Goal: Task Accomplishment & Management: Manage account settings

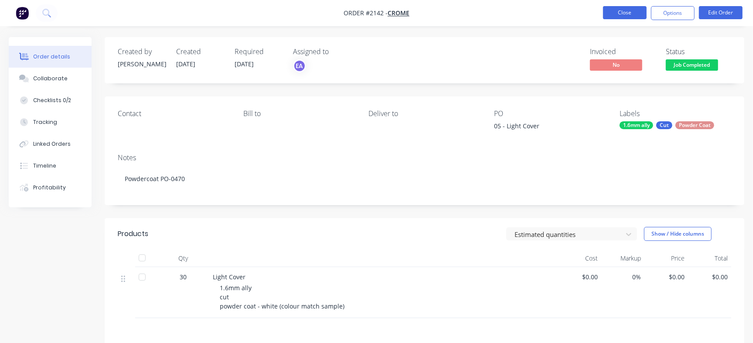
click at [604, 15] on button "Close" at bounding box center [625, 12] width 44 height 13
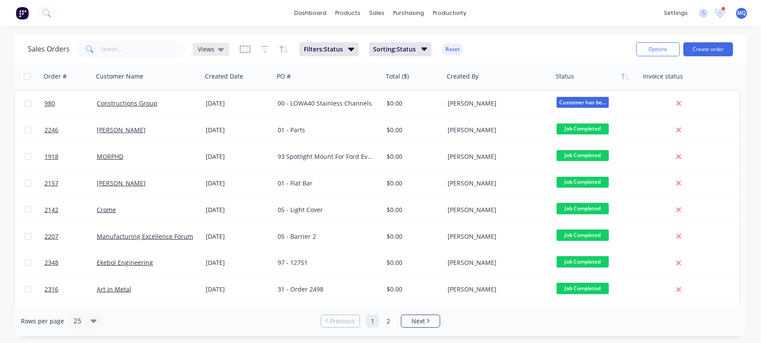
click at [204, 49] on span "Views" at bounding box center [206, 48] width 17 height 9
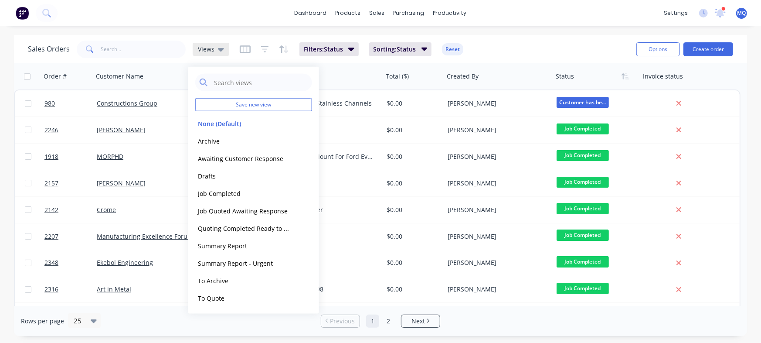
click at [219, 49] on icon at bounding box center [221, 49] width 6 height 3
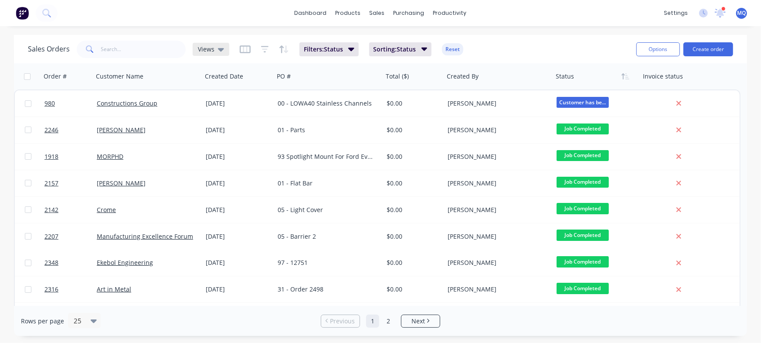
click at [207, 49] on span "Views" at bounding box center [206, 48] width 17 height 9
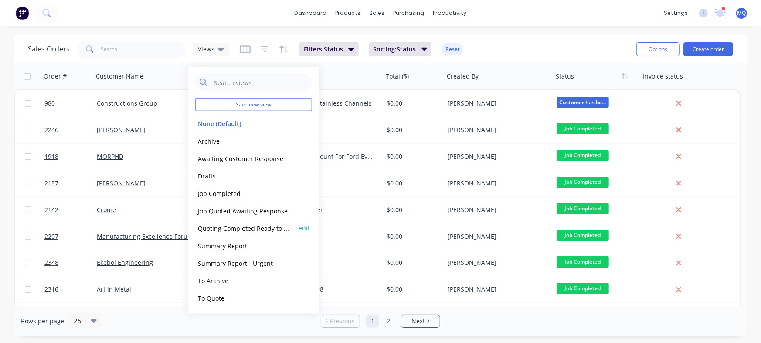
click at [224, 229] on button "Quoting Completed Ready to Send" at bounding box center [244, 228] width 99 height 10
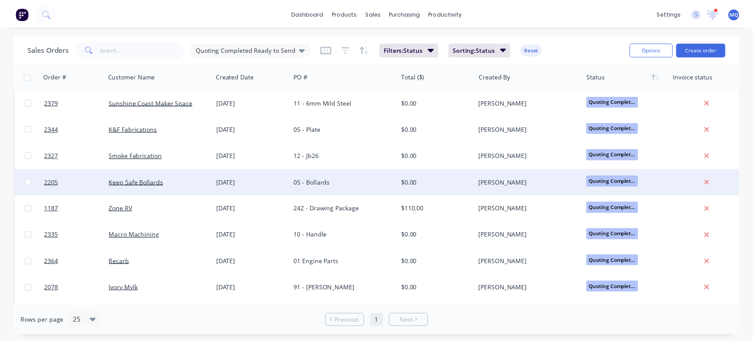
scroll to position [80, 0]
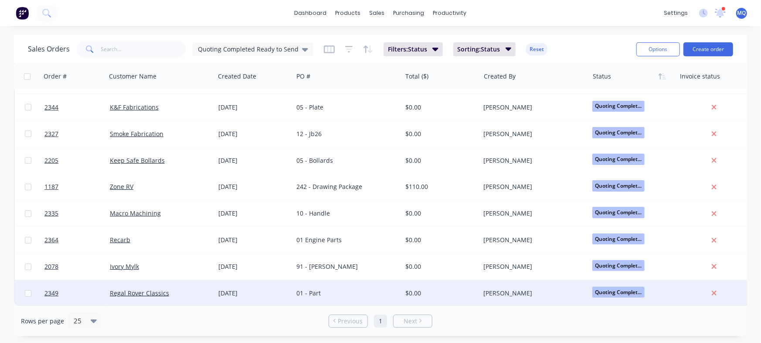
click at [344, 289] on div "01 - Part" at bounding box center [344, 293] width 97 height 9
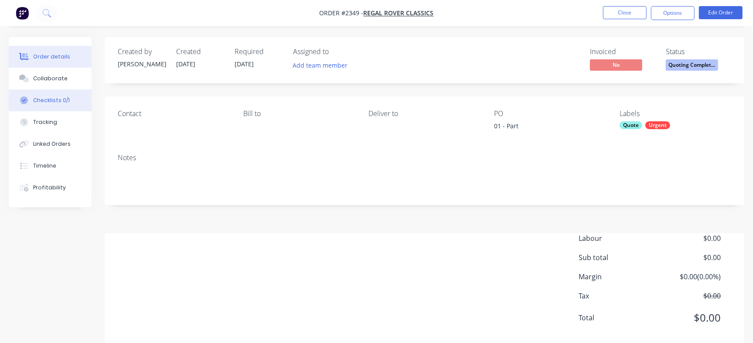
click at [52, 96] on div "Checklists 0/1" at bounding box center [51, 100] width 37 height 8
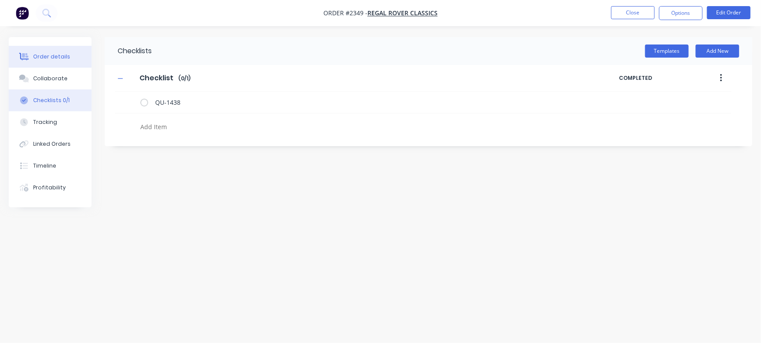
click at [64, 58] on div "Order details" at bounding box center [51, 57] width 37 height 8
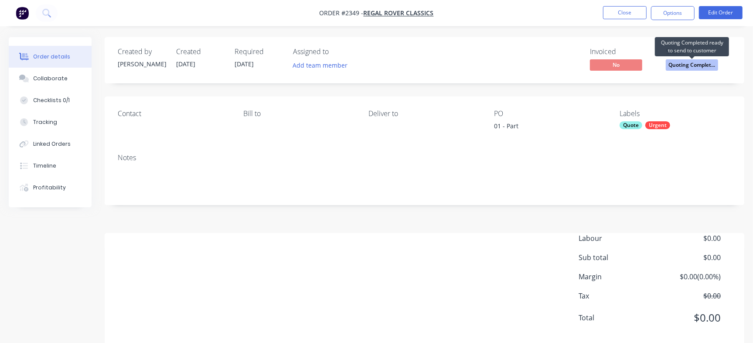
click at [690, 65] on span "Quoting Complet..." at bounding box center [692, 64] width 52 height 11
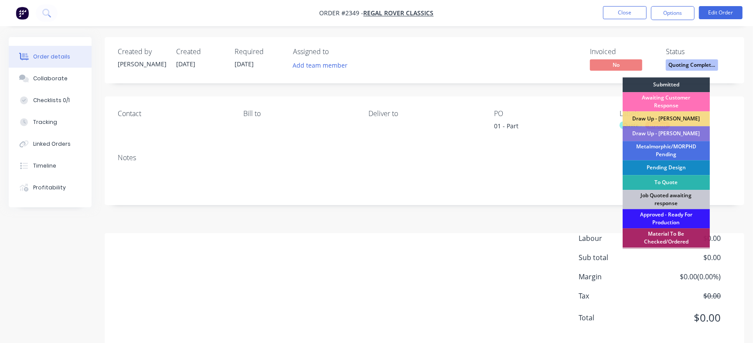
click at [414, 64] on div "Invoiced No Status Quoting Complet... Submitted Awaiting Customer Response Draw…" at bounding box center [555, 60] width 351 height 25
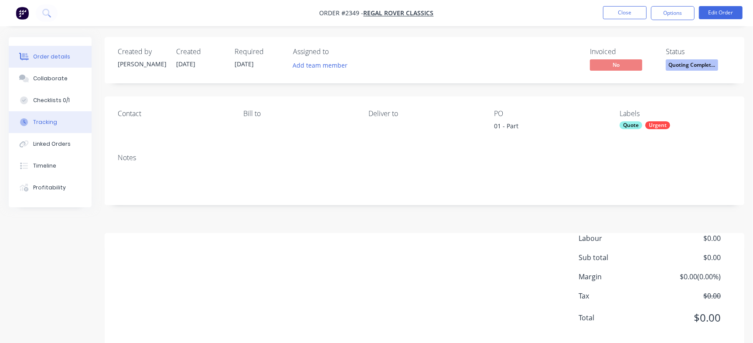
click at [70, 121] on div "Order details Collaborate Checklists 0/1 Tracking Linked Orders Timeline Profit…" at bounding box center [50, 122] width 83 height 170
click at [63, 101] on div "Checklists 0/1" at bounding box center [51, 100] width 37 height 8
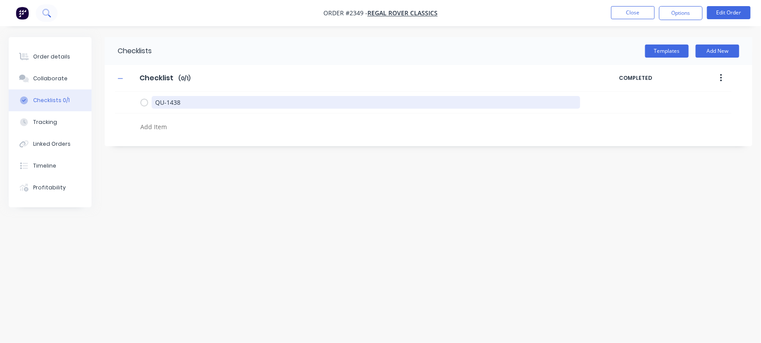
drag, startPoint x: 212, startPoint y: 104, endPoint x: 39, endPoint y: 20, distance: 192.0
click at [0, 0] on html "Order #2349 - Regal Rover Classics Close Options Edit Order Order details Colla…" at bounding box center [380, 171] width 761 height 343
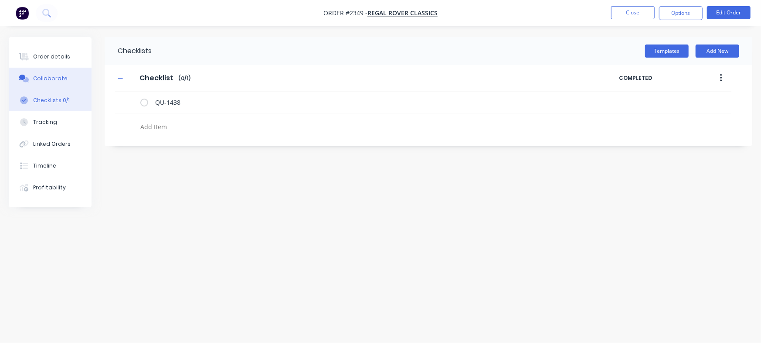
click at [63, 78] on button "Collaborate" at bounding box center [50, 79] width 83 height 22
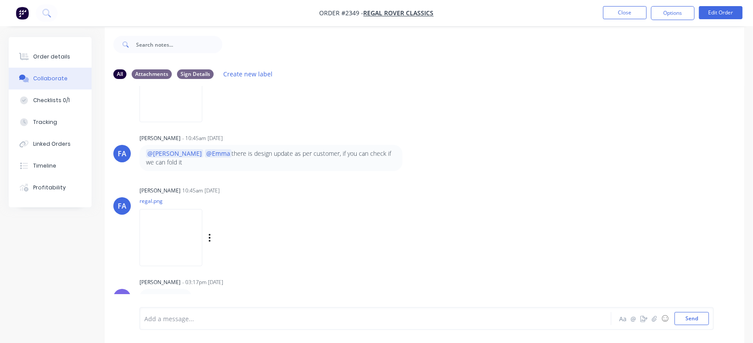
scroll to position [13, 0]
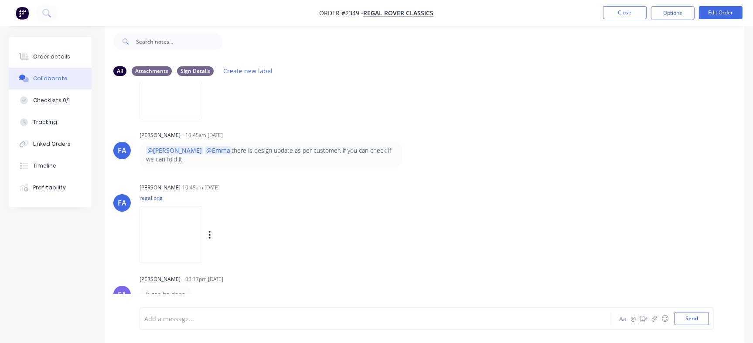
click at [194, 236] on img at bounding box center [170, 234] width 63 height 57
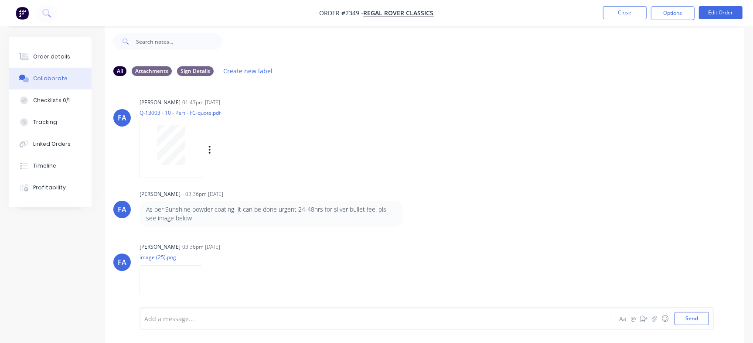
scroll to position [621, 0]
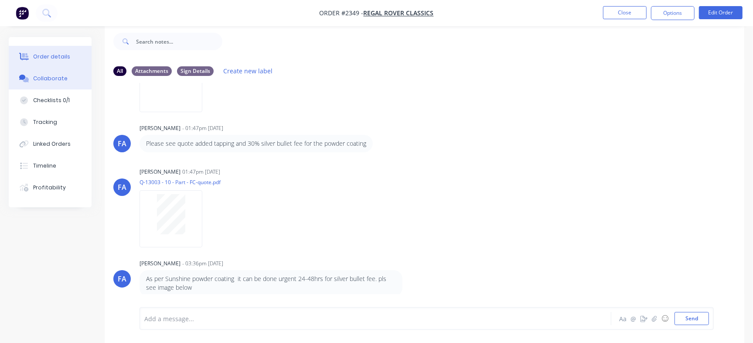
click at [57, 58] on div "Order details" at bounding box center [51, 57] width 37 height 8
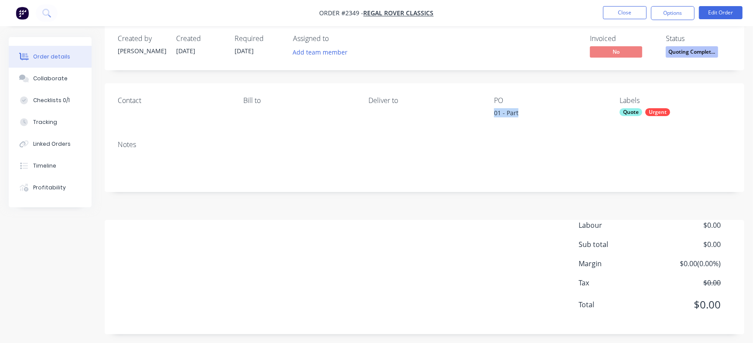
drag, startPoint x: 496, startPoint y: 115, endPoint x: 533, endPoint y: 120, distance: 36.9
click at [533, 120] on div "Contact Bill to Deliver to PO 01 - Part Labels Quote Urgent" at bounding box center [424, 108] width 639 height 50
copy div "01 - Part"
click at [68, 108] on button "Checklists 0/1" at bounding box center [50, 100] width 83 height 22
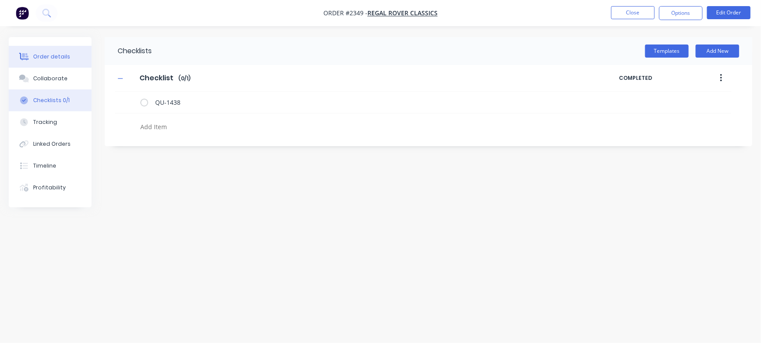
click at [48, 57] on div "Order details" at bounding box center [51, 57] width 37 height 8
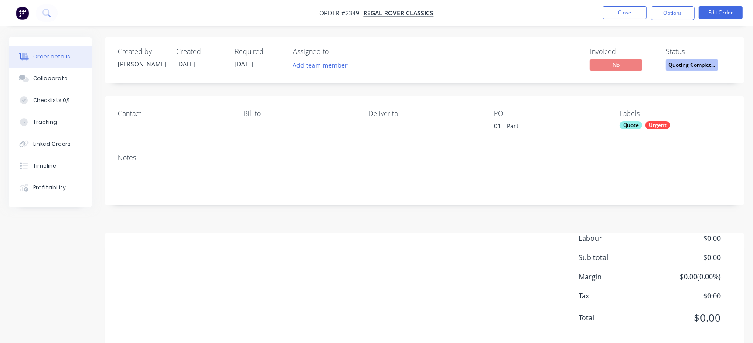
click at [705, 68] on span "Quoting Complet..." at bounding box center [692, 64] width 52 height 11
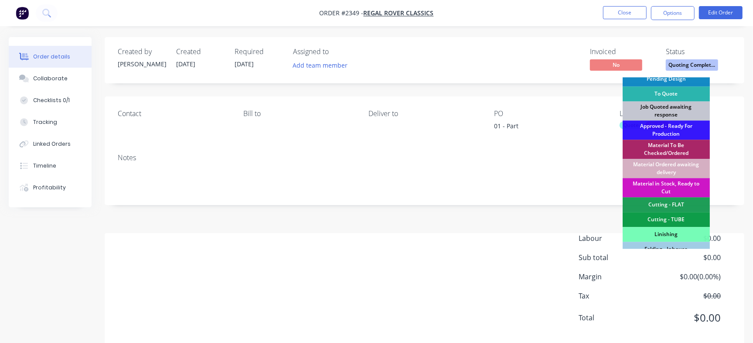
scroll to position [41, 0]
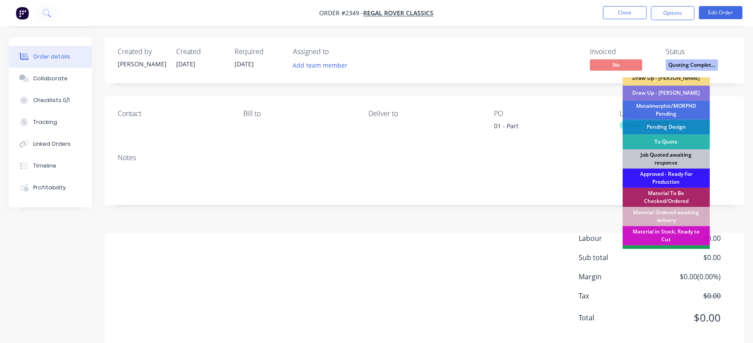
click at [677, 160] on div "Job Quoted awaiting response" at bounding box center [665, 158] width 87 height 19
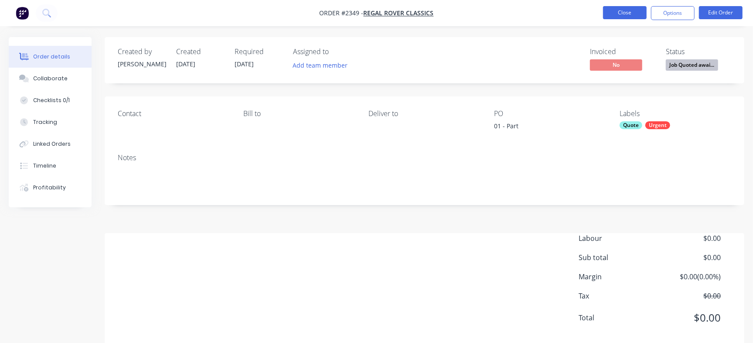
click at [615, 7] on button "Close" at bounding box center [625, 12] width 44 height 13
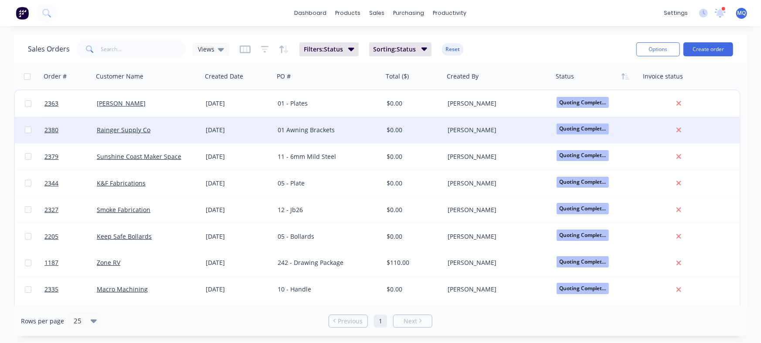
click at [340, 130] on div "01 Awning Brackets" at bounding box center [326, 130] width 97 height 9
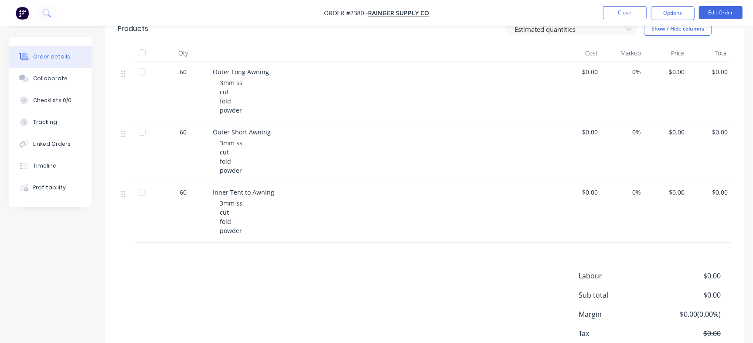
scroll to position [157, 0]
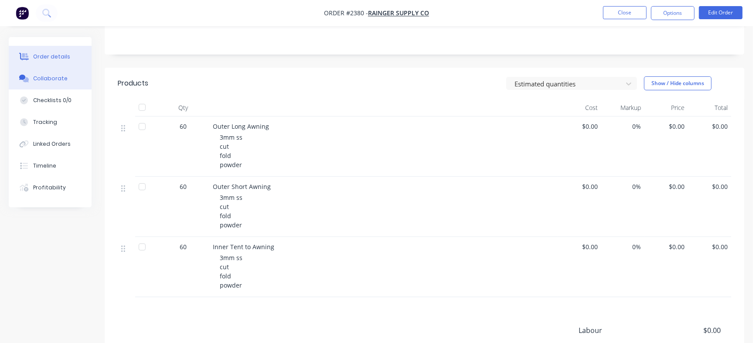
click at [57, 73] on button "Collaborate" at bounding box center [50, 79] width 83 height 22
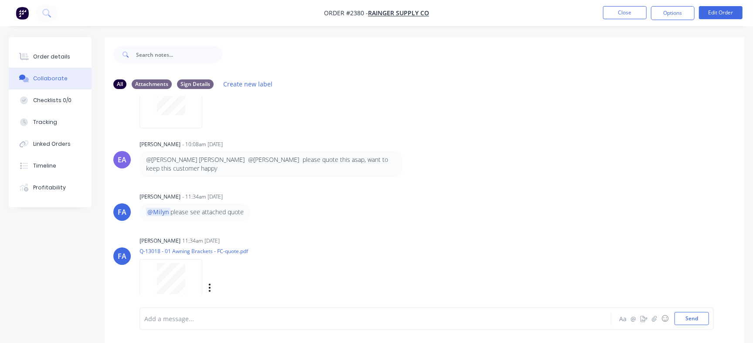
scroll to position [246, 0]
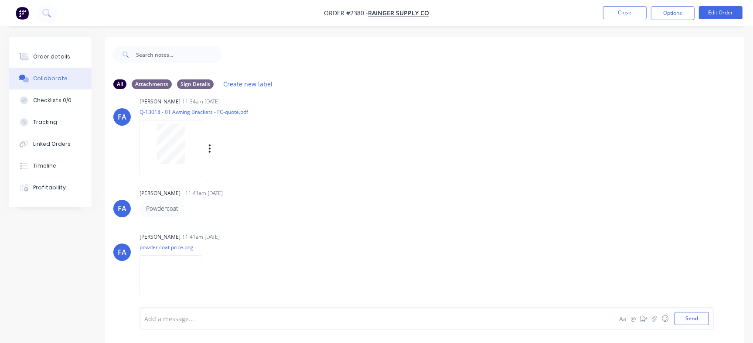
click at [156, 131] on div at bounding box center [170, 144] width 55 height 40
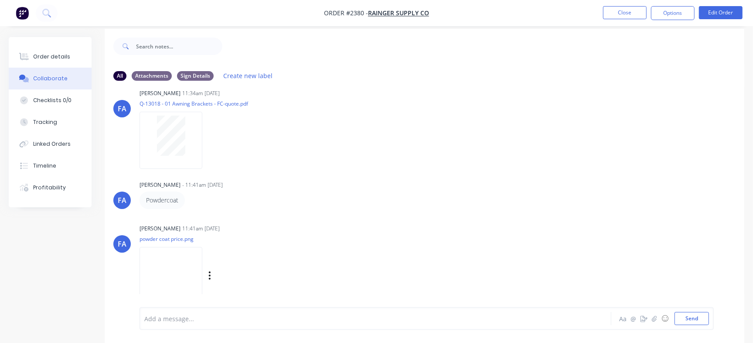
scroll to position [13, 0]
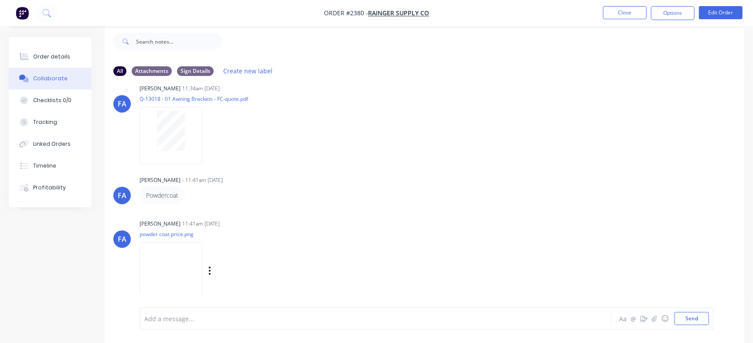
click at [195, 251] on img at bounding box center [170, 270] width 63 height 57
click at [635, 17] on button "Close" at bounding box center [625, 12] width 44 height 13
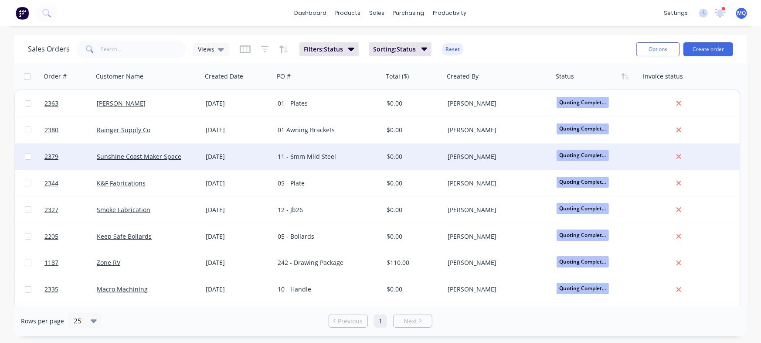
click at [359, 156] on div "11 - 6mm Mild Steel" at bounding box center [326, 156] width 97 height 9
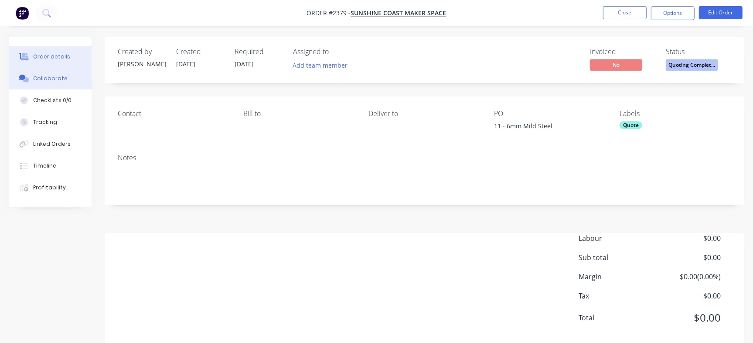
click at [59, 88] on button "Collaborate" at bounding box center [50, 79] width 83 height 22
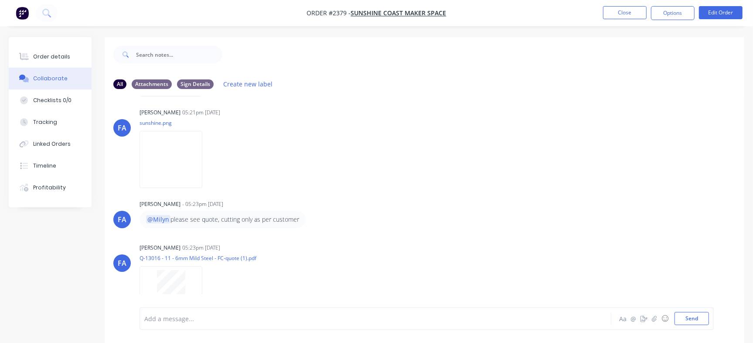
scroll to position [158, 0]
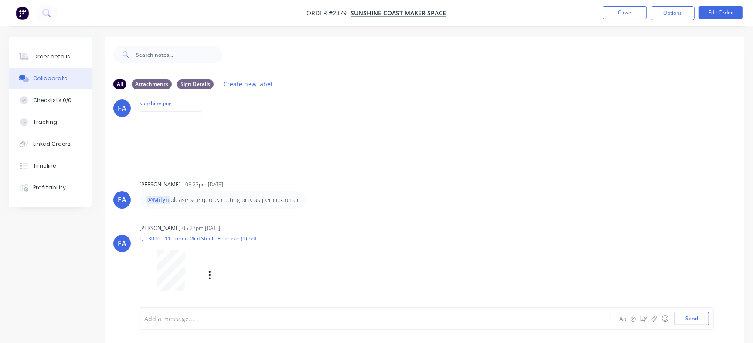
click at [188, 261] on div at bounding box center [170, 270] width 55 height 40
drag, startPoint x: 75, startPoint y: 56, endPoint x: 85, endPoint y: 53, distance: 10.5
click at [75, 55] on button "Order details" at bounding box center [50, 57] width 83 height 22
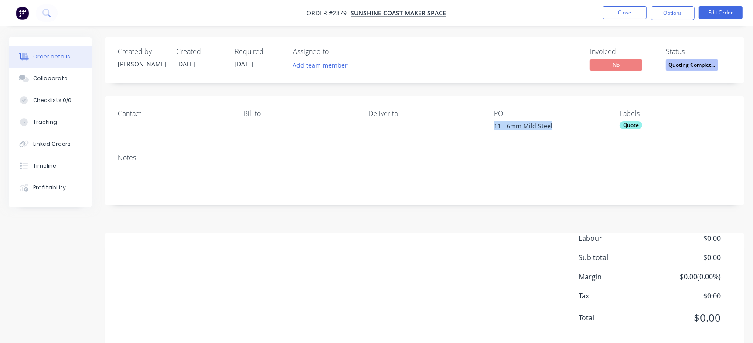
drag, startPoint x: 492, startPoint y: 125, endPoint x: 577, endPoint y: 138, distance: 86.0
click at [577, 138] on div "Contact Bill to Deliver to PO 11 - 6mm Mild Steel Labels Quote" at bounding box center [424, 121] width 639 height 50
click at [68, 99] on div "Checklists 0/0" at bounding box center [52, 100] width 38 height 8
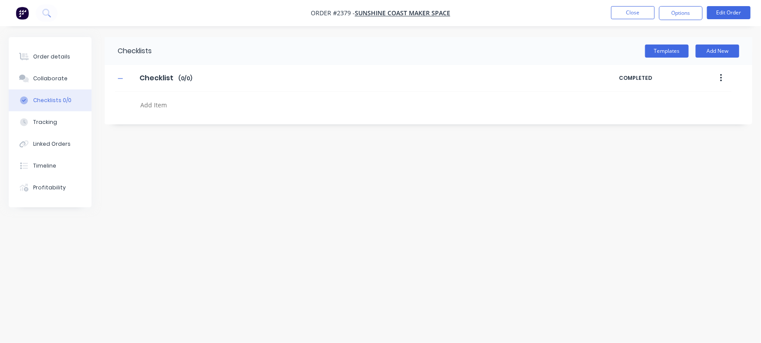
click at [174, 106] on textarea at bounding box center [335, 104] width 397 height 13
paste textarea "QU-1441"
type textarea "QU-1441"
drag, startPoint x: 74, startPoint y: 59, endPoint x: 100, endPoint y: 59, distance: 26.1
click at [74, 59] on button "Order details" at bounding box center [50, 57] width 83 height 22
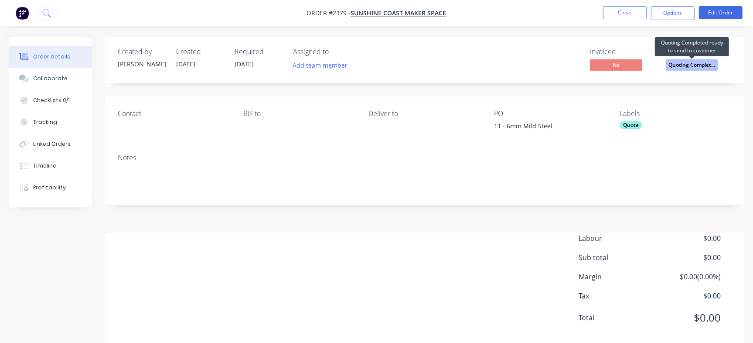
click at [683, 68] on span "Quoting Complet..." at bounding box center [692, 64] width 52 height 11
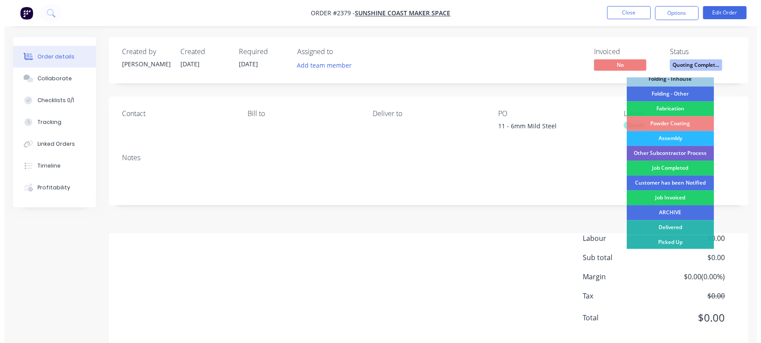
scroll to position [41, 0]
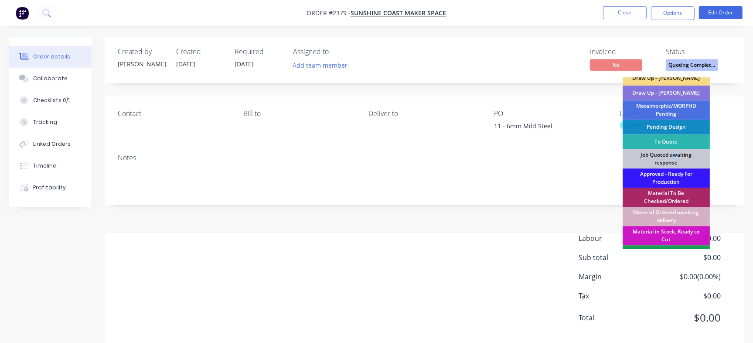
click at [674, 155] on div "Job Quoted awaiting response" at bounding box center [665, 158] width 87 height 19
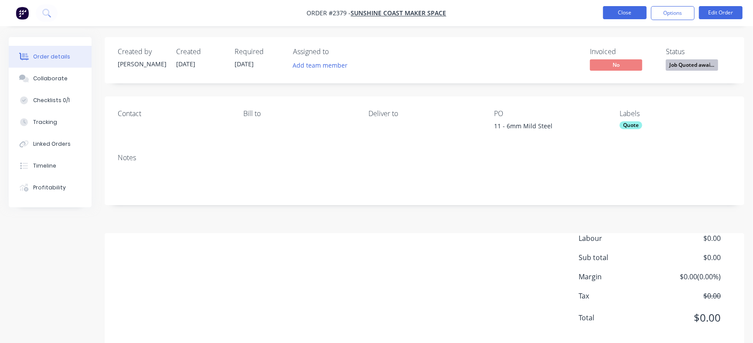
click at [617, 9] on button "Close" at bounding box center [625, 12] width 44 height 13
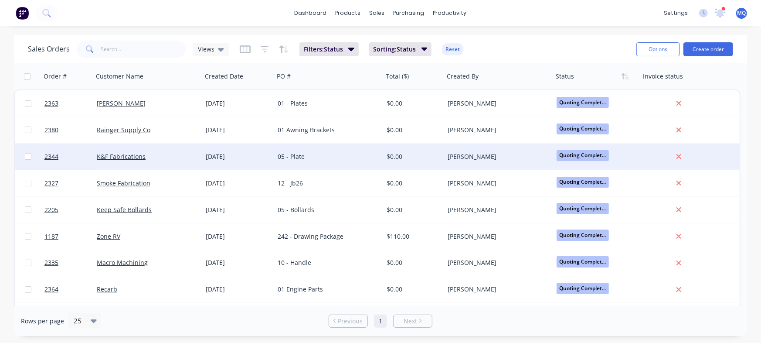
click at [200, 153] on div "K&F Fabrications" at bounding box center [147, 156] width 109 height 26
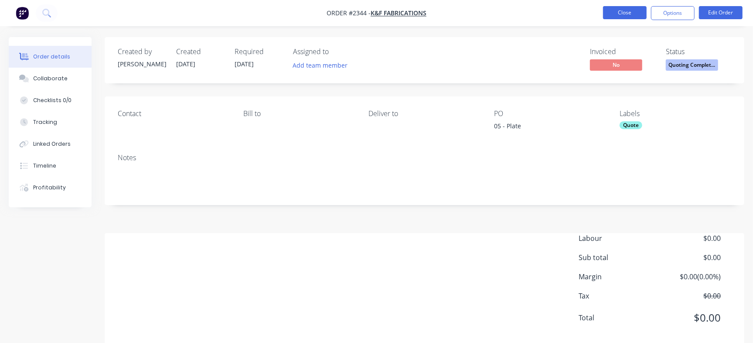
click at [634, 13] on button "Close" at bounding box center [625, 12] width 44 height 13
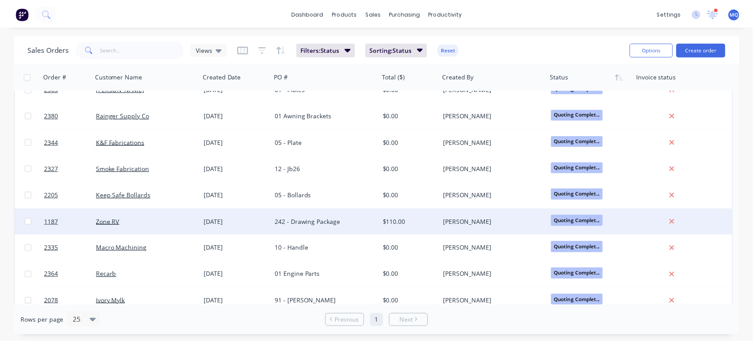
scroll to position [22, 0]
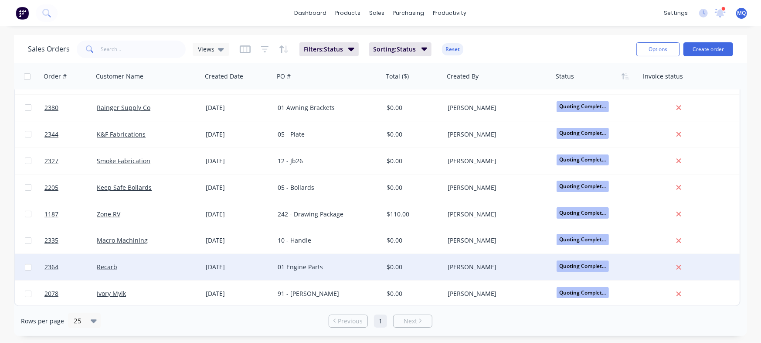
click at [337, 274] on div "01 Engine Parts" at bounding box center [328, 267] width 109 height 26
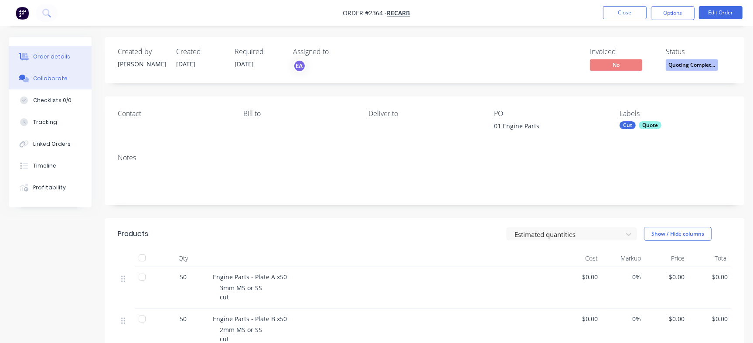
click at [50, 72] on button "Collaborate" at bounding box center [50, 79] width 83 height 22
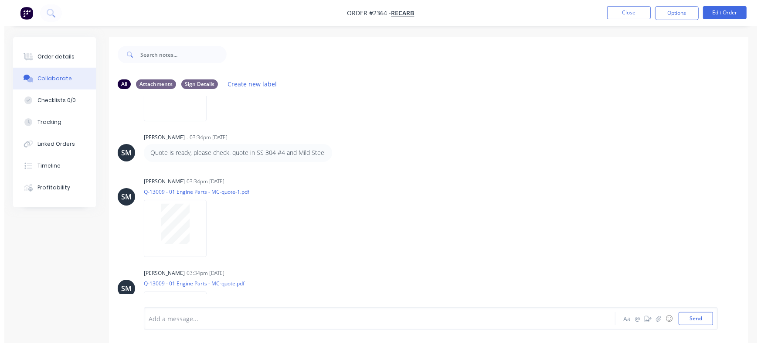
scroll to position [302, 0]
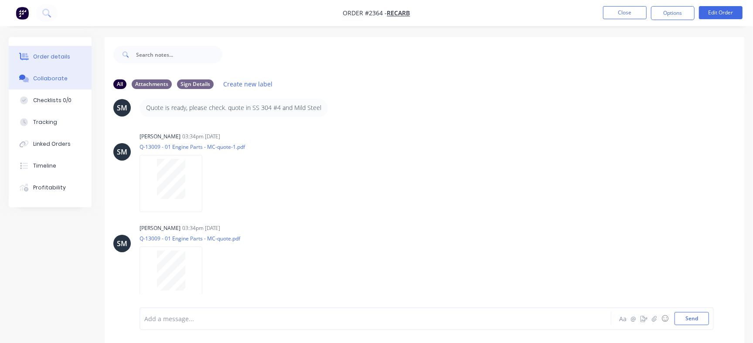
click at [60, 54] on div "Order details" at bounding box center [51, 57] width 37 height 8
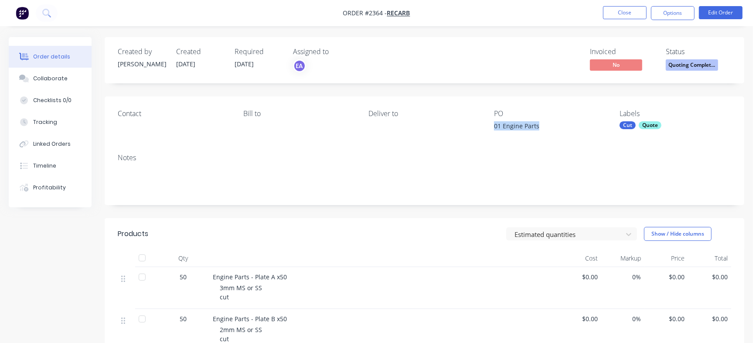
drag, startPoint x: 536, startPoint y: 134, endPoint x: 549, endPoint y: 134, distance: 13.5
click at [549, 134] on div "Contact Bill to Deliver to PO 01 Engine Parts Labels Cut Quote" at bounding box center [424, 121] width 639 height 50
copy div "01 Engine Parts"
click at [623, 10] on button "Close" at bounding box center [625, 12] width 44 height 13
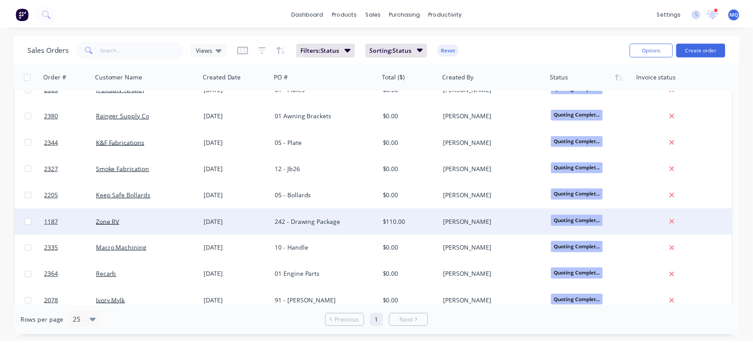
scroll to position [22, 0]
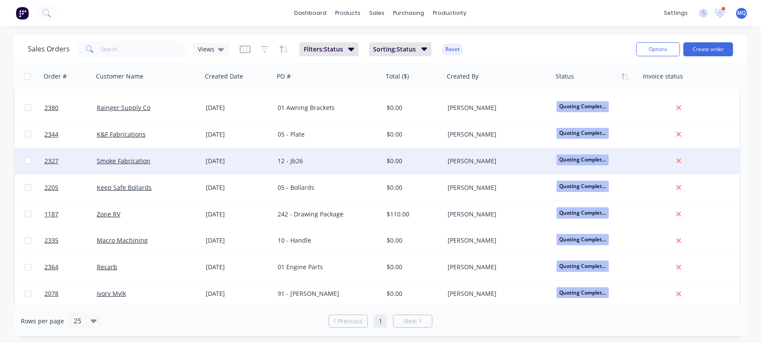
click at [351, 163] on div "12 - Jb26" at bounding box center [326, 160] width 97 height 9
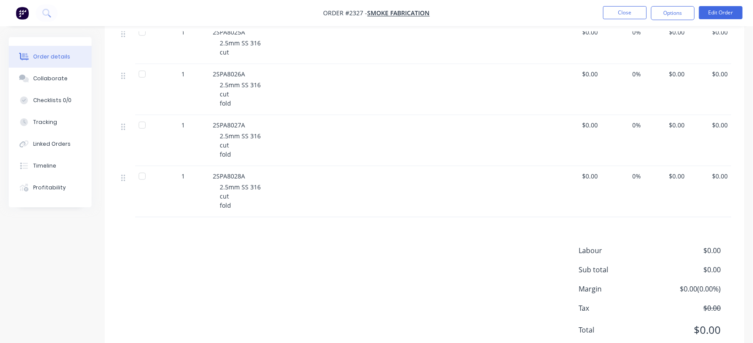
scroll to position [653, 0]
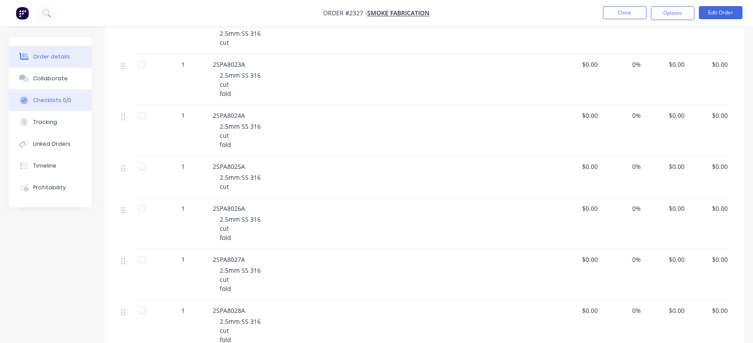
click at [57, 95] on button "Checklists 0/0" at bounding box center [50, 100] width 83 height 22
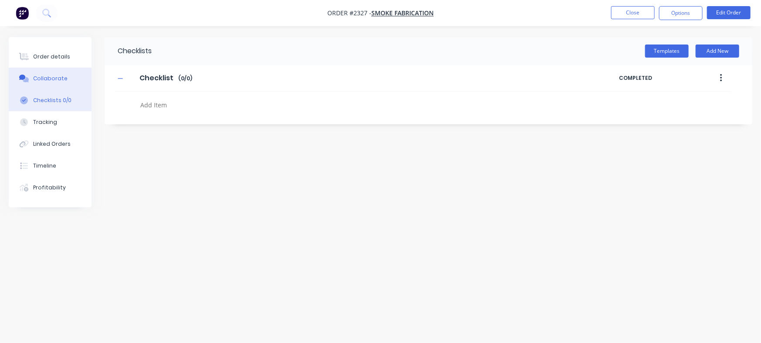
click at [55, 75] on div "Collaborate" at bounding box center [50, 79] width 34 height 8
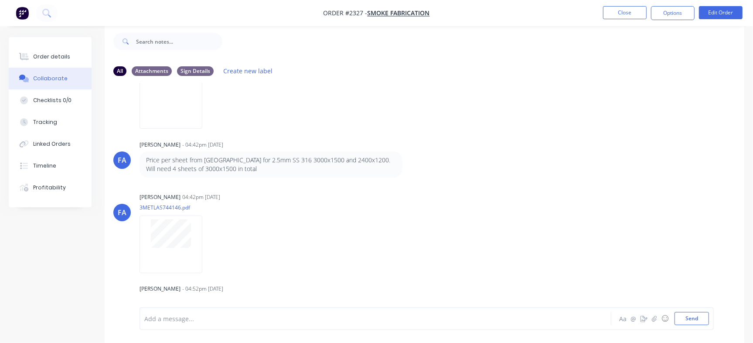
scroll to position [621, 0]
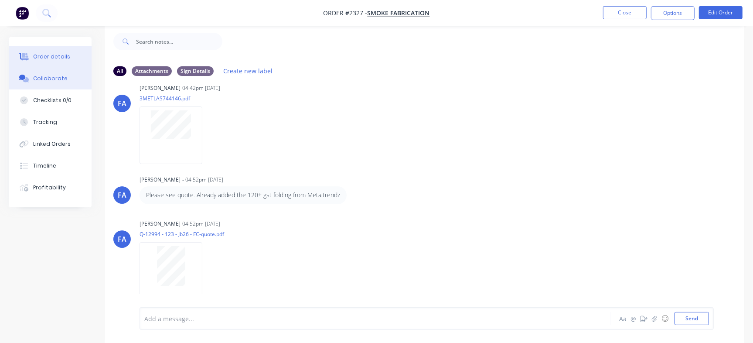
click at [76, 65] on button "Order details" at bounding box center [50, 57] width 83 height 22
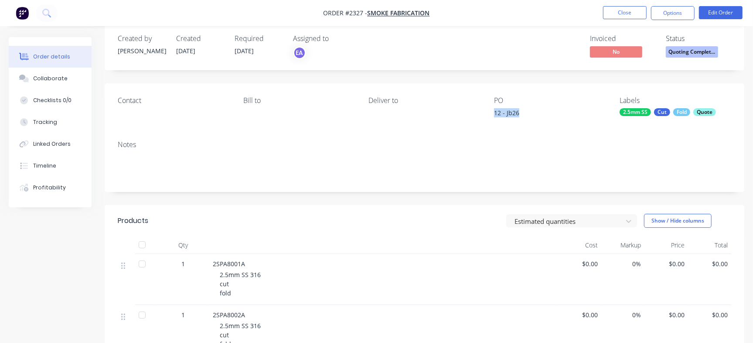
drag, startPoint x: 493, startPoint y: 111, endPoint x: 528, endPoint y: 111, distance: 34.9
click at [528, 111] on div "12 - Jb26" at bounding box center [548, 114] width 109 height 12
click at [514, 116] on div "12 - Jb26" at bounding box center [548, 114] width 109 height 12
click at [509, 113] on div "12 - Jb26" at bounding box center [548, 114] width 109 height 12
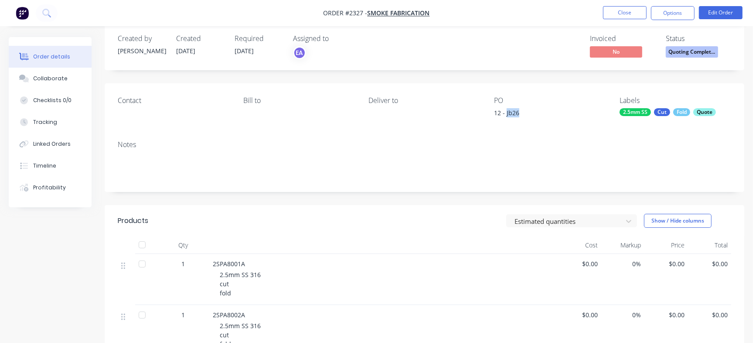
copy div "Jb26"
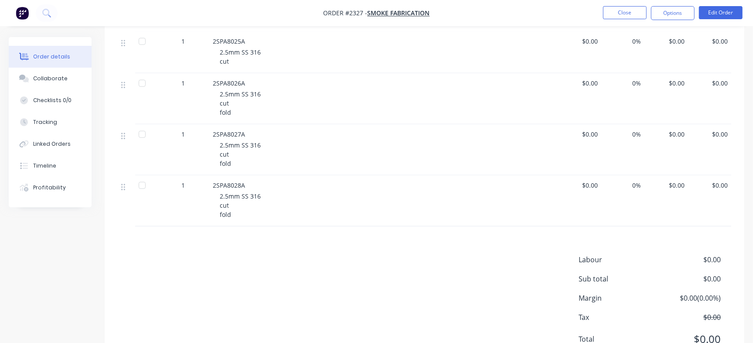
scroll to position [816, 0]
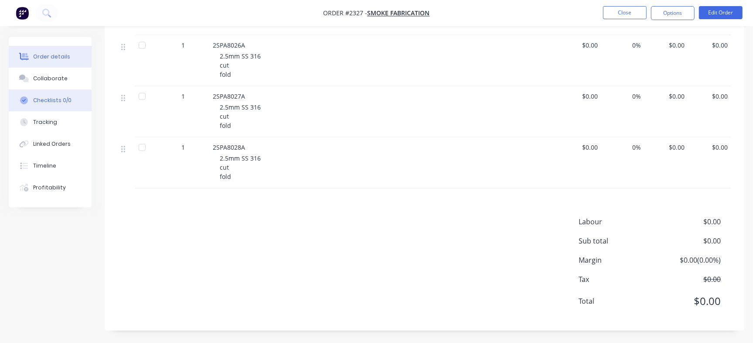
click at [80, 93] on button "Checklists 0/0" at bounding box center [50, 100] width 83 height 22
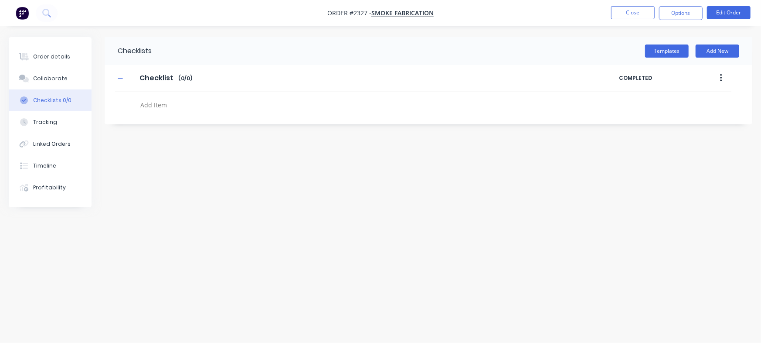
click at [200, 100] on textarea at bounding box center [335, 104] width 397 height 13
paste textarea "QU-1442"
type textarea "QU-1442"
click at [48, 61] on button "Order details" at bounding box center [50, 57] width 83 height 22
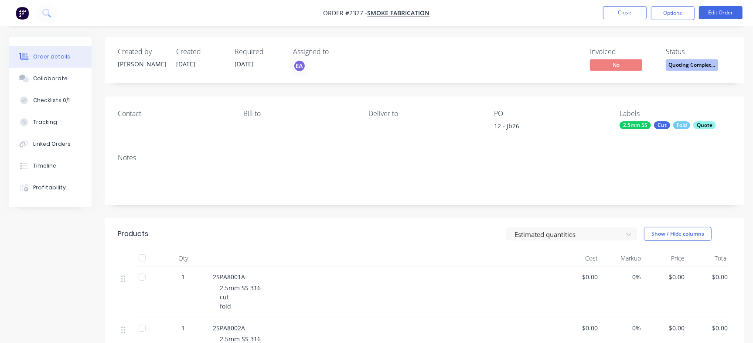
click at [706, 62] on span "Quoting Complet..." at bounding box center [692, 64] width 52 height 11
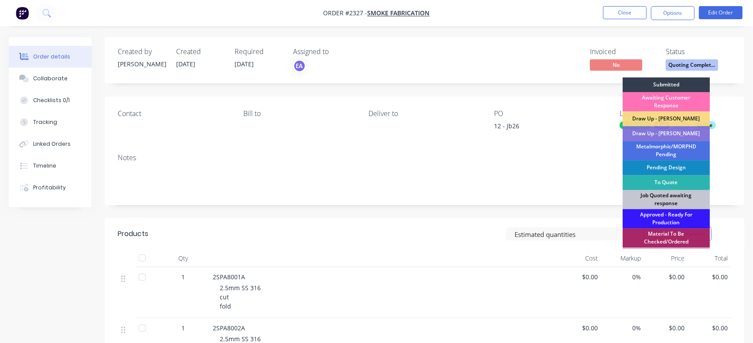
click at [654, 194] on div "Job Quoted awaiting response" at bounding box center [665, 199] width 87 height 19
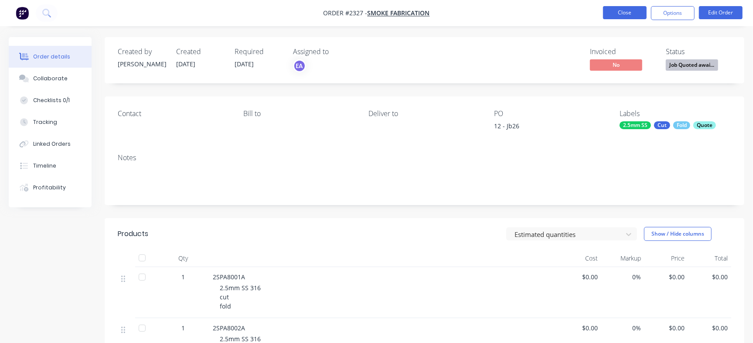
click at [621, 10] on button "Close" at bounding box center [625, 12] width 44 height 13
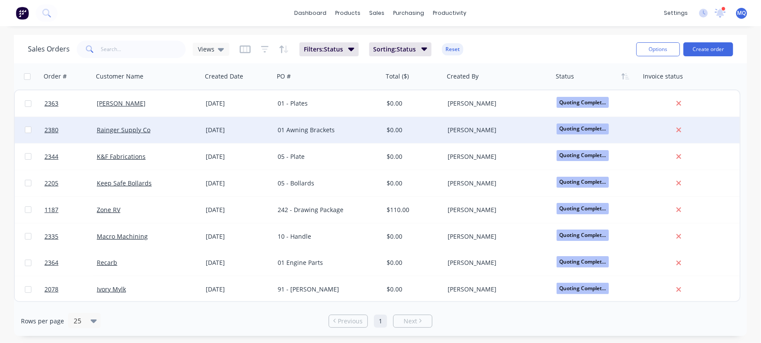
click at [312, 131] on div "01 Awning Brackets" at bounding box center [326, 130] width 97 height 9
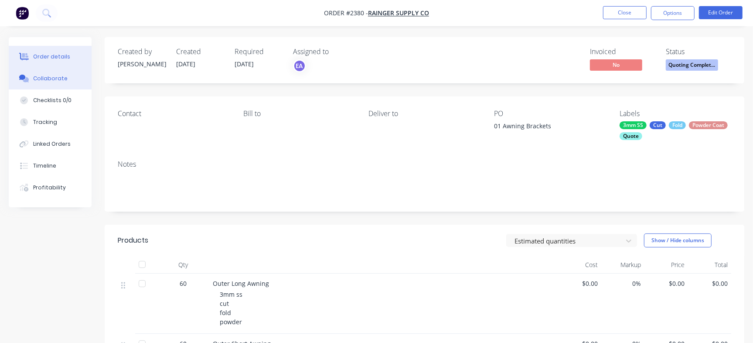
click at [45, 75] on div "Collaborate" at bounding box center [50, 79] width 34 height 8
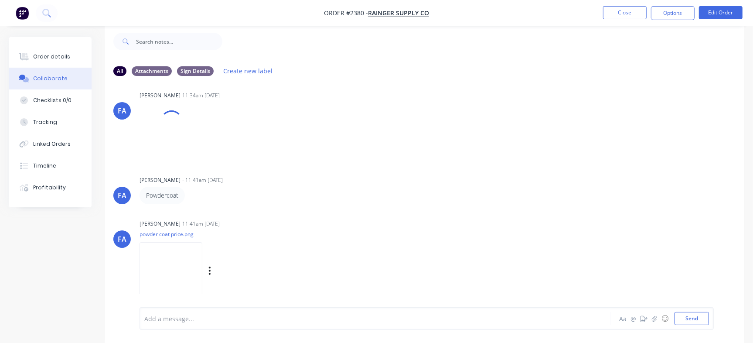
scroll to position [239, 0]
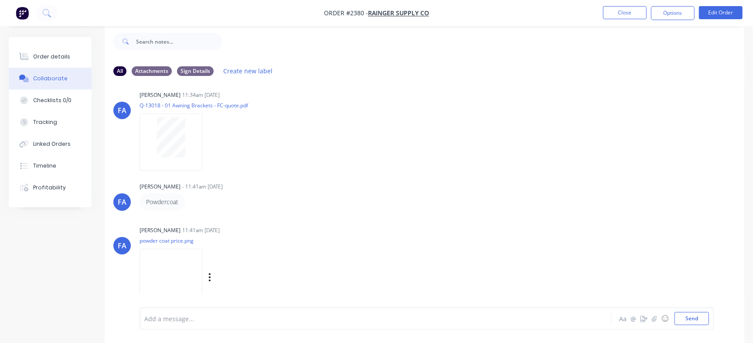
click at [180, 262] on img at bounding box center [170, 276] width 63 height 57
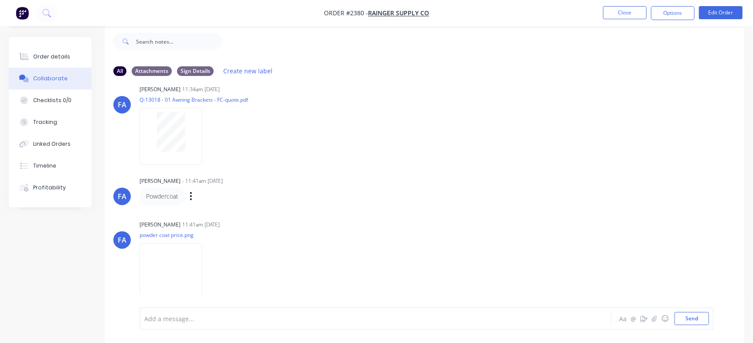
scroll to position [246, 0]
click at [190, 120] on div at bounding box center [170, 131] width 55 height 40
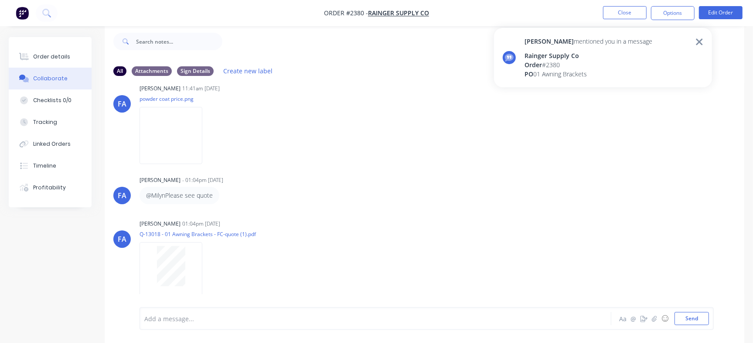
scroll to position [111, 0]
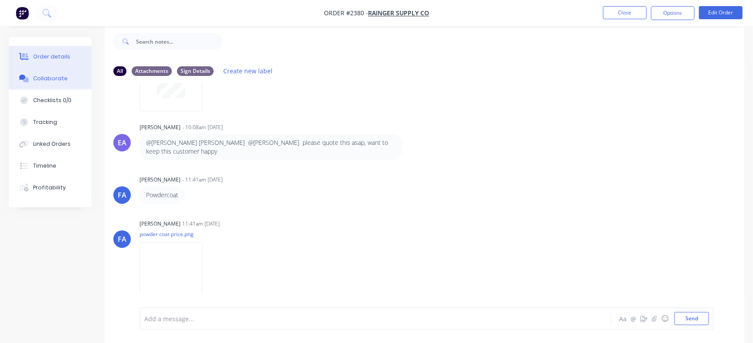
click at [44, 52] on button "Order details" at bounding box center [50, 57] width 83 height 22
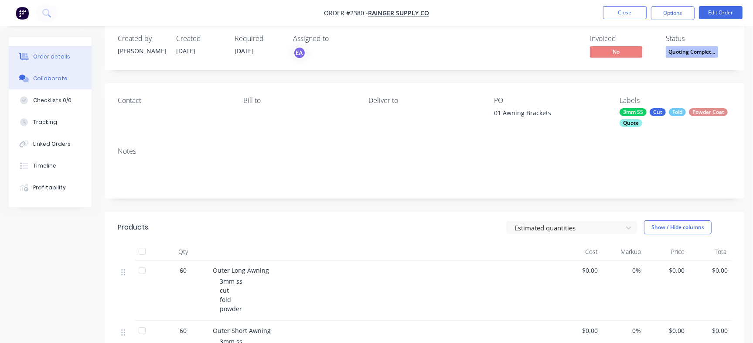
click at [48, 76] on div "Collaborate" at bounding box center [50, 79] width 34 height 8
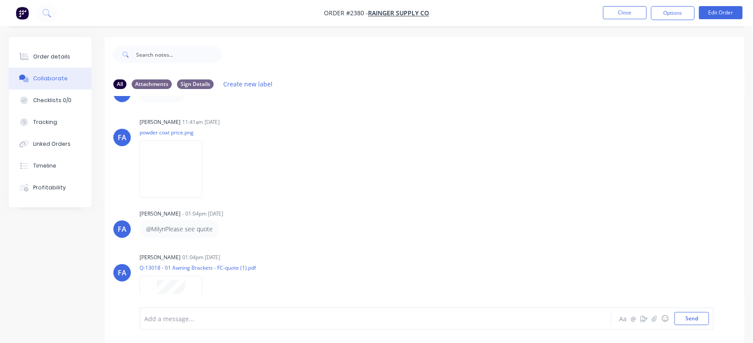
scroll to position [116, 0]
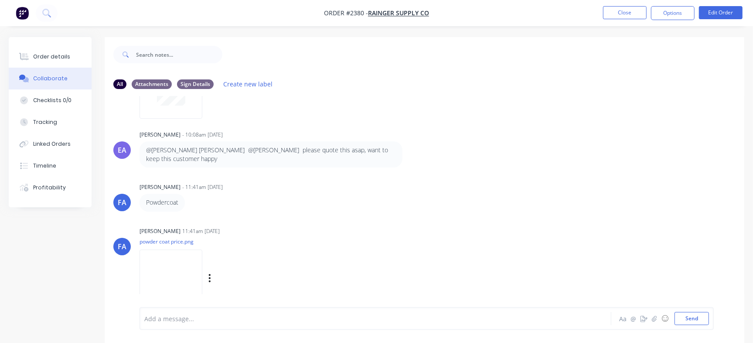
click at [173, 277] on img at bounding box center [170, 277] width 63 height 57
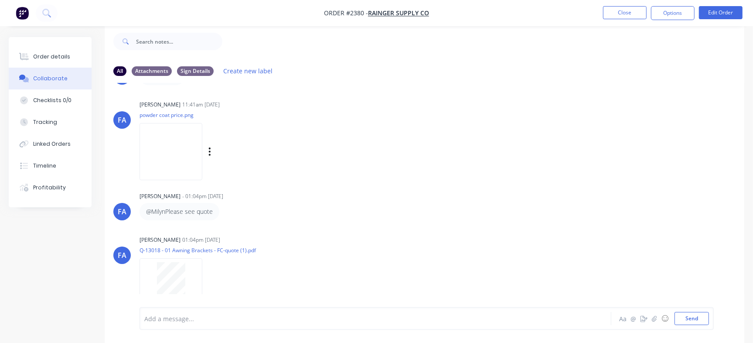
scroll to position [246, 0]
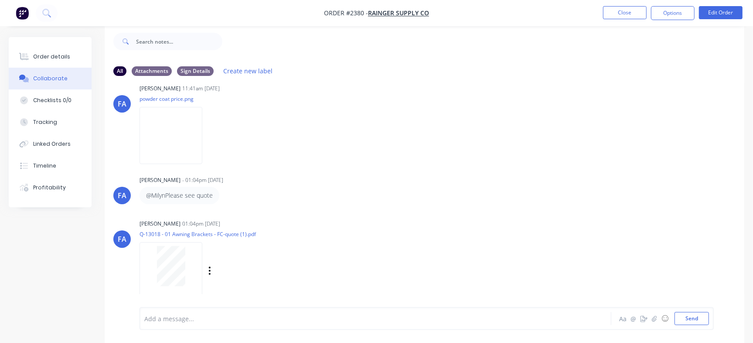
click at [188, 257] on div at bounding box center [170, 266] width 55 height 40
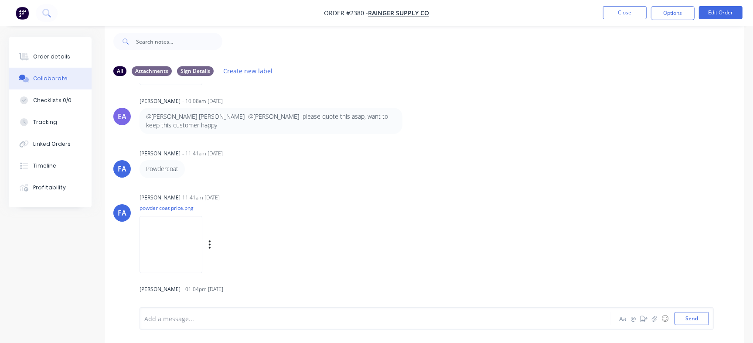
click at [190, 223] on img at bounding box center [170, 244] width 63 height 57
click at [68, 62] on button "Order details" at bounding box center [50, 57] width 83 height 22
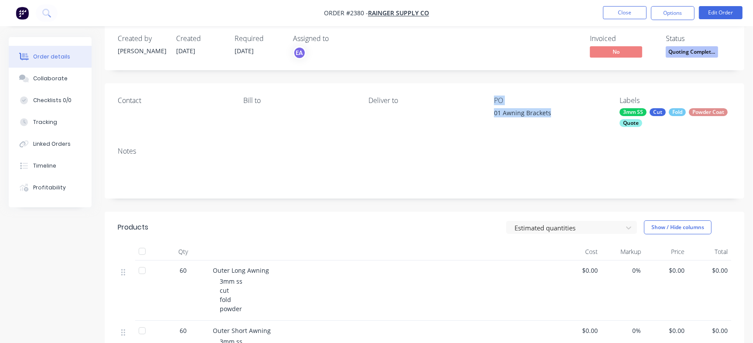
drag, startPoint x: 549, startPoint y: 113, endPoint x: 486, endPoint y: 112, distance: 63.6
click at [486, 112] on div "Contact Bill to Deliver to PO 01 Awning Brackets Labels 3mm SS Cut Fold Powder …" at bounding box center [424, 111] width 639 height 57
click at [492, 115] on div "Contact Bill to Deliver to PO 01 Awning Brackets Labels 3mm SS Cut Fold Powder …" at bounding box center [424, 111] width 639 height 57
drag, startPoint x: 494, startPoint y: 111, endPoint x: 575, endPoint y: 112, distance: 81.1
click at [575, 112] on div "01 Awning Brackets" at bounding box center [548, 114] width 109 height 12
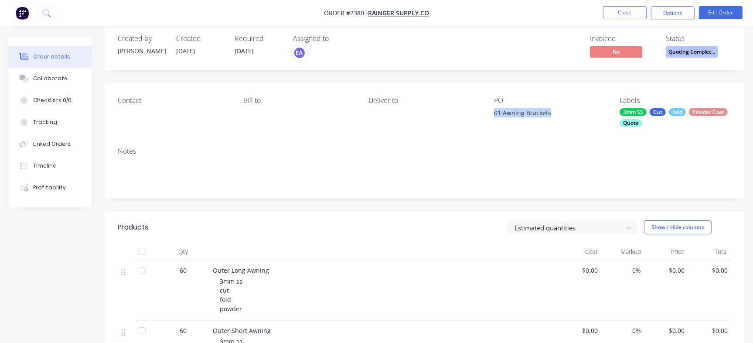
copy div "01 Awning Brackets"
click at [83, 105] on button "Checklists 0/0" at bounding box center [50, 100] width 83 height 22
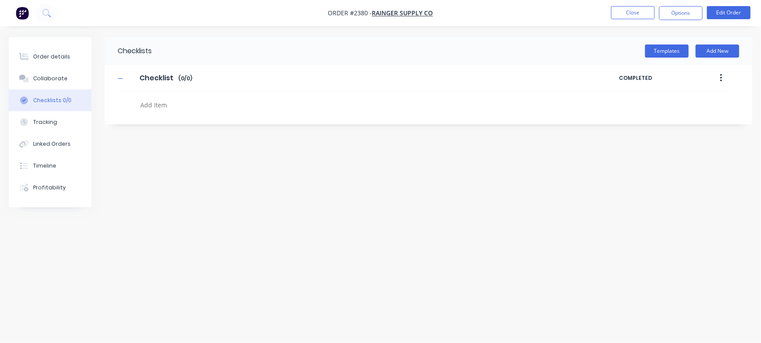
click at [153, 105] on textarea at bounding box center [335, 104] width 397 height 13
paste textarea "QU-1443"
type textarea "QU-1443"
drag, startPoint x: 75, startPoint y: 61, endPoint x: 79, endPoint y: 60, distance: 4.6
click at [75, 62] on button "Order details" at bounding box center [50, 57] width 83 height 22
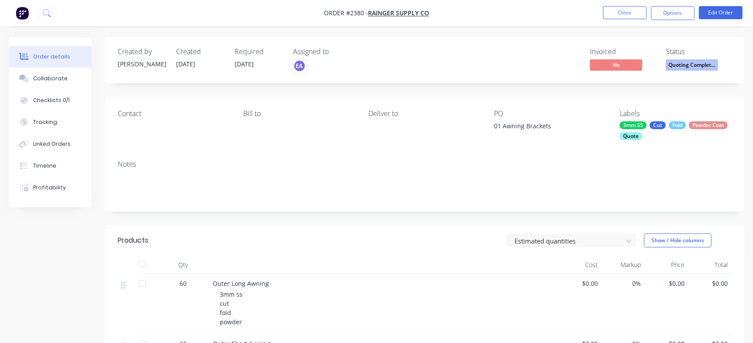
click at [680, 71] on button "Quoting Complet..." at bounding box center [692, 65] width 52 height 13
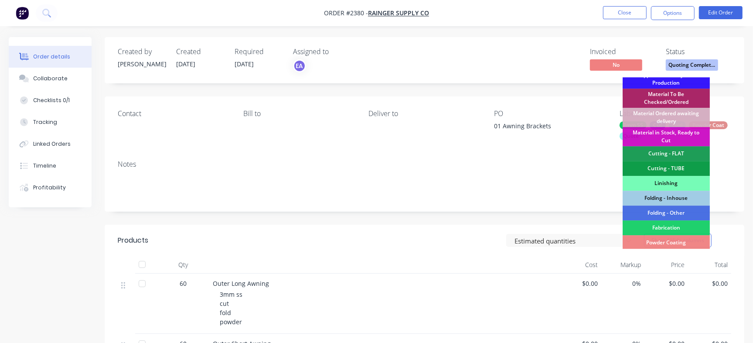
scroll to position [95, 0]
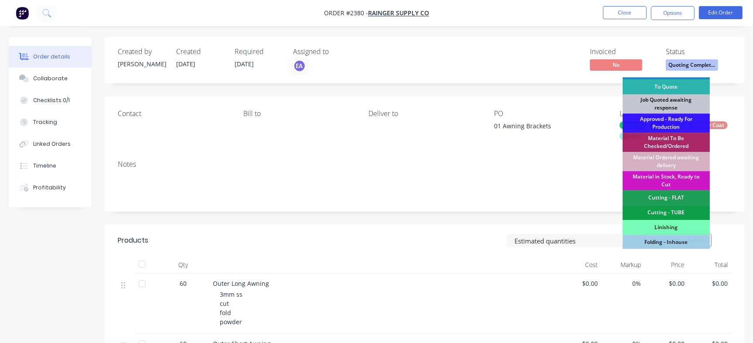
click at [670, 109] on div "Job Quoted awaiting response" at bounding box center [665, 103] width 87 height 19
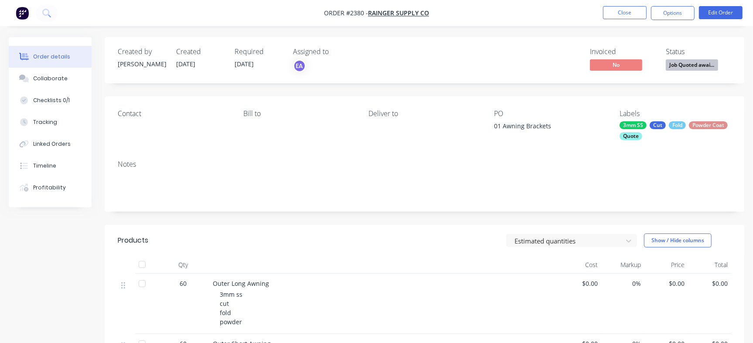
click at [605, 4] on nav "Order #2380 - Rainger Supply Co Close Options Edit Order" at bounding box center [376, 13] width 753 height 26
click at [633, 22] on nav "Order #2380 - Rainger Supply Co Close Options Edit Order" at bounding box center [376, 13] width 753 height 26
click at [635, 15] on button "Close" at bounding box center [625, 12] width 44 height 13
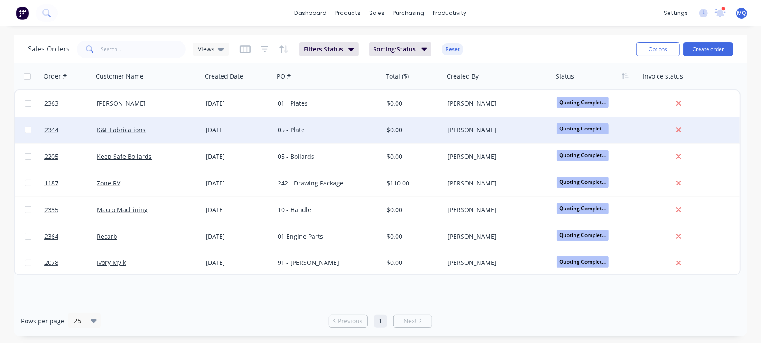
click at [348, 130] on div "05 - Plate" at bounding box center [326, 130] width 97 height 9
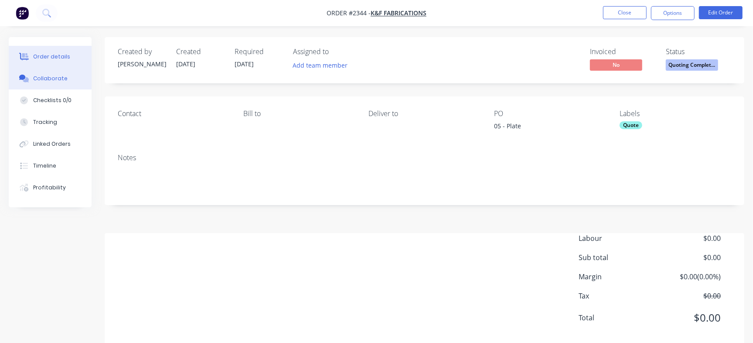
click at [50, 85] on button "Collaborate" at bounding box center [50, 79] width 83 height 22
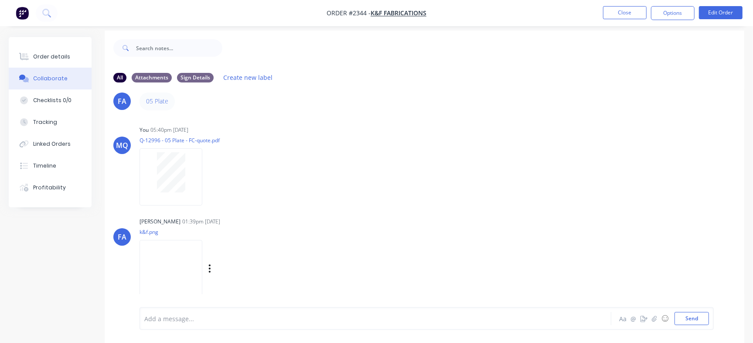
scroll to position [13, 0]
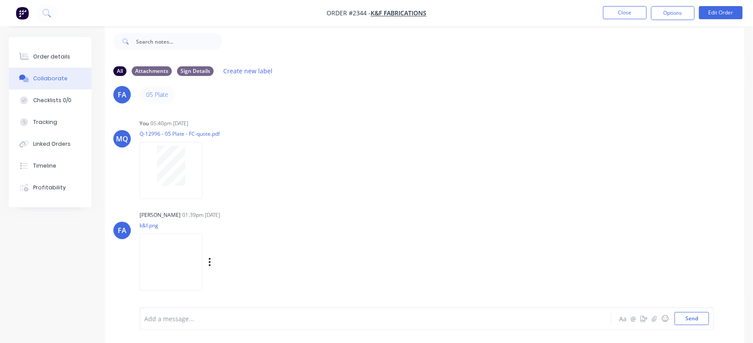
click at [202, 238] on img at bounding box center [170, 261] width 63 height 57
click at [42, 101] on div "Checklists 0/0" at bounding box center [52, 100] width 38 height 8
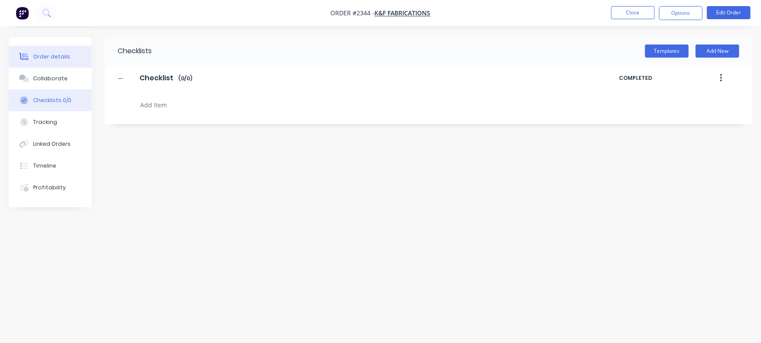
click at [61, 55] on div "Order details" at bounding box center [51, 57] width 37 height 8
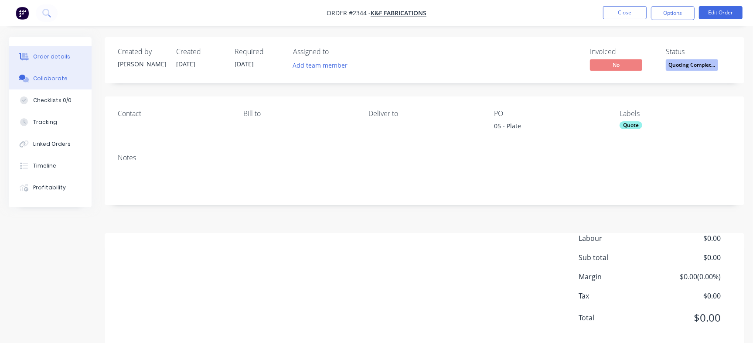
click at [49, 79] on div "Collaborate" at bounding box center [50, 79] width 34 height 8
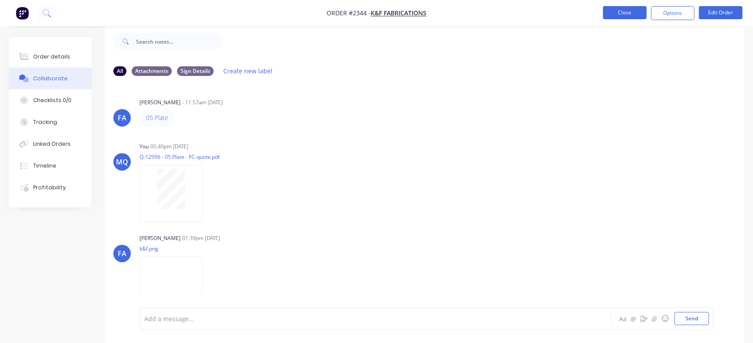
click at [631, 16] on button "Close" at bounding box center [625, 12] width 44 height 13
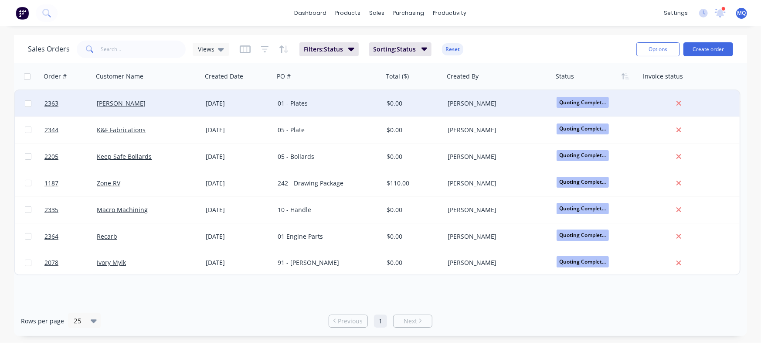
click at [294, 103] on div "01 - Plates" at bounding box center [326, 103] width 97 height 9
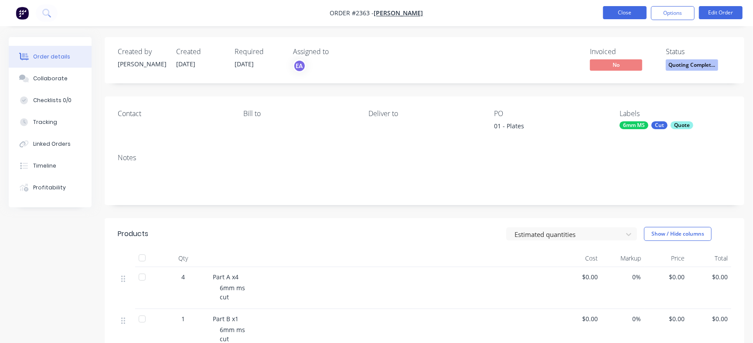
click at [632, 11] on button "Close" at bounding box center [625, 12] width 44 height 13
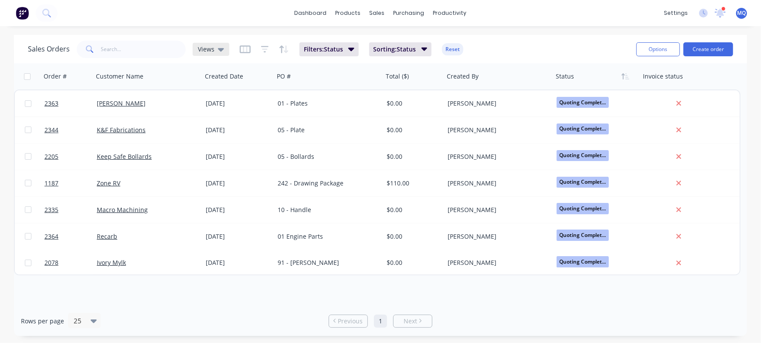
click at [211, 51] on span "Views" at bounding box center [206, 48] width 17 height 9
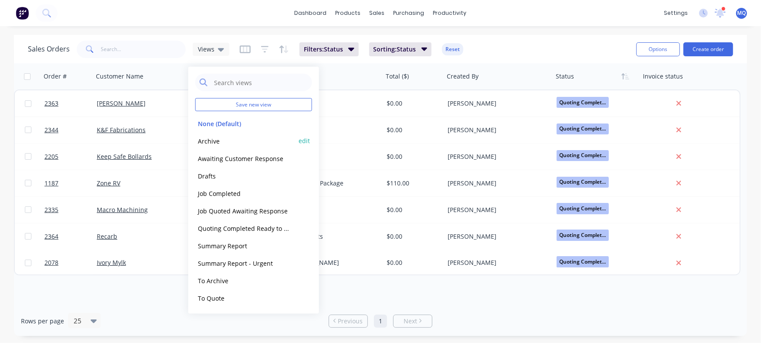
click at [230, 142] on button "Archive" at bounding box center [244, 141] width 99 height 10
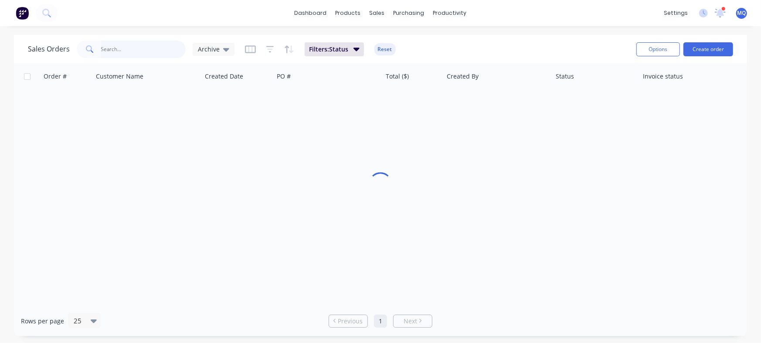
click at [133, 46] on input "text" at bounding box center [143, 49] width 85 height 17
drag, startPoint x: 138, startPoint y: 51, endPoint x: 0, endPoint y: -14, distance: 152.5
click at [0, 0] on html "dashboard products sales purchasing productivity dashboard products Product Cat…" at bounding box center [380, 171] width 761 height 343
type input "ryan"
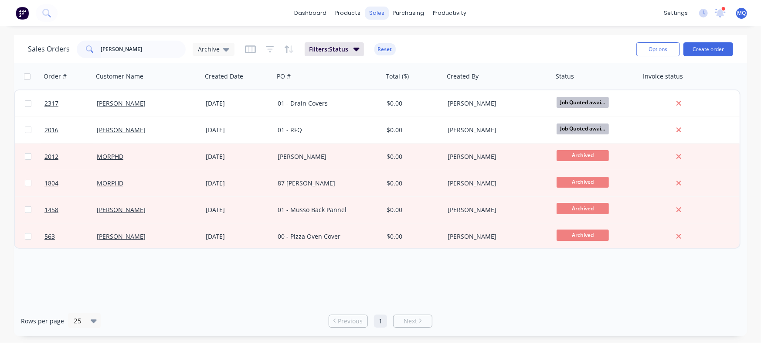
click at [374, 14] on div "sales" at bounding box center [377, 13] width 24 height 13
click at [392, 58] on div "Customers" at bounding box center [407, 59] width 31 height 8
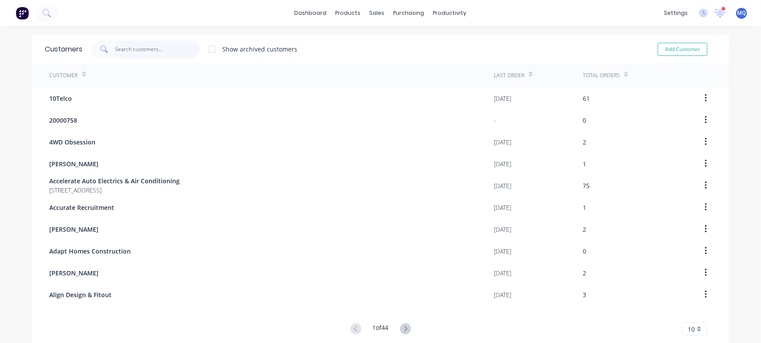
click at [129, 44] on input "text" at bounding box center [157, 49] width 85 height 17
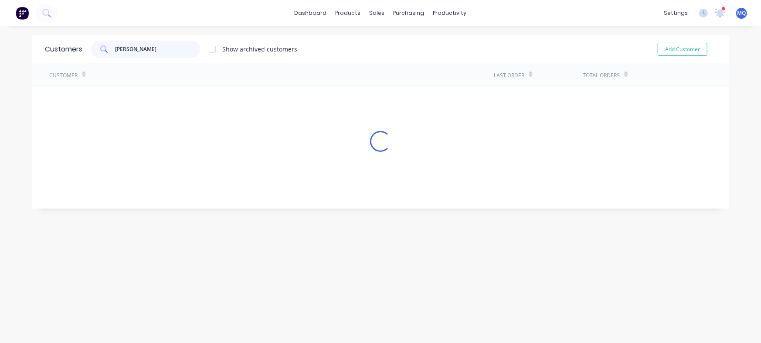
type input "Ryan Lahee"
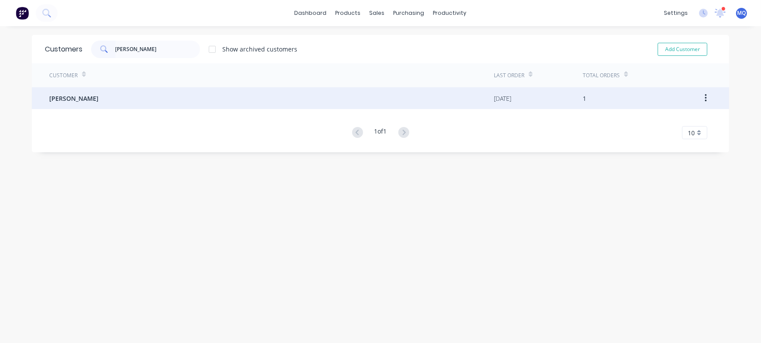
click at [173, 101] on div "Ryan Lahee" at bounding box center [271, 98] width 445 height 22
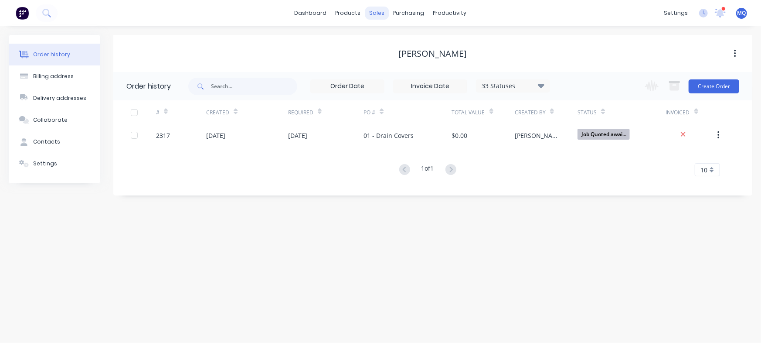
click at [376, 7] on div "sales" at bounding box center [377, 13] width 24 height 13
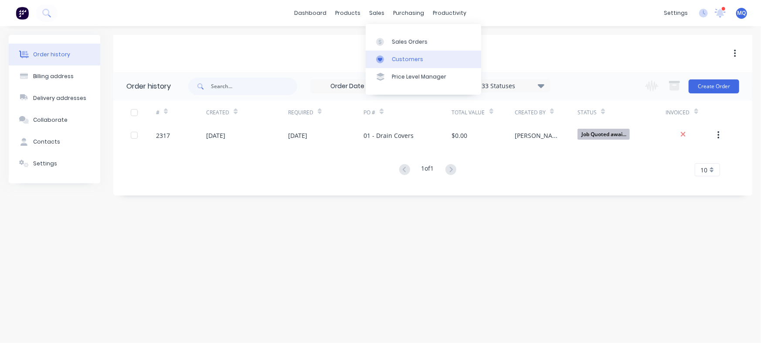
click at [406, 61] on div "Customers" at bounding box center [407, 59] width 31 height 8
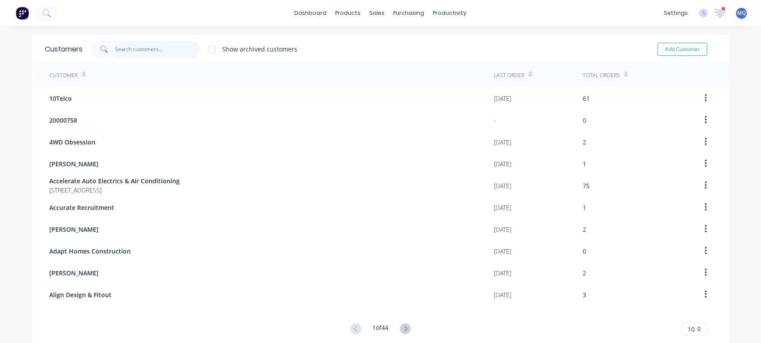
click at [149, 53] on input "text" at bounding box center [157, 49] width 85 height 17
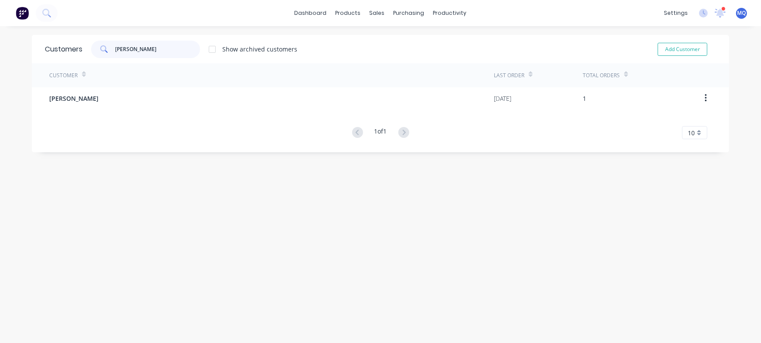
type input "Ryan Lahe"
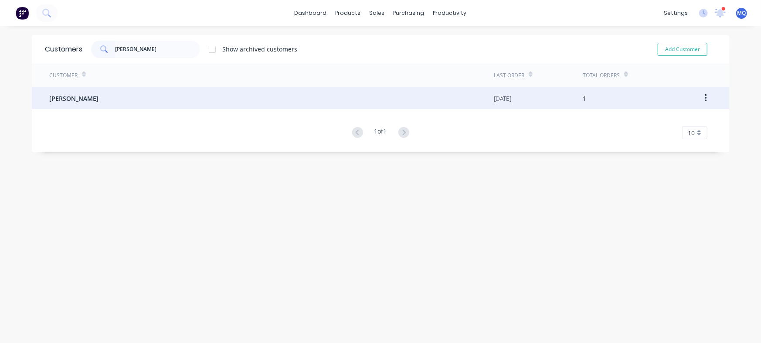
click at [177, 97] on div "Ryan Lahee" at bounding box center [271, 98] width 445 height 22
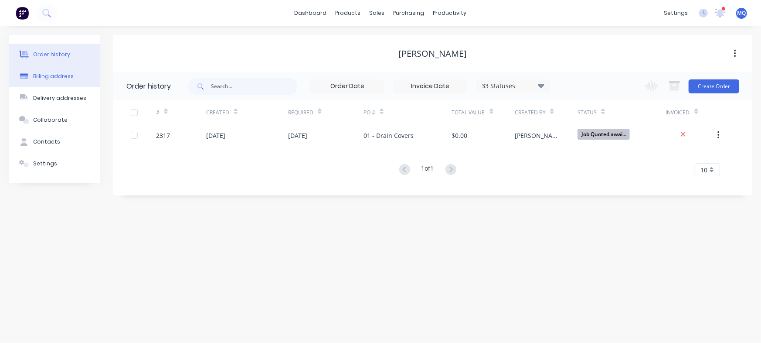
click at [67, 76] on div "Billing address" at bounding box center [53, 76] width 41 height 8
select select "AU"
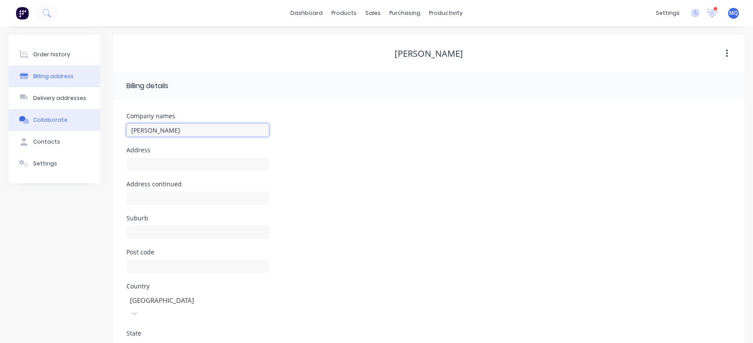
drag, startPoint x: 196, startPoint y: 129, endPoint x: 66, endPoint y: 128, distance: 129.9
click at [66, 128] on div "Order history Billing address Delivery addresses Collaborate Contacts Settings …" at bounding box center [376, 244] width 735 height 419
type input "Plumbers Queensland"
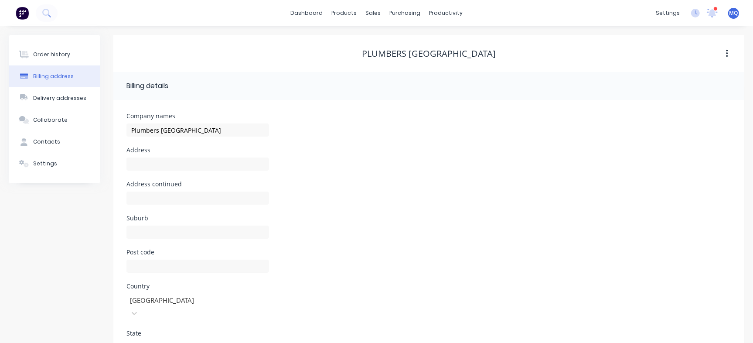
click at [350, 165] on div "Address" at bounding box center [428, 164] width 604 height 34
click at [69, 54] on button "Order history" at bounding box center [55, 55] width 92 height 22
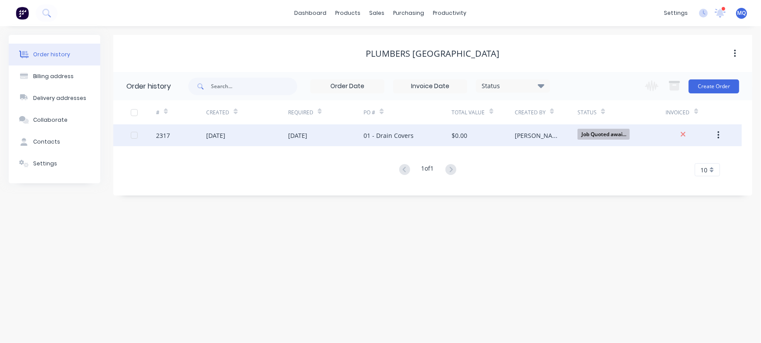
click at [258, 133] on div "17 Sep 2025" at bounding box center [247, 135] width 82 height 22
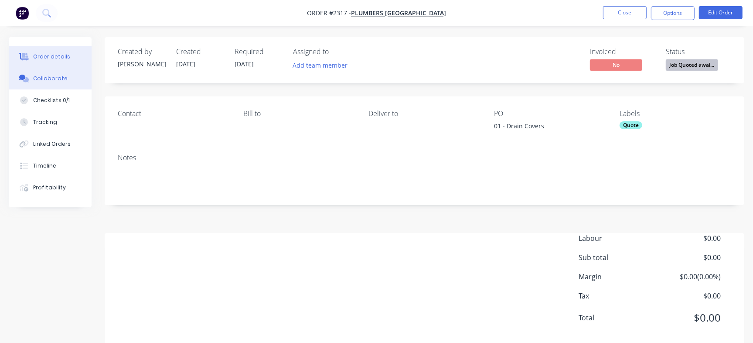
click at [52, 78] on div "Collaborate" at bounding box center [50, 79] width 34 height 8
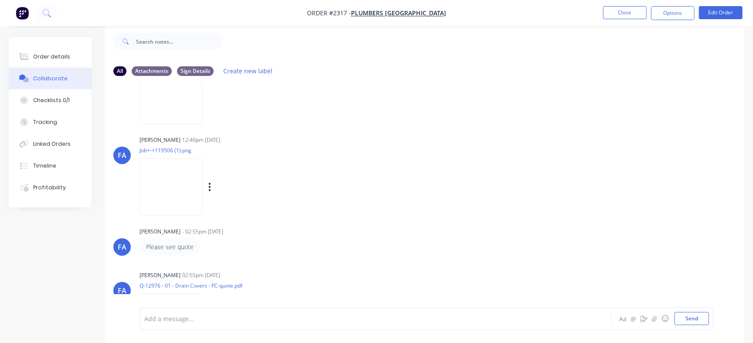
scroll to position [158, 0]
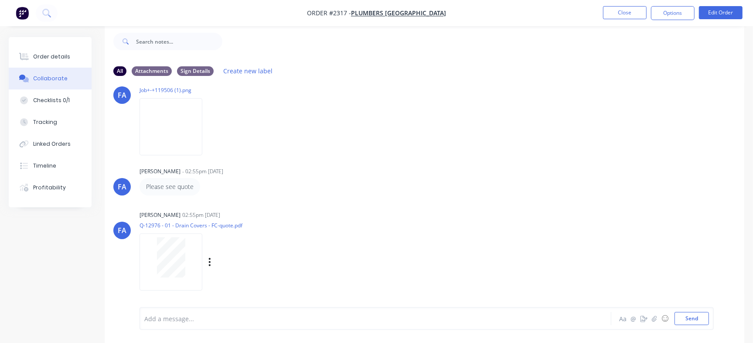
click at [186, 260] on div at bounding box center [170, 257] width 55 height 40
click at [48, 50] on button "Order details" at bounding box center [50, 57] width 83 height 22
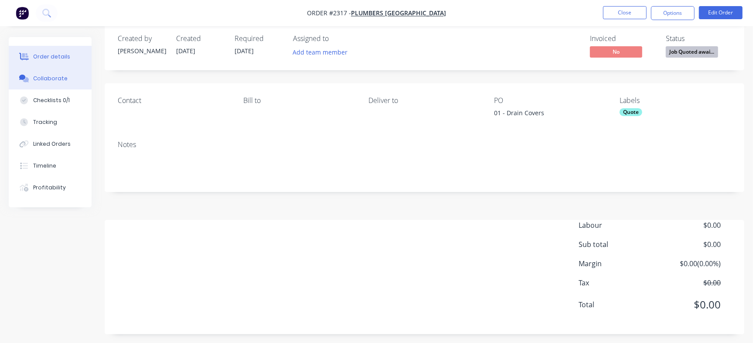
click at [57, 73] on button "Collaborate" at bounding box center [50, 79] width 83 height 22
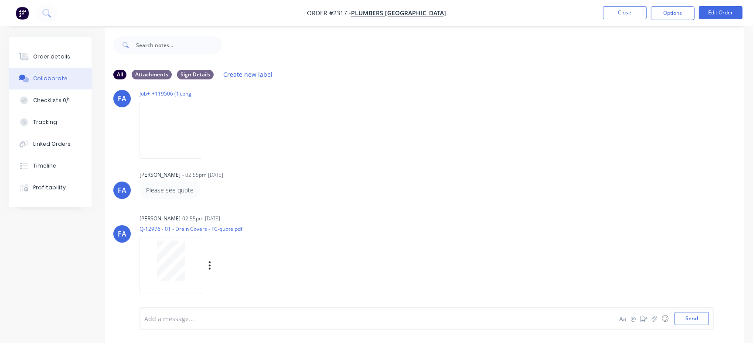
scroll to position [13, 0]
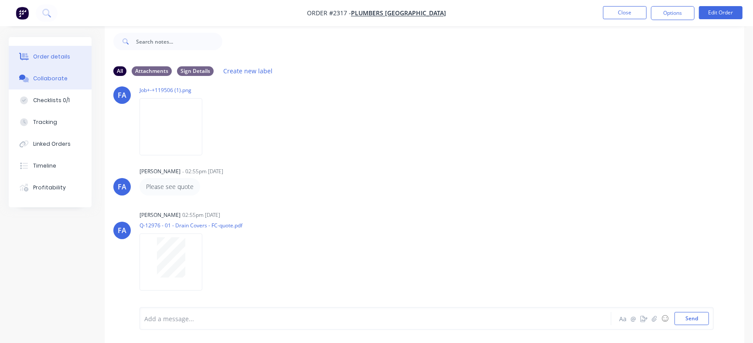
click at [61, 58] on div "Order details" at bounding box center [51, 57] width 37 height 8
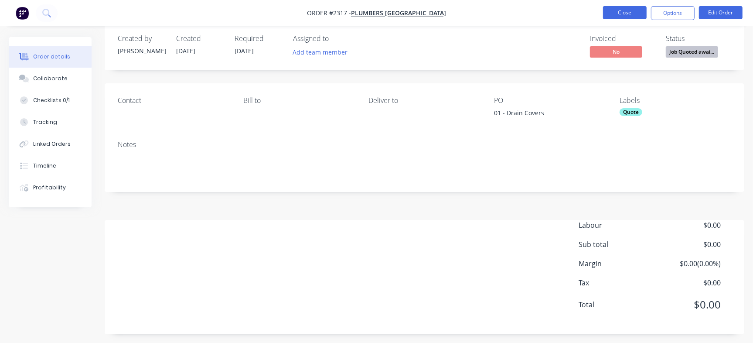
click at [636, 14] on button "Close" at bounding box center [625, 12] width 44 height 13
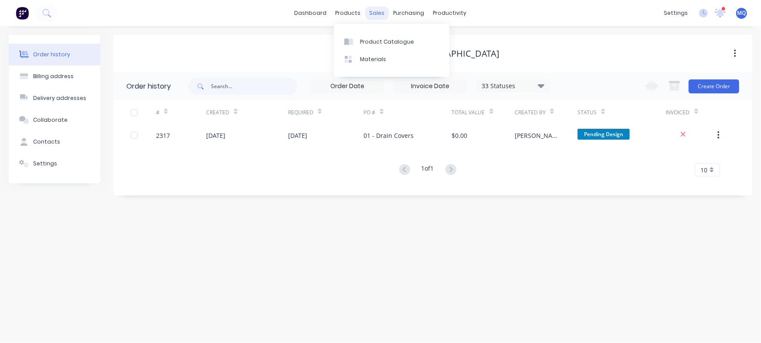
click at [375, 15] on div "sales" at bounding box center [377, 13] width 24 height 13
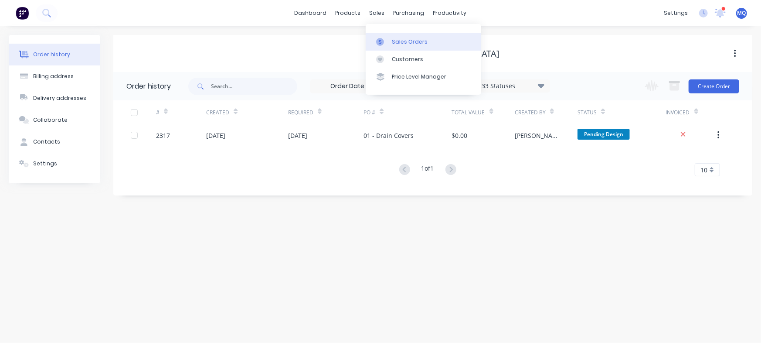
click at [380, 40] on icon at bounding box center [380, 41] width 3 height 5
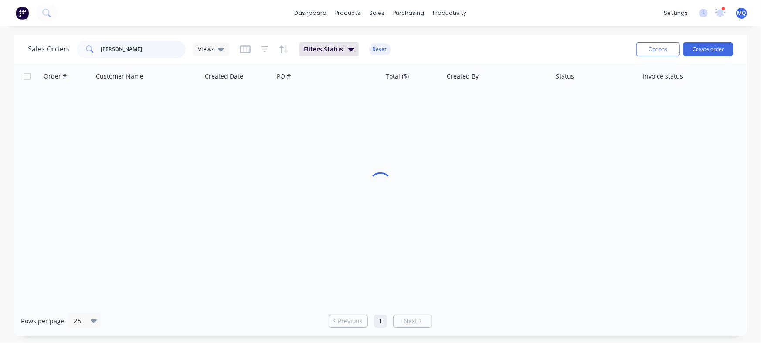
click at [147, 48] on input "ryan" at bounding box center [143, 49] width 85 height 17
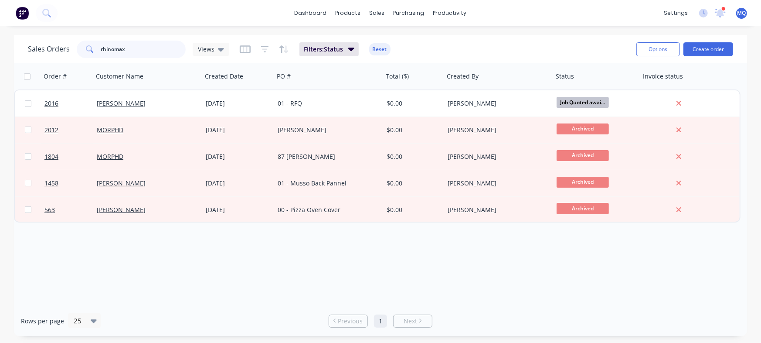
type input "rhinomax"
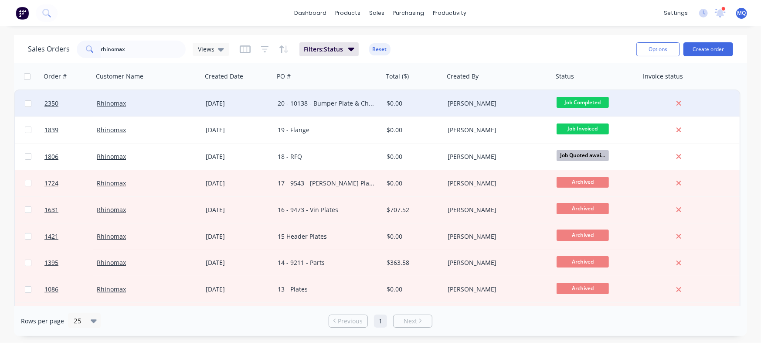
click at [349, 102] on div "20 - 10138 - Bumper Plate & Chassis Parts" at bounding box center [326, 103] width 97 height 9
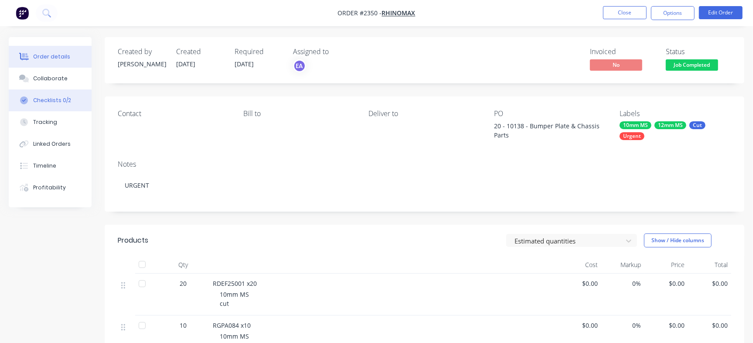
click at [77, 104] on button "Checklists 0/2" at bounding box center [50, 100] width 83 height 22
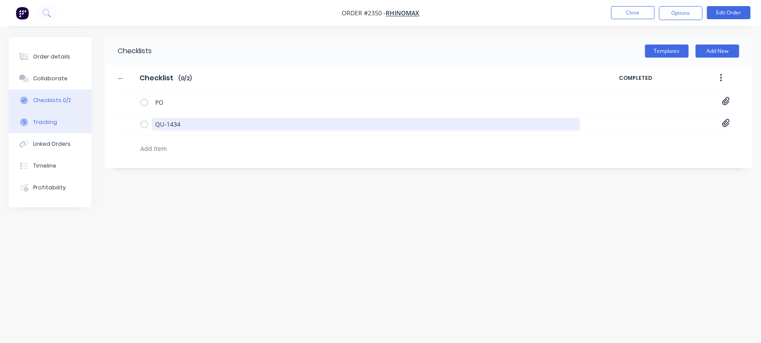
drag, startPoint x: 194, startPoint y: 126, endPoint x: 78, endPoint y: 125, distance: 115.5
click at [78, 125] on div "Order details Collaborate Checklists 0/2 Tracking Linked Orders Timeline Profit…" at bounding box center [380, 154] width 761 height 235
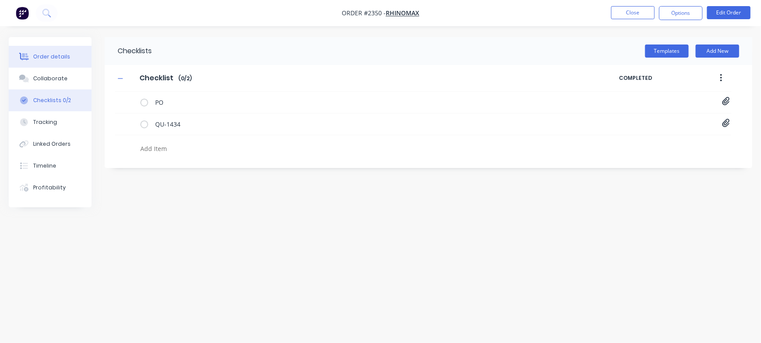
click at [53, 66] on button "Order details" at bounding box center [50, 57] width 83 height 22
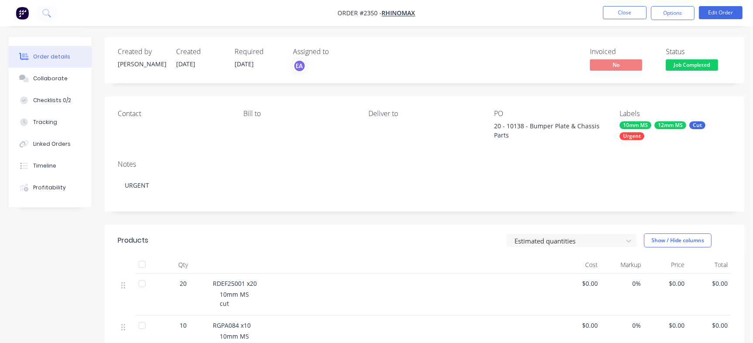
click at [512, 125] on div "20 - 10138 - Bumper Plate & Chassis Parts" at bounding box center [548, 130] width 109 height 18
copy div "10138"
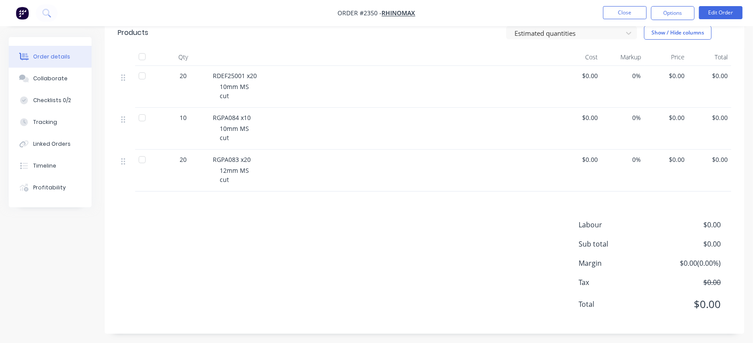
scroll to position [211, 0]
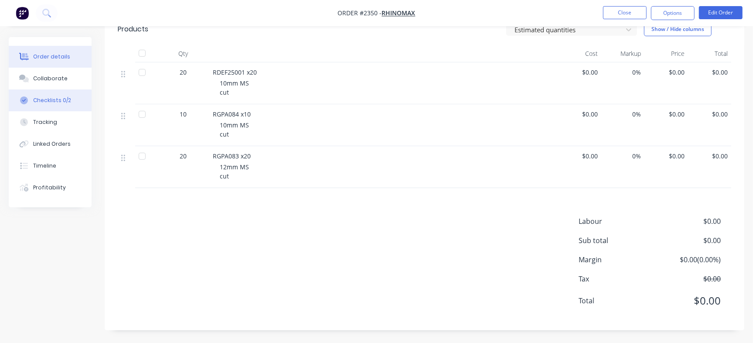
click at [55, 98] on div "Checklists 0/2" at bounding box center [52, 100] width 38 height 8
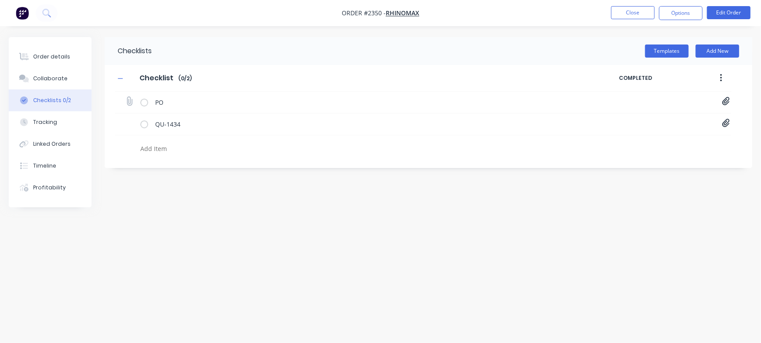
click at [727, 100] on icon at bounding box center [726, 101] width 8 height 9
click at [630, 117] on link "PO-10138.pdf" at bounding box center [656, 120] width 102 height 9
click at [191, 151] on textarea at bounding box center [335, 148] width 397 height 13
paste textarea "INV-3058"
type textarea "INV-3058"
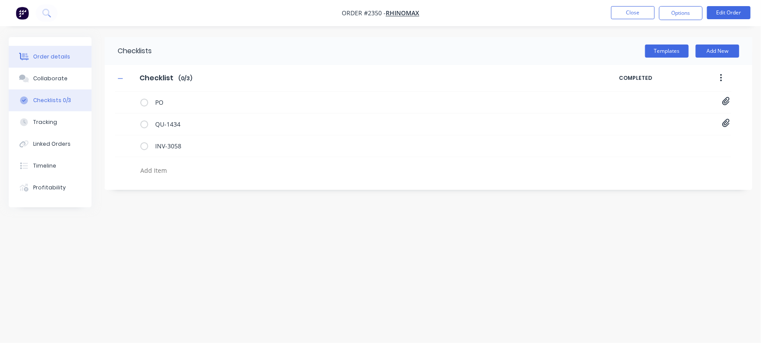
click at [42, 58] on div "Order details" at bounding box center [51, 57] width 37 height 8
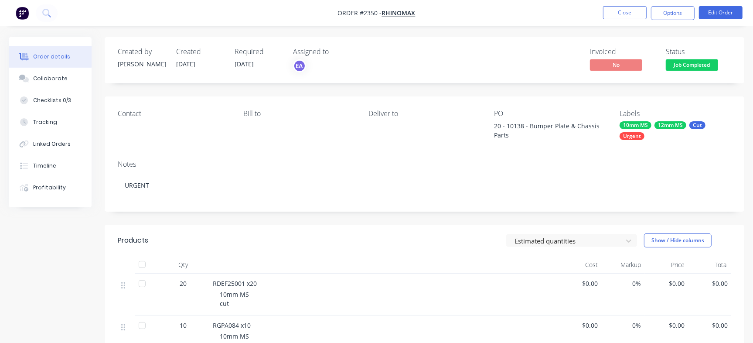
click at [680, 60] on span "Job Completed" at bounding box center [692, 64] width 52 height 11
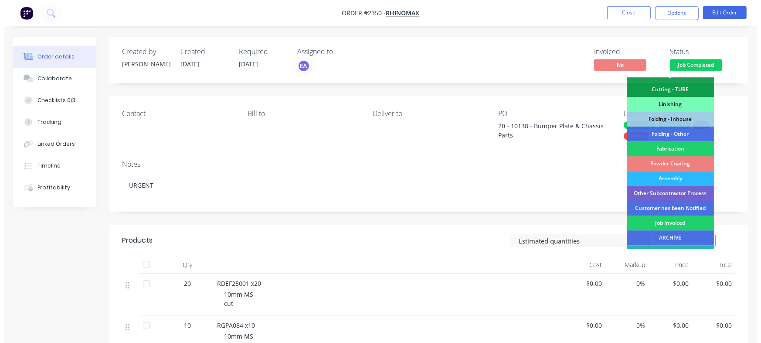
scroll to position [263, 0]
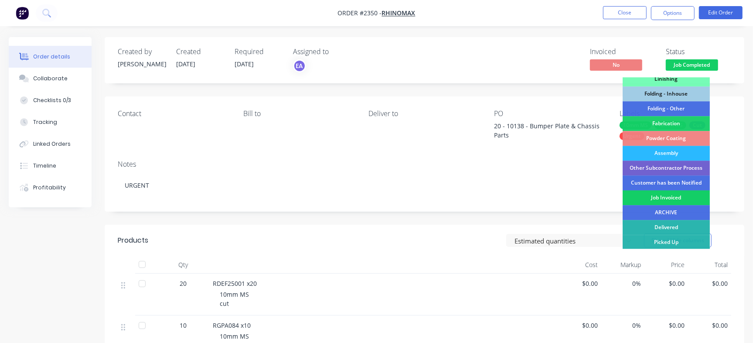
click at [663, 203] on div "Job Invoiced" at bounding box center [665, 197] width 87 height 15
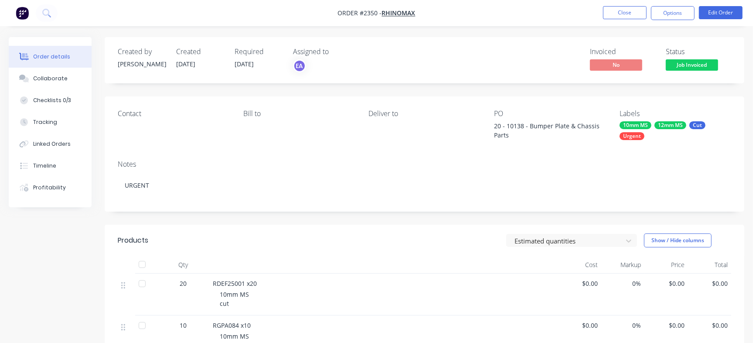
click at [619, 5] on nav "Order #2350 - Rhinomax Close Options Edit Order" at bounding box center [376, 13] width 753 height 26
click at [619, 7] on button "Close" at bounding box center [625, 12] width 44 height 13
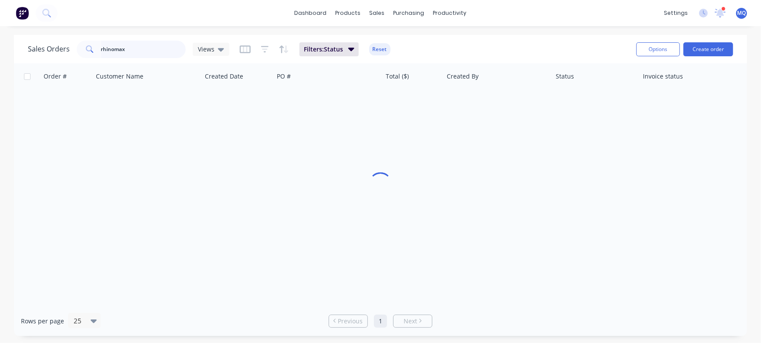
click at [151, 54] on input "rhinomax" at bounding box center [143, 49] width 85 height 17
click at [215, 51] on div "Views" at bounding box center [211, 49] width 26 height 8
click at [268, 186] on div at bounding box center [380, 184] width 733 height 242
click at [224, 48] on div "Views" at bounding box center [211, 49] width 37 height 13
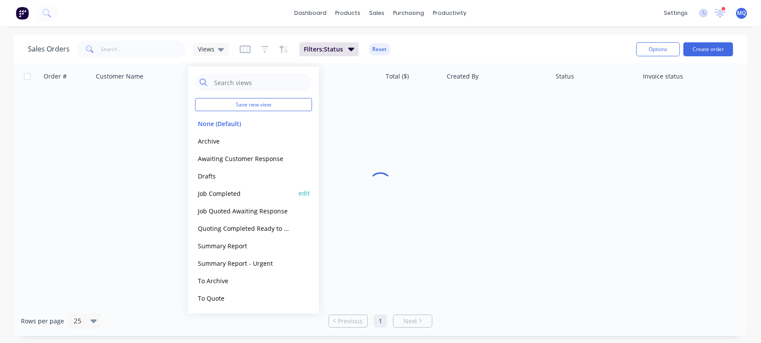
click at [244, 190] on button "Job Completed" at bounding box center [244, 193] width 99 height 10
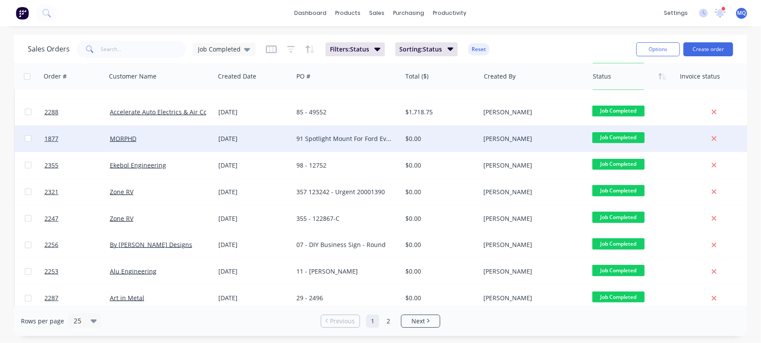
scroll to position [381, 0]
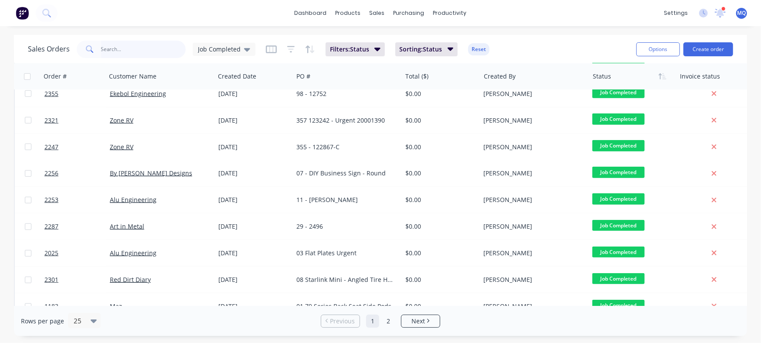
click at [118, 47] on input "text" at bounding box center [143, 49] width 85 height 17
type input "Zone"
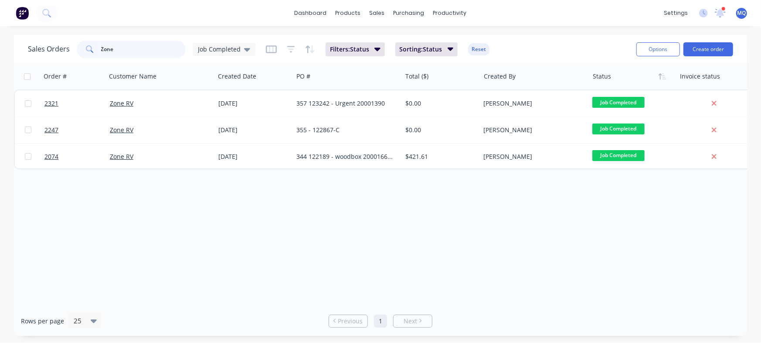
scroll to position [0, 0]
click at [718, 12] on icon at bounding box center [720, 11] width 8 height 7
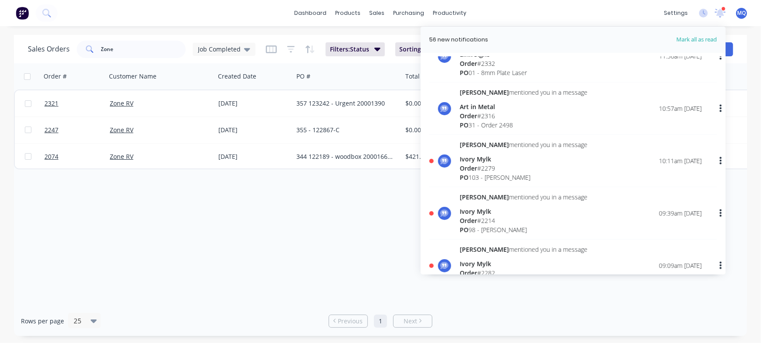
scroll to position [763, 0]
drag, startPoint x: 303, startPoint y: 199, endPoint x: 716, endPoint y: 12, distance: 453.5
click at [303, 200] on div "Order # Customer Name Created Date PO # Total ($) Created By Status Invoice sta…" at bounding box center [380, 184] width 733 height 242
click at [349, 217] on div "Order # Customer Name Created Date PO # Total ($) Created By Status Invoice sta…" at bounding box center [380, 184] width 733 height 242
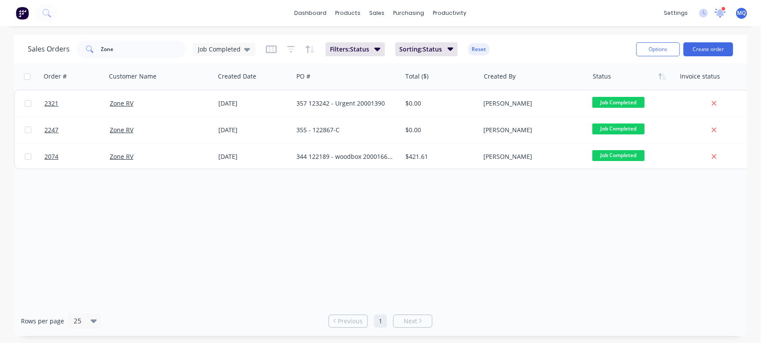
click at [716, 12] on icon at bounding box center [720, 13] width 12 height 10
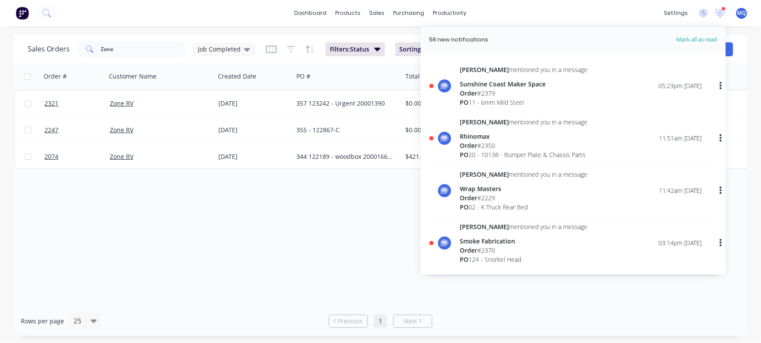
click at [263, 183] on div "Order # Customer Name Created Date PO # Total ($) Created By Status Invoice sta…" at bounding box center [380, 184] width 733 height 242
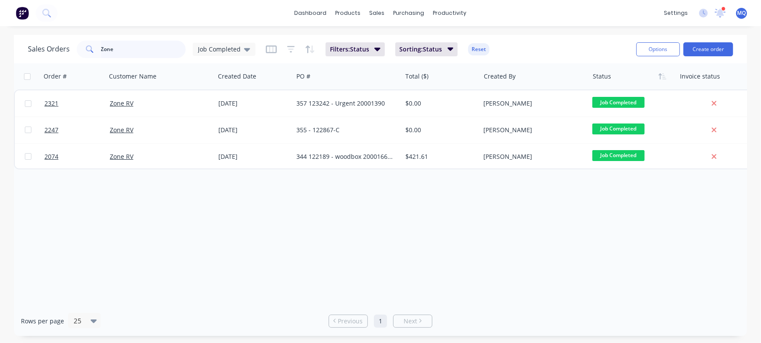
click at [144, 46] on input "Zone" at bounding box center [143, 49] width 85 height 17
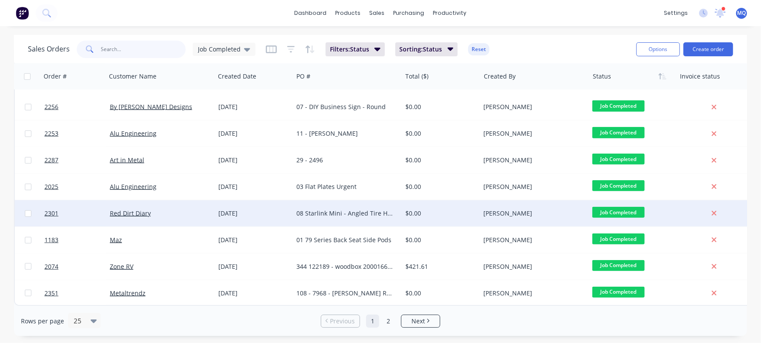
scroll to position [452, 0]
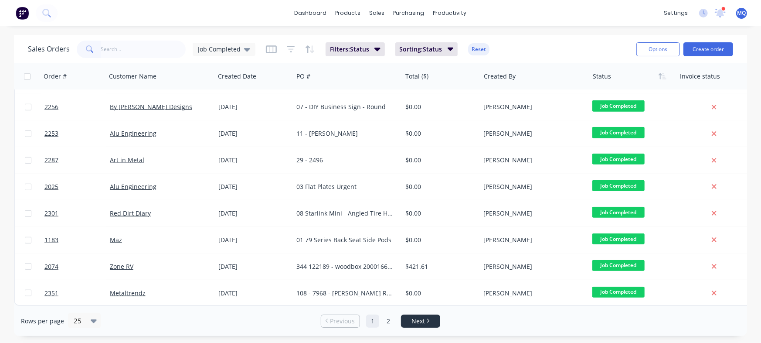
click at [418, 323] on span "Next" at bounding box center [418, 320] width 14 height 9
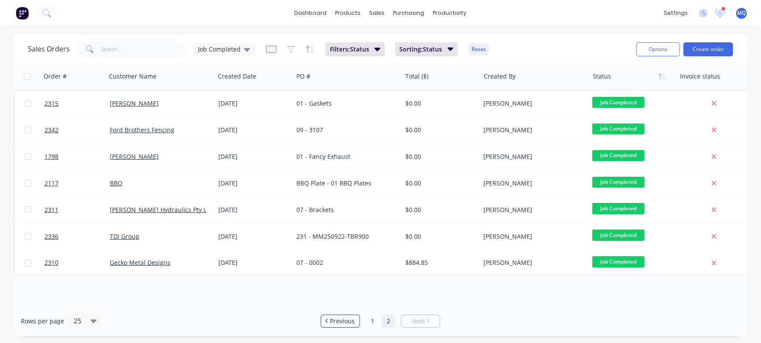
scroll to position [0, 0]
click at [345, 321] on span "Previous" at bounding box center [342, 320] width 25 height 9
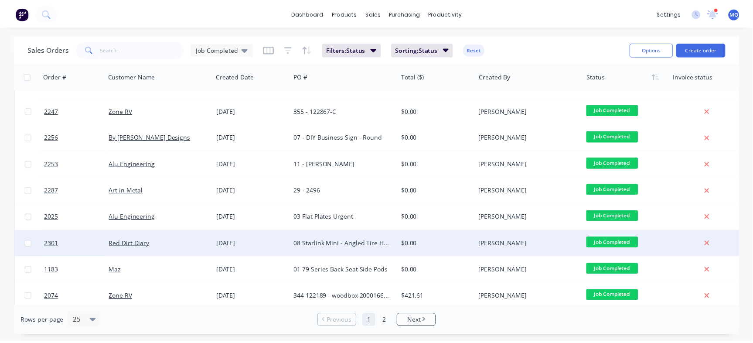
scroll to position [452, 0]
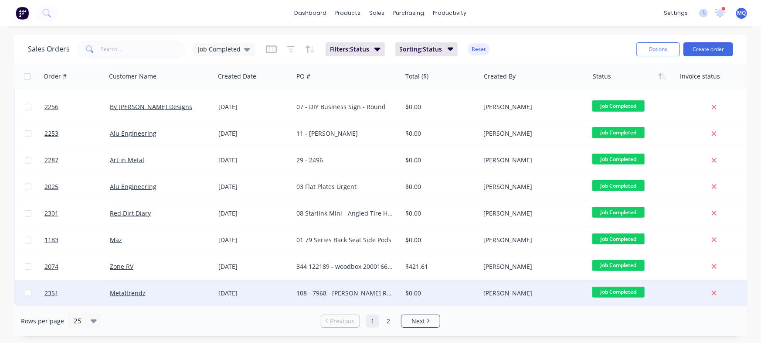
click at [355, 289] on div "108 - 7968 - Orpin Res" at bounding box center [344, 293] width 97 height 9
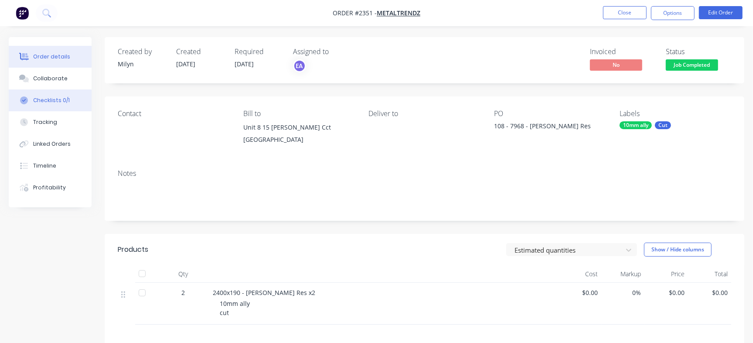
click at [53, 95] on button "Checklists 0/1" at bounding box center [50, 100] width 83 height 22
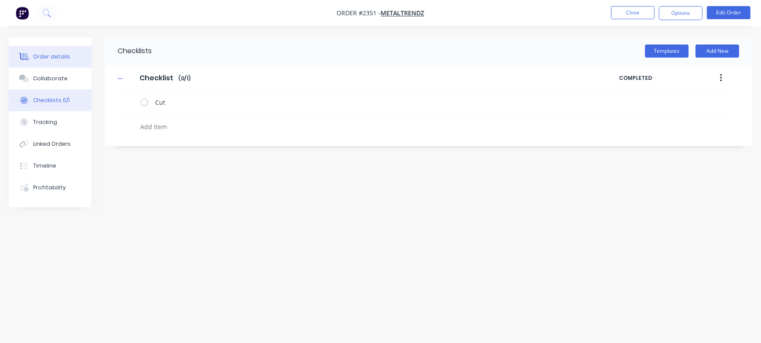
click at [50, 51] on button "Order details" at bounding box center [50, 57] width 83 height 22
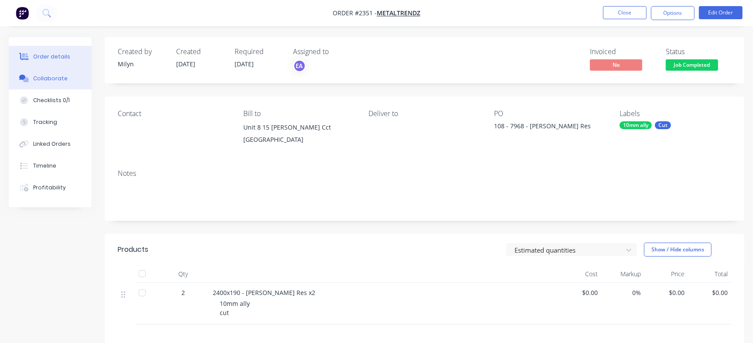
click at [76, 78] on button "Collaborate" at bounding box center [50, 79] width 83 height 22
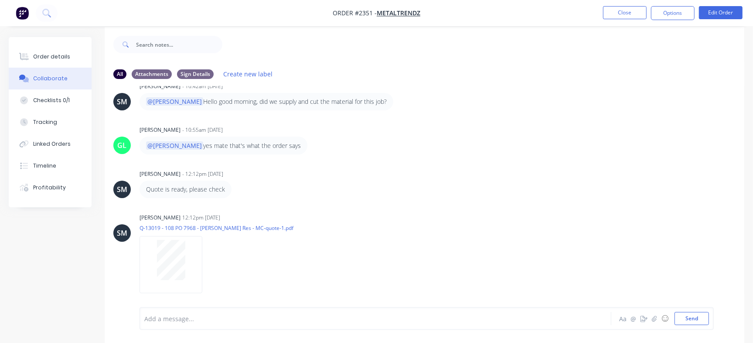
scroll to position [13, 0]
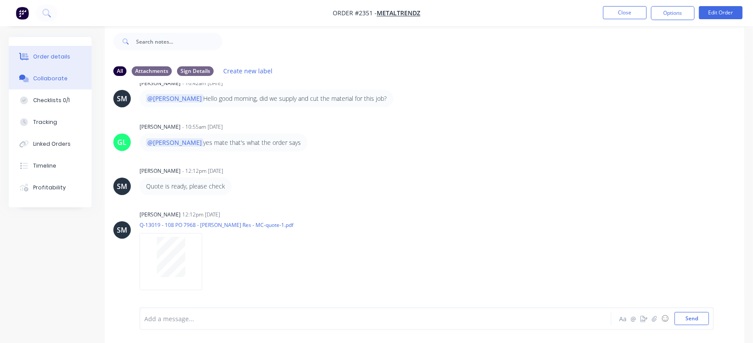
click at [69, 53] on button "Order details" at bounding box center [50, 57] width 83 height 22
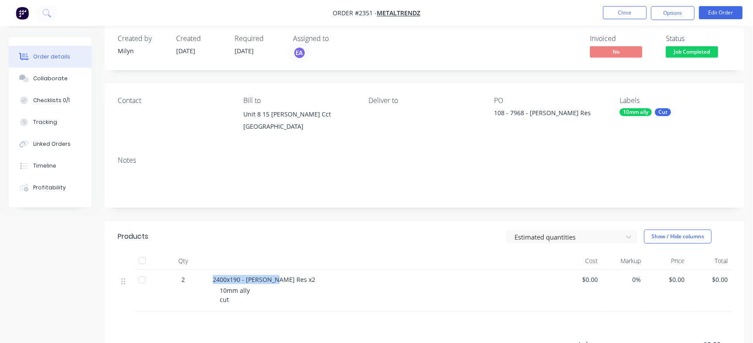
drag, startPoint x: 209, startPoint y: 277, endPoint x: 273, endPoint y: 276, distance: 64.1
click at [273, 276] on div "2400x190 - Orpin Res x2 10mm ally cut" at bounding box center [383, 290] width 349 height 42
copy span "2400x190 - Orpin Res"
click at [53, 103] on div "Checklists 0/1" at bounding box center [51, 100] width 37 height 8
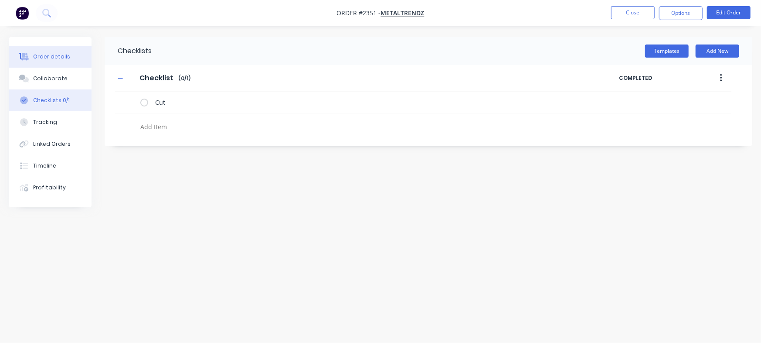
click at [69, 46] on button "Order details" at bounding box center [50, 57] width 83 height 22
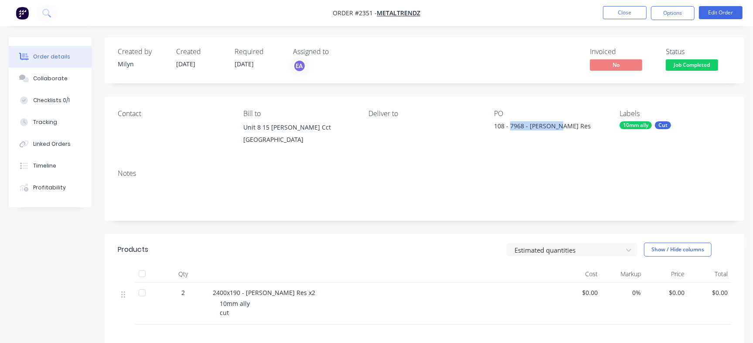
drag, startPoint x: 510, startPoint y: 127, endPoint x: 571, endPoint y: 126, distance: 61.0
click at [571, 126] on div "108 - 7968 - Orpin Res" at bounding box center [548, 127] width 109 height 12
click at [67, 95] on button "Checklists 0/1" at bounding box center [50, 100] width 83 height 22
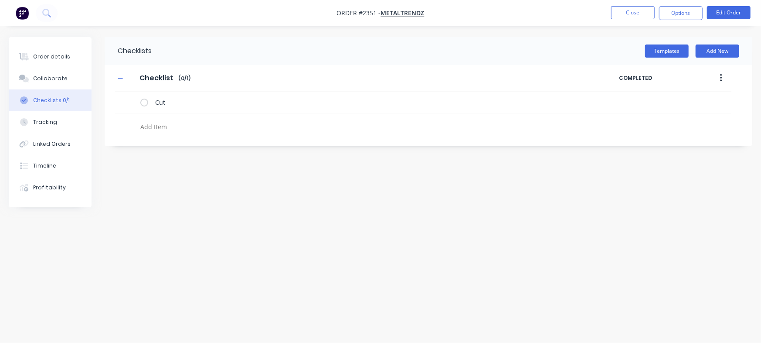
drag, startPoint x: 166, startPoint y: 123, endPoint x: 177, endPoint y: 128, distance: 11.5
click at [170, 125] on textarea at bounding box center [335, 126] width 397 height 13
paste textarea "INV-3059"
type textarea "INV-3059"
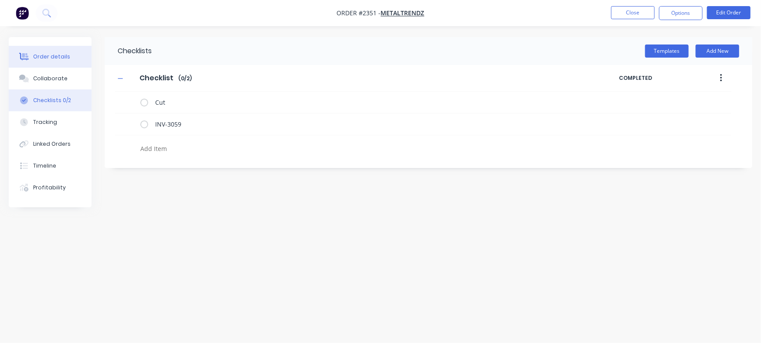
click at [44, 53] on div "Order details" at bounding box center [51, 57] width 37 height 8
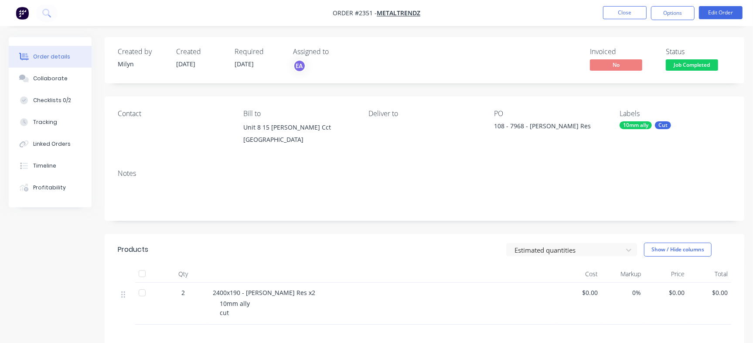
click at [704, 69] on span "Job Completed" at bounding box center [692, 64] width 52 height 11
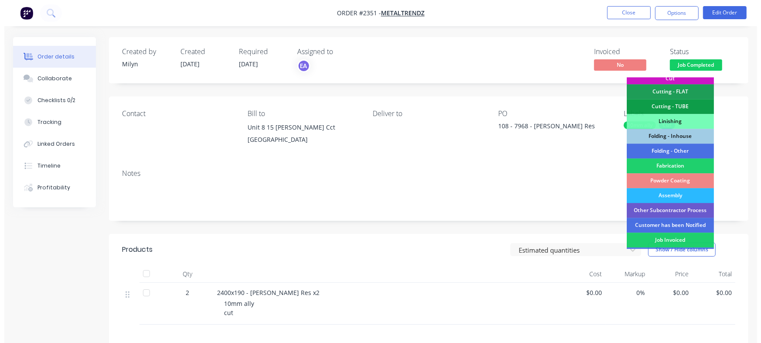
scroll to position [263, 0]
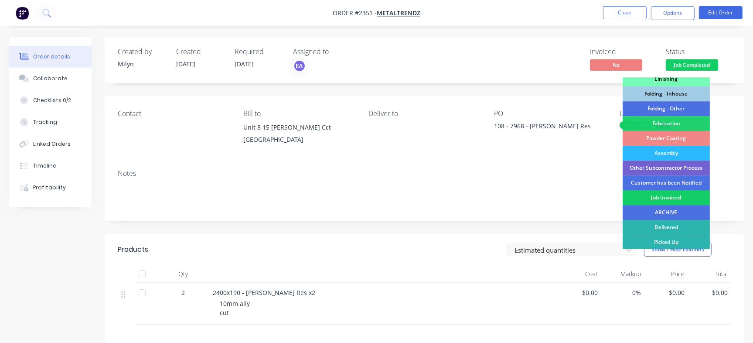
click at [667, 194] on div "Job Invoiced" at bounding box center [665, 197] width 87 height 15
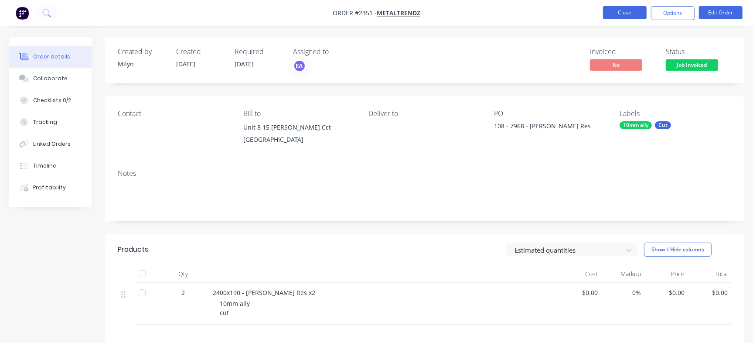
click at [620, 12] on button "Close" at bounding box center [625, 12] width 44 height 13
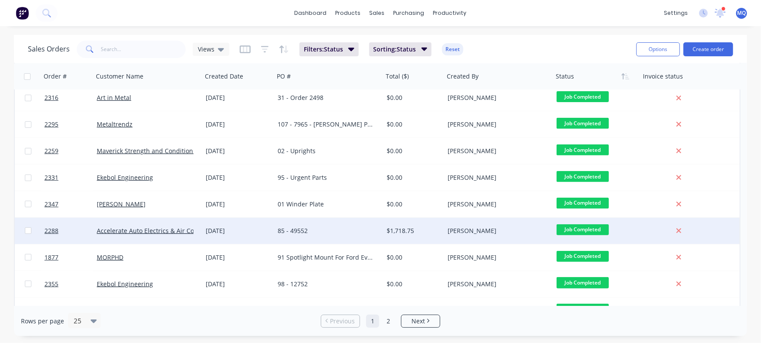
scroll to position [447, 0]
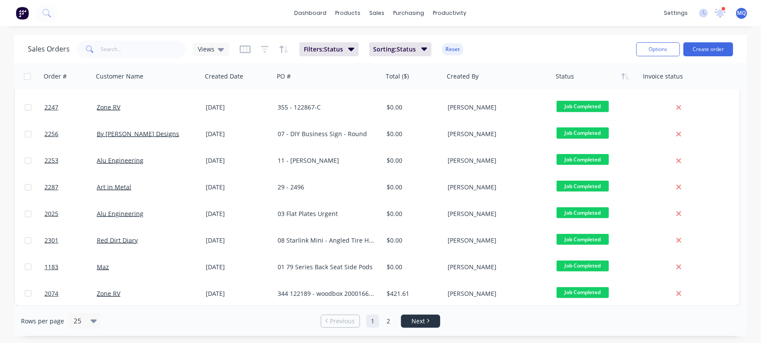
click at [430, 322] on link "Next" at bounding box center [420, 320] width 38 height 9
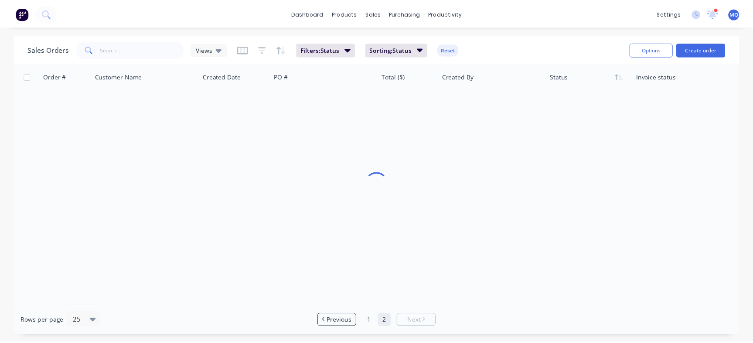
scroll to position [0, 0]
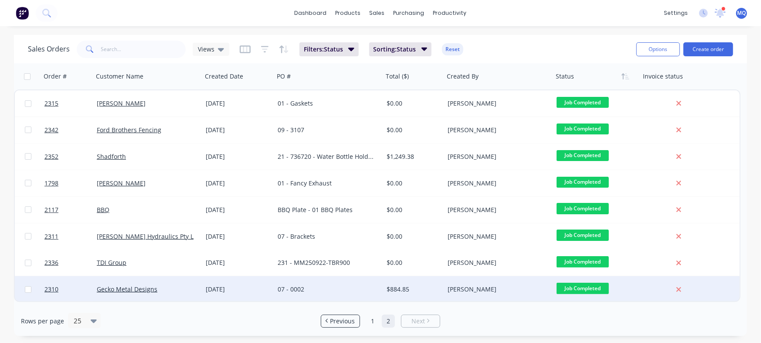
click at [334, 282] on div "07 - 0002" at bounding box center [328, 289] width 109 height 26
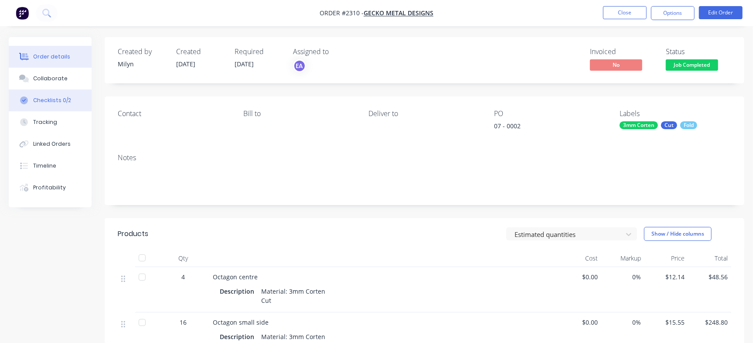
click at [62, 98] on div "Checklists 0/2" at bounding box center [52, 100] width 38 height 8
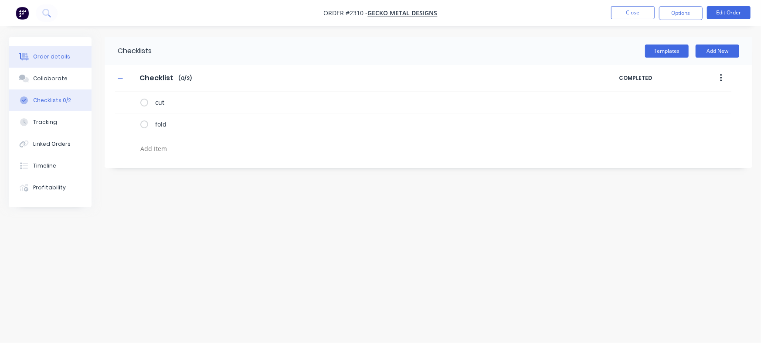
click at [49, 58] on div "Order details" at bounding box center [51, 57] width 37 height 8
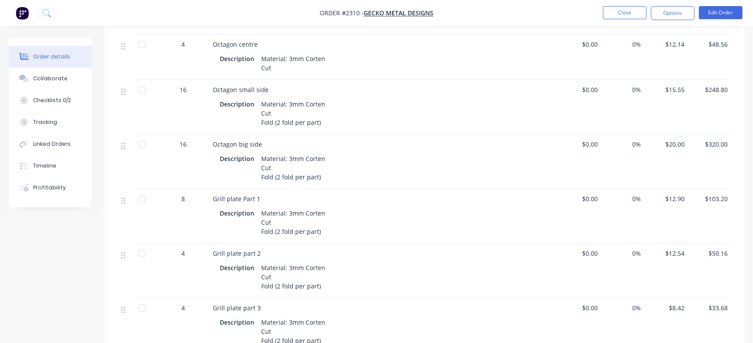
scroll to position [163, 0]
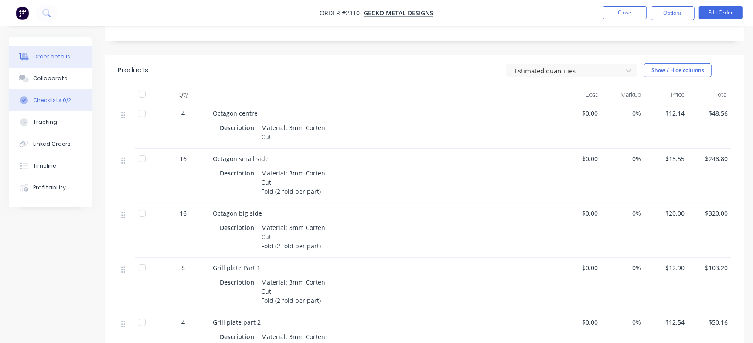
click at [70, 101] on button "Checklists 0/2" at bounding box center [50, 100] width 83 height 22
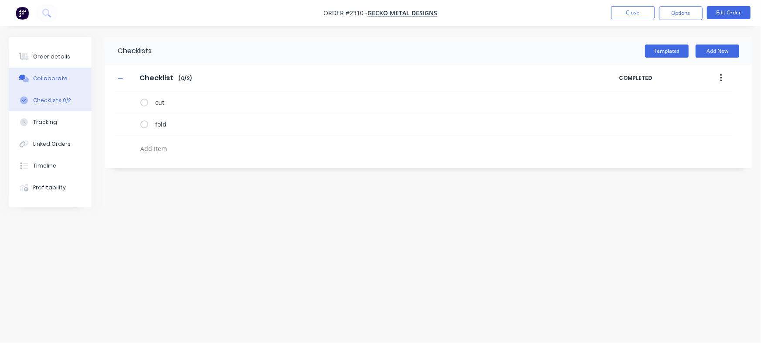
click at [68, 81] on button "Collaborate" at bounding box center [50, 79] width 83 height 22
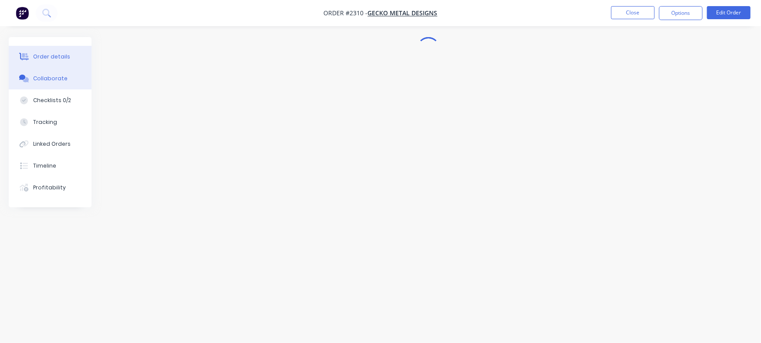
click at [63, 52] on button "Order details" at bounding box center [50, 57] width 83 height 22
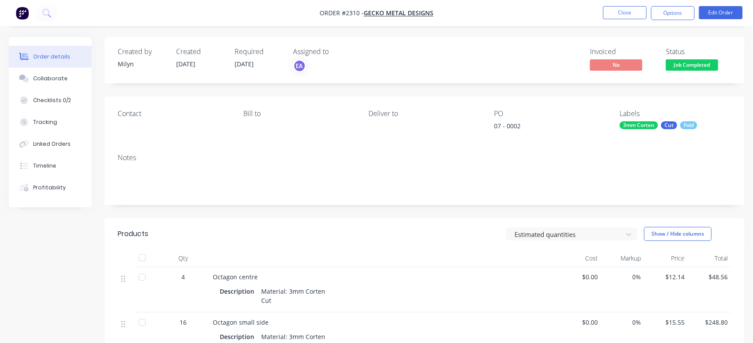
click at [615, 5] on nav "Order #2310 - Gecko Metal Designs Close Options Edit Order" at bounding box center [376, 13] width 753 height 26
click at [626, 18] on button "Close" at bounding box center [625, 12] width 44 height 13
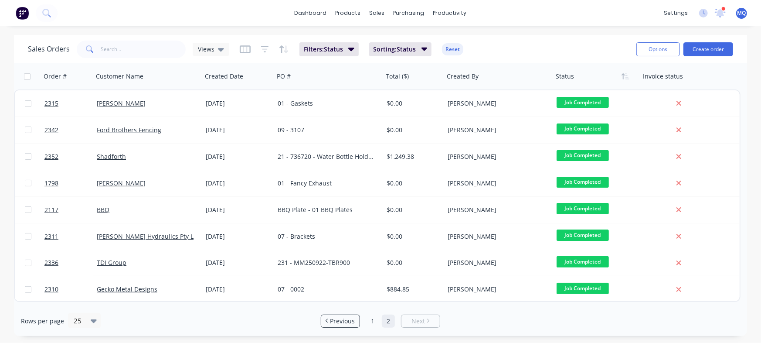
click at [535, 340] on div "dashboard products sales purchasing productivity dashboard products Product Cat…" at bounding box center [380, 171] width 761 height 343
click at [336, 321] on span "Previous" at bounding box center [342, 320] width 25 height 9
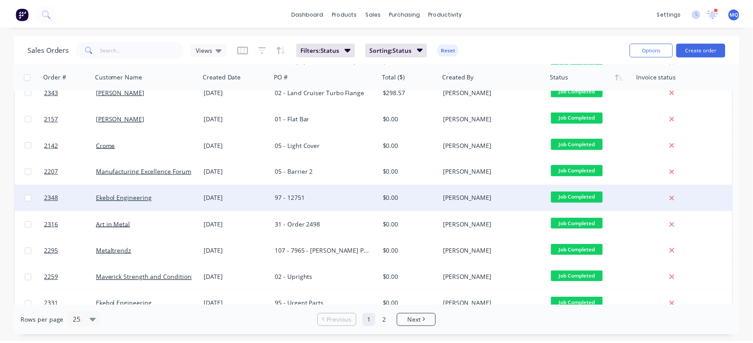
scroll to position [109, 0]
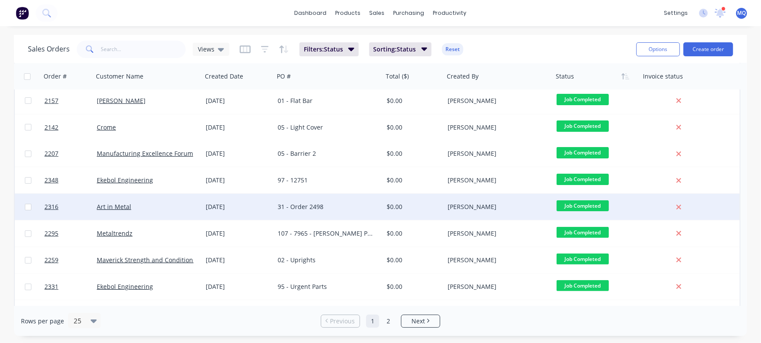
click at [329, 211] on div "31 - Order 2498" at bounding box center [328, 207] width 109 height 26
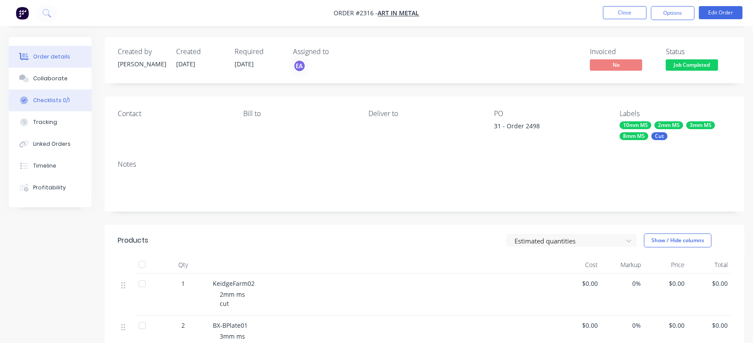
click at [71, 99] on button "Checklists 0/1" at bounding box center [50, 100] width 83 height 22
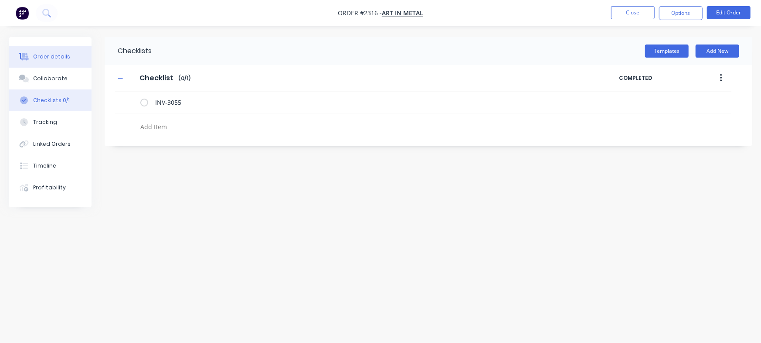
click at [57, 54] on div "Order details" at bounding box center [51, 57] width 37 height 8
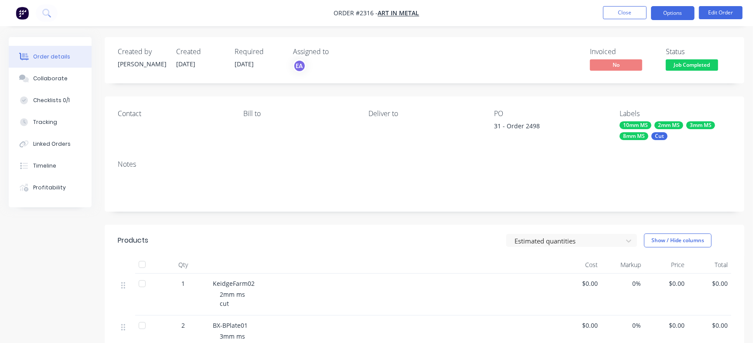
click at [674, 7] on button "Options" at bounding box center [673, 13] width 44 height 14
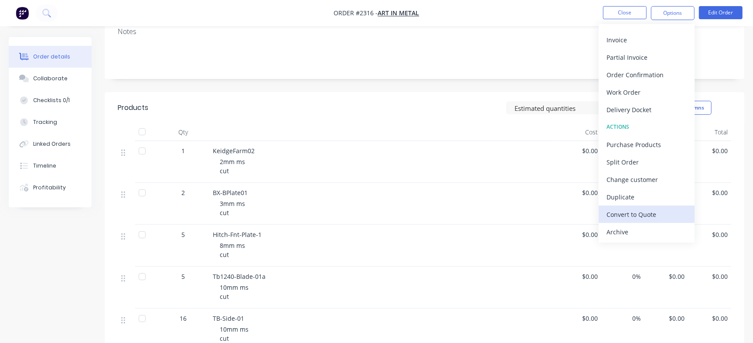
scroll to position [163, 0]
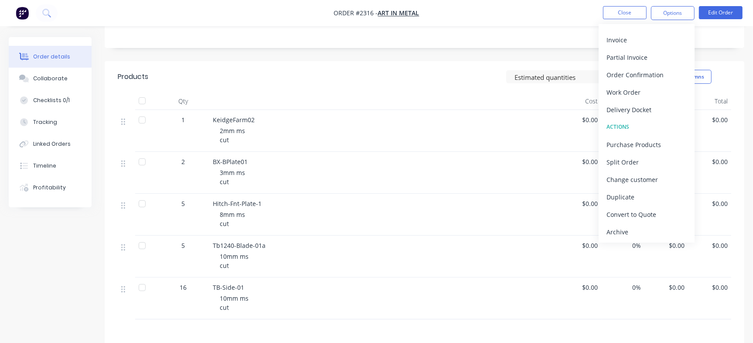
click at [628, 233] on div "Archive" at bounding box center [646, 231] width 80 height 13
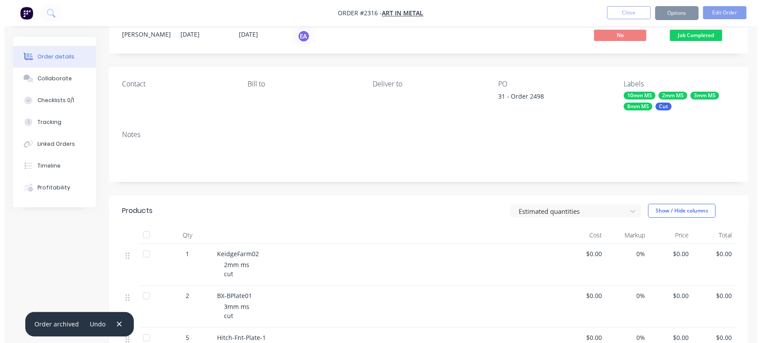
scroll to position [0, 0]
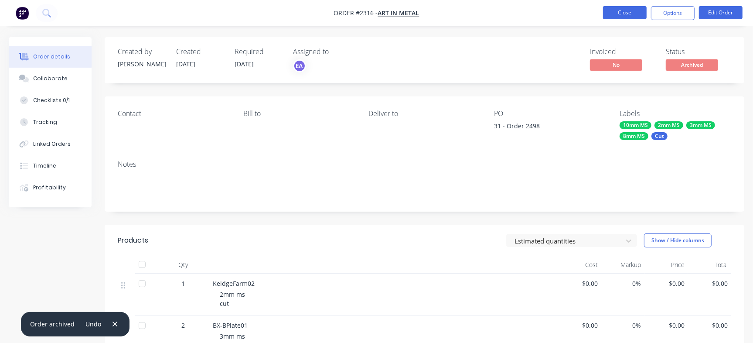
click at [625, 16] on button "Close" at bounding box center [625, 12] width 44 height 13
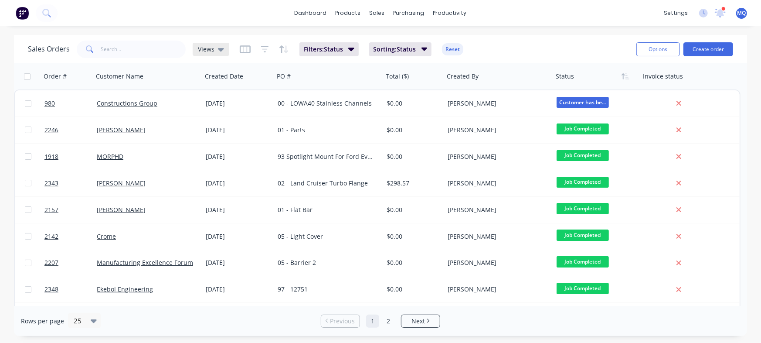
click at [209, 51] on span "Views" at bounding box center [206, 48] width 17 height 9
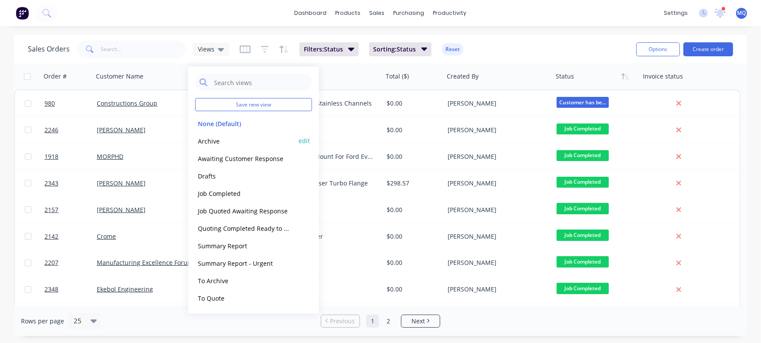
click at [221, 144] on button "Archive" at bounding box center [244, 141] width 99 height 10
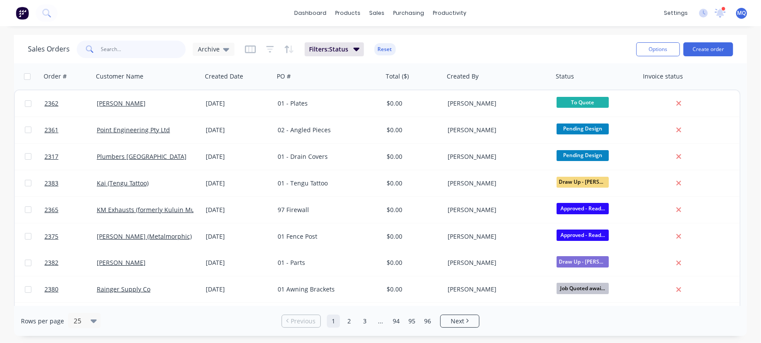
click at [137, 52] on input "text" at bounding box center [143, 49] width 85 height 17
type input "art in metal"
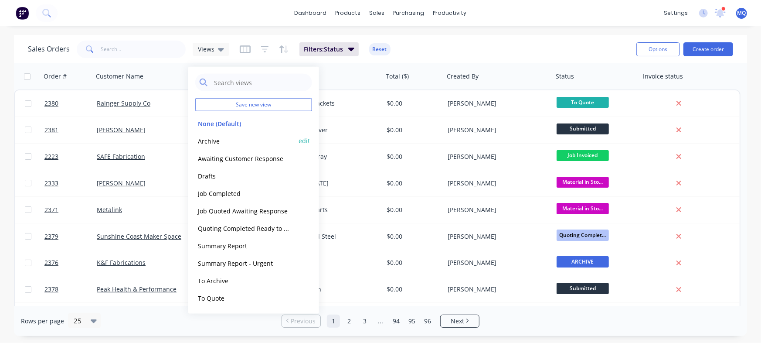
click at [223, 138] on button "Archive" at bounding box center [244, 141] width 99 height 10
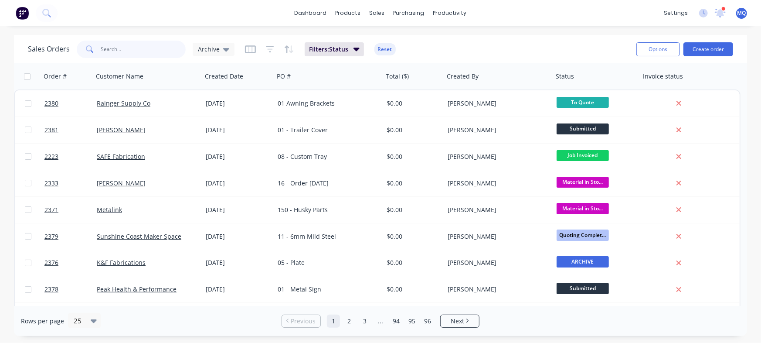
click at [131, 51] on input "text" at bounding box center [143, 49] width 85 height 17
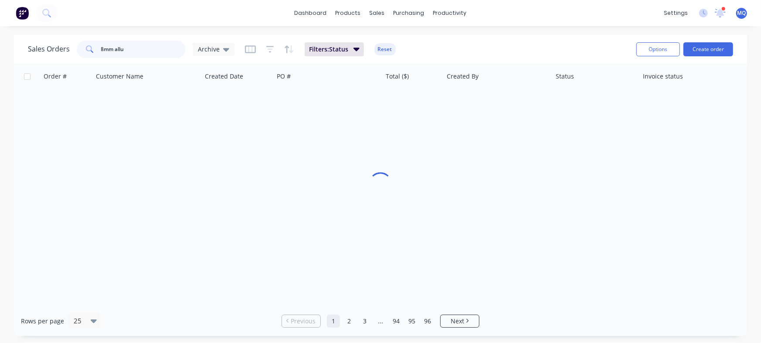
click at [136, 43] on input "8mm allu" at bounding box center [143, 49] width 85 height 17
type input "8mm ally"
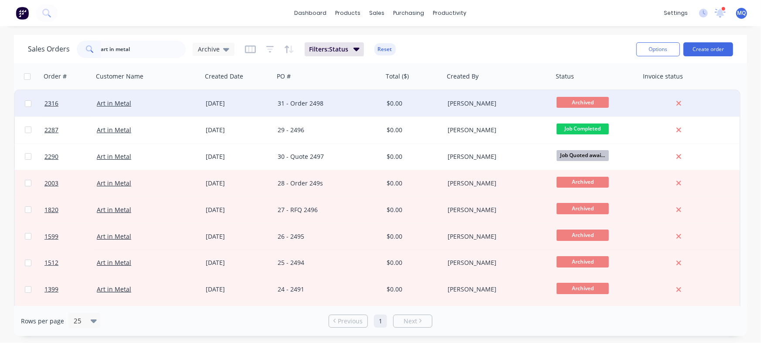
click at [319, 98] on div "31 - Order 2498" at bounding box center [328, 103] width 109 height 26
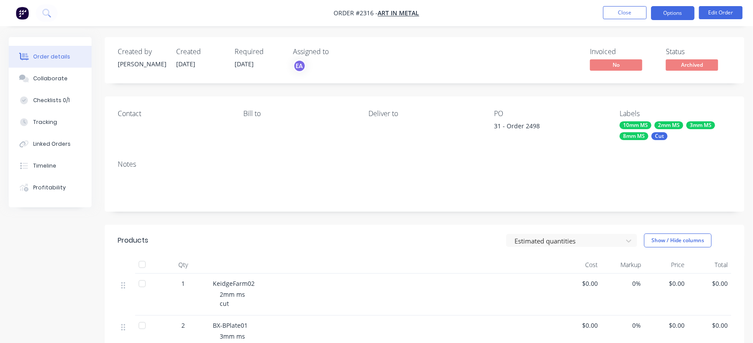
click at [659, 6] on button "Options" at bounding box center [673, 13] width 44 height 14
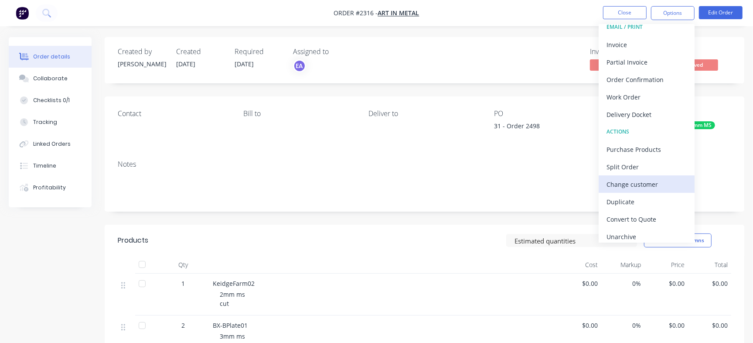
scroll to position [13, 0]
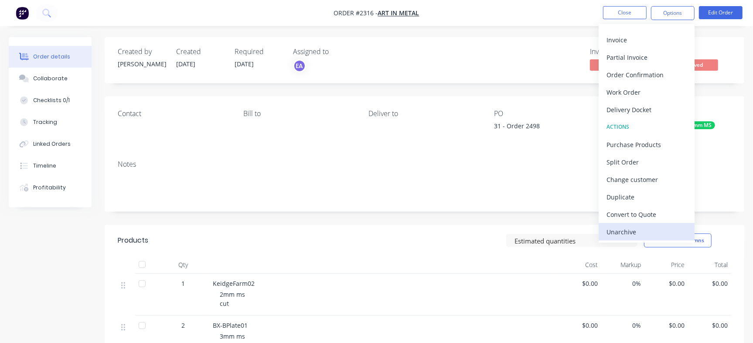
click at [626, 230] on div "Unarchive" at bounding box center [646, 231] width 80 height 13
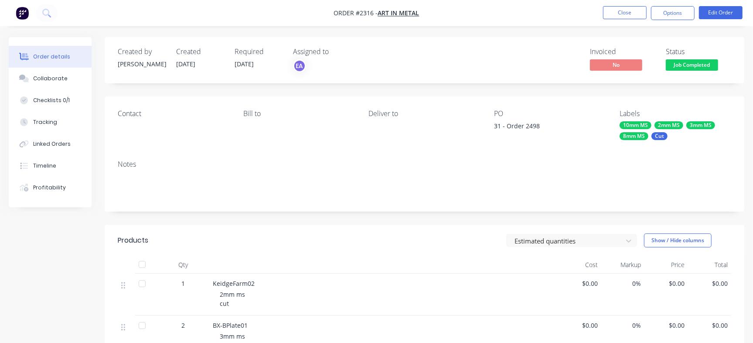
drag, startPoint x: 703, startPoint y: 68, endPoint x: 703, endPoint y: 77, distance: 9.2
click at [703, 68] on span "Job Completed" at bounding box center [692, 64] width 52 height 11
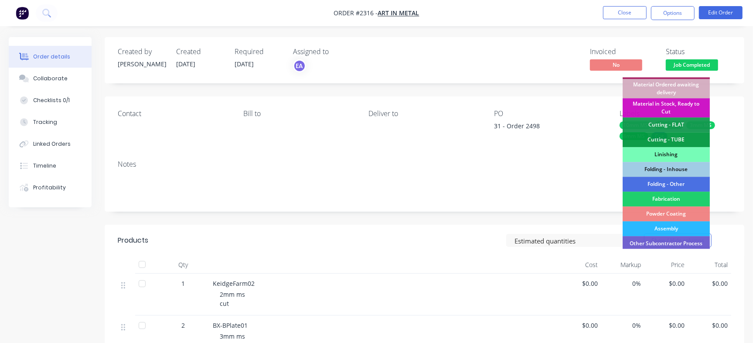
scroll to position [263, 0]
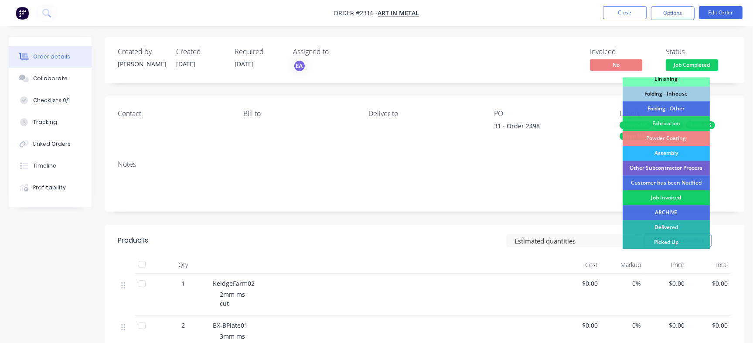
click at [684, 197] on div "Job Invoiced" at bounding box center [665, 197] width 87 height 15
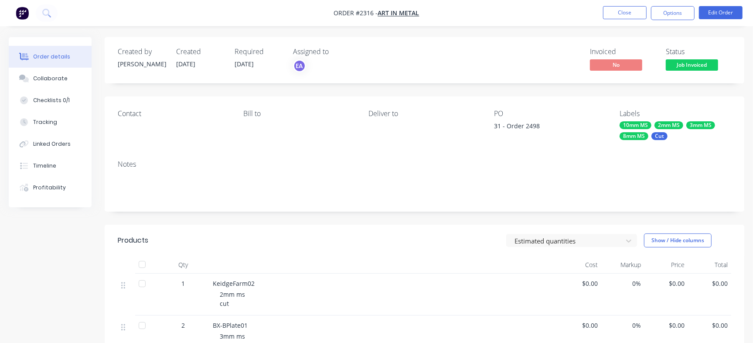
click at [664, 3] on nav "Order #2316 - Art in Metal Close Options Edit Order" at bounding box center [376, 13] width 753 height 26
click at [666, 10] on button "Options" at bounding box center [673, 13] width 44 height 14
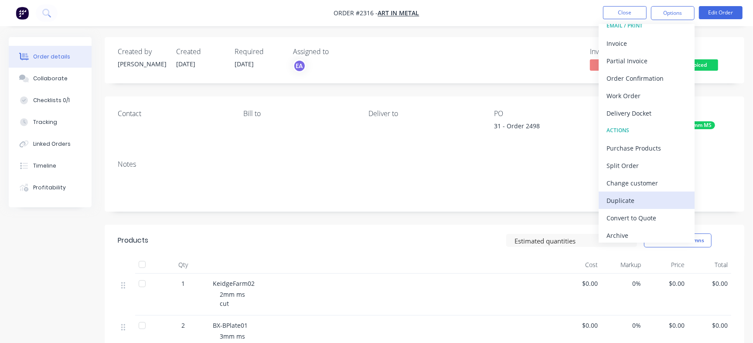
scroll to position [13, 0]
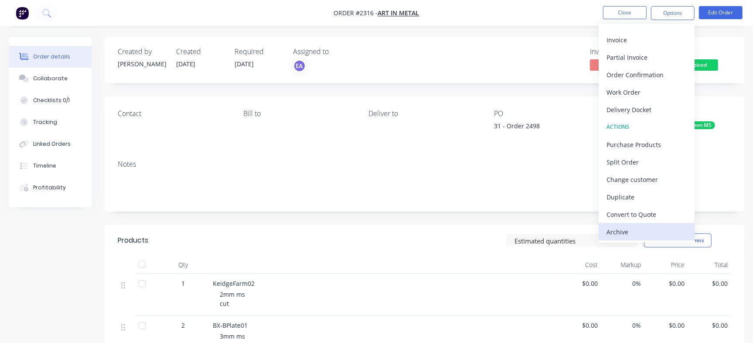
click at [649, 230] on div "Archive" at bounding box center [646, 231] width 80 height 13
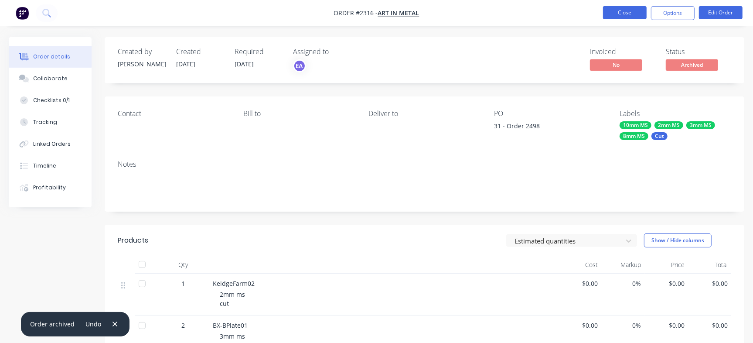
click at [625, 15] on button "Close" at bounding box center [625, 12] width 44 height 13
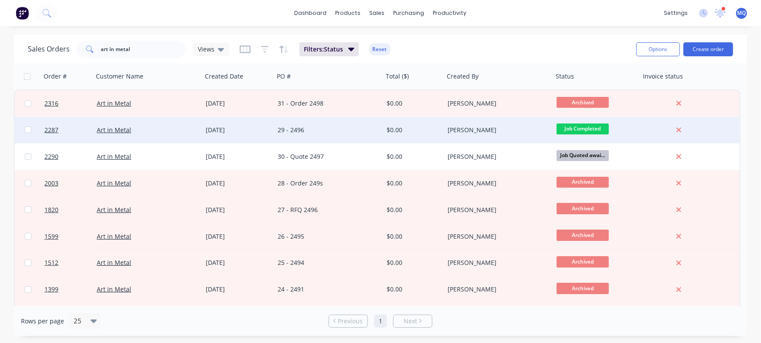
click at [429, 140] on div "$0.00" at bounding box center [413, 130] width 61 height 26
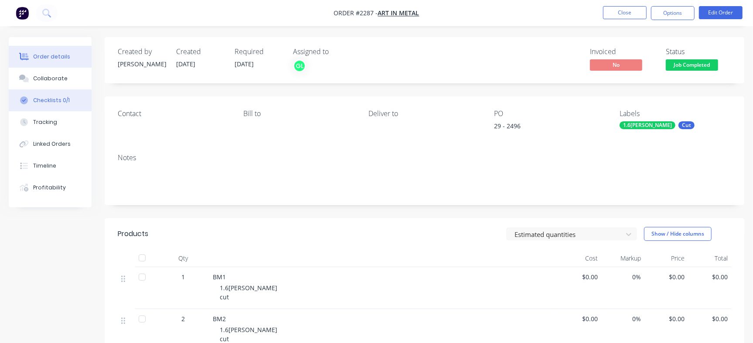
click at [74, 99] on button "Checklists 0/1" at bounding box center [50, 100] width 83 height 22
type textarea "x"
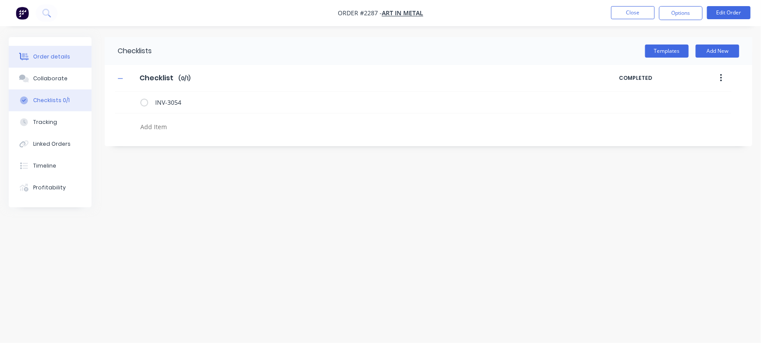
click at [57, 51] on button "Order details" at bounding box center [50, 57] width 83 height 22
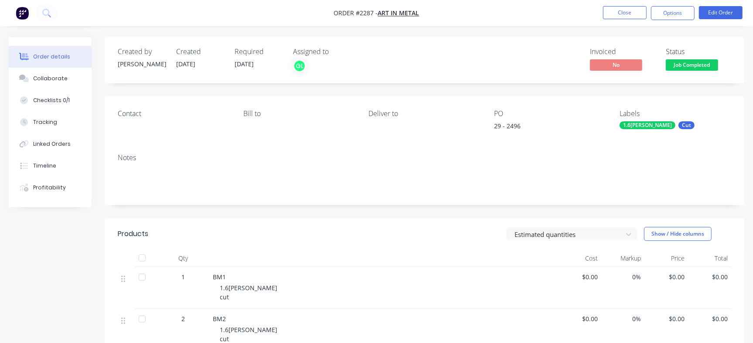
click at [686, 59] on span "Job Completed" at bounding box center [692, 64] width 52 height 11
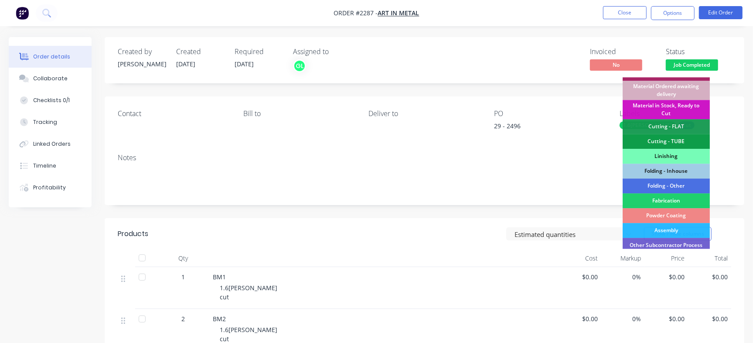
scroll to position [263, 0]
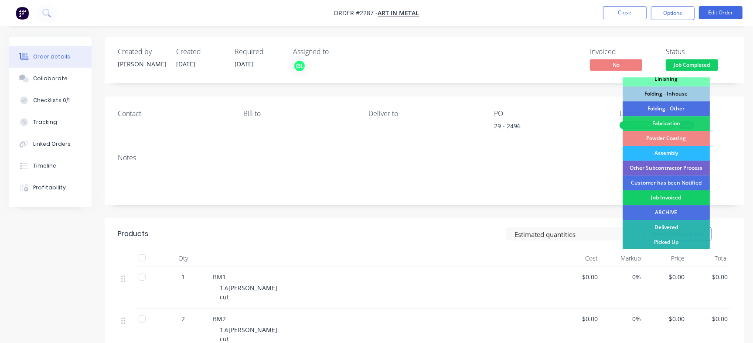
click at [671, 203] on div "Job Invoiced" at bounding box center [665, 197] width 87 height 15
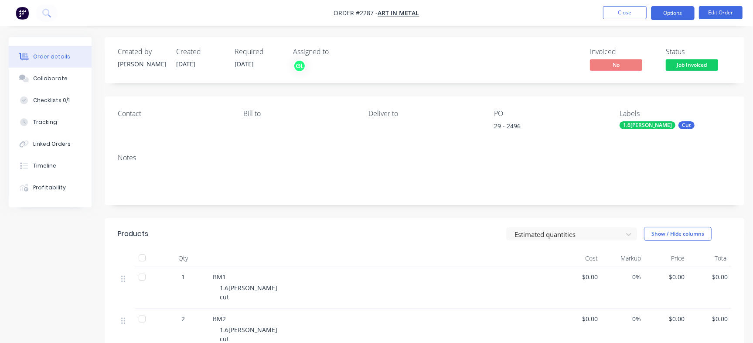
click at [661, 12] on button "Options" at bounding box center [673, 13] width 44 height 14
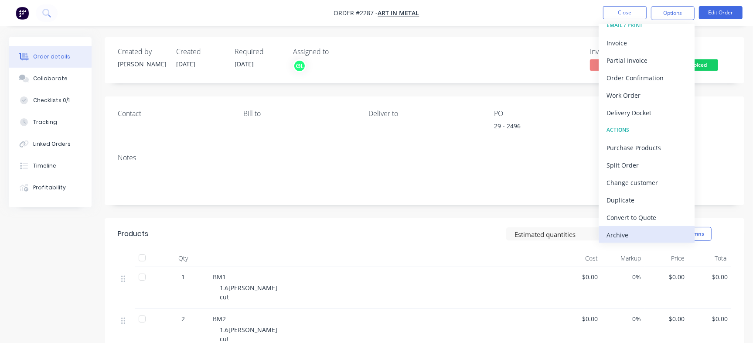
scroll to position [13, 0]
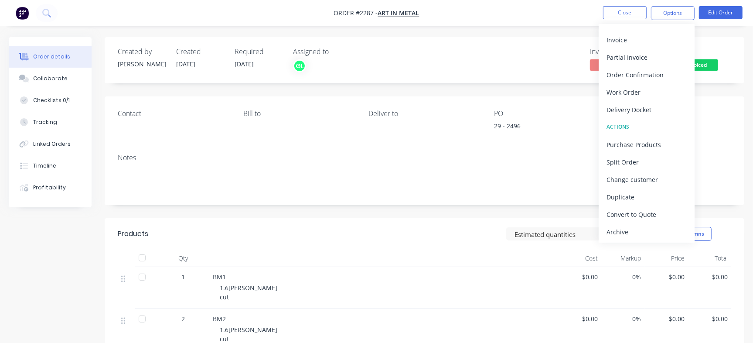
click at [640, 238] on button "Archive" at bounding box center [646, 231] width 96 height 17
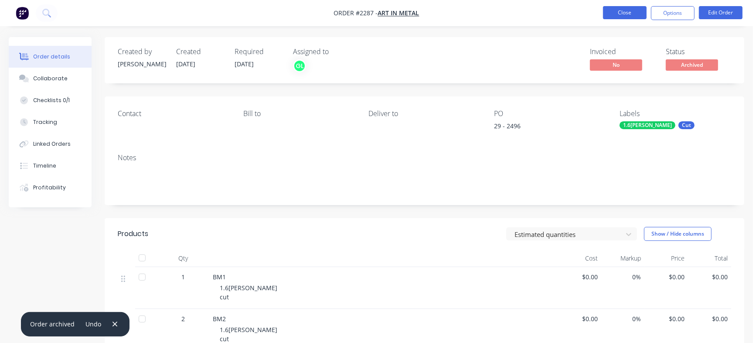
drag, startPoint x: 612, startPoint y: 6, endPoint x: 610, endPoint y: 13, distance: 7.2
click at [611, 13] on li "Close" at bounding box center [625, 13] width 44 height 14
click at [610, 12] on button "Close" at bounding box center [625, 12] width 44 height 13
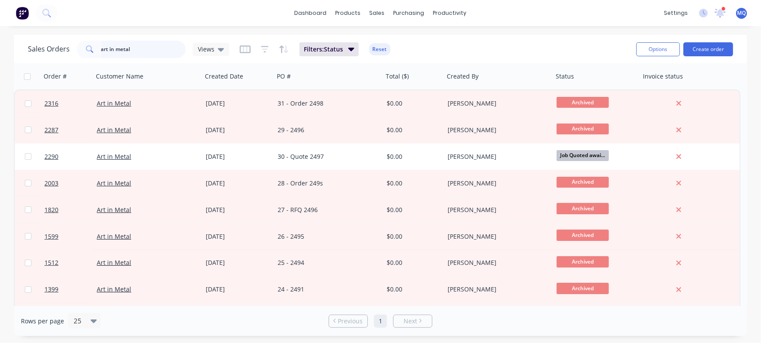
drag, startPoint x: 173, startPoint y: 51, endPoint x: 0, endPoint y: 55, distance: 173.5
click at [4, 63] on div "Sales Orders art in metal Views Filters: Status Reset Options Create order Orde…" at bounding box center [380, 185] width 761 height 301
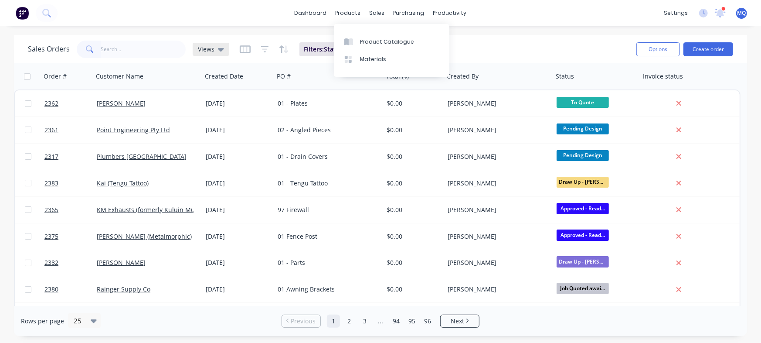
click at [210, 54] on div "Views" at bounding box center [211, 49] width 37 height 13
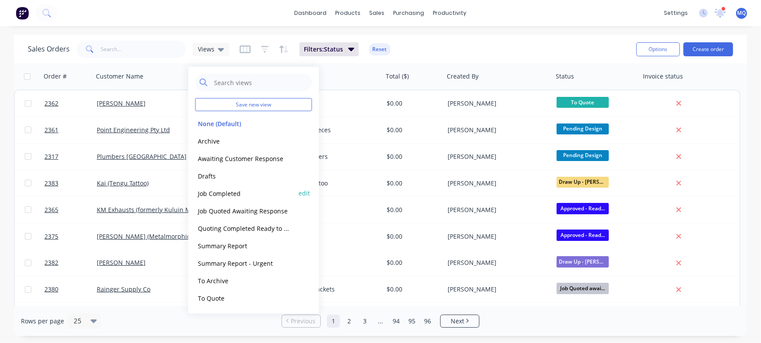
click at [231, 196] on button "Job Completed" at bounding box center [244, 193] width 99 height 10
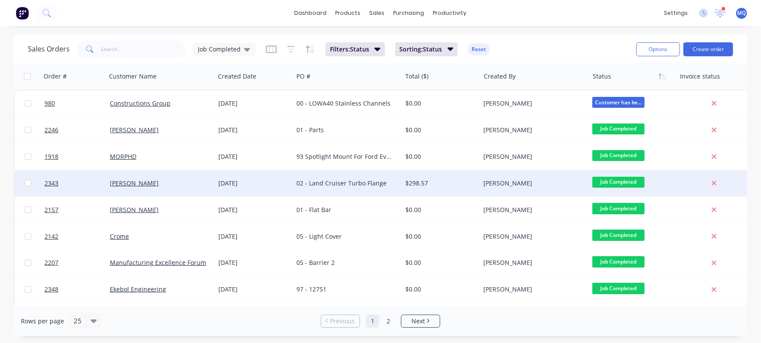
click at [360, 188] on div "02 - Land Cruiser Turbo Flange" at bounding box center [347, 183] width 109 height 26
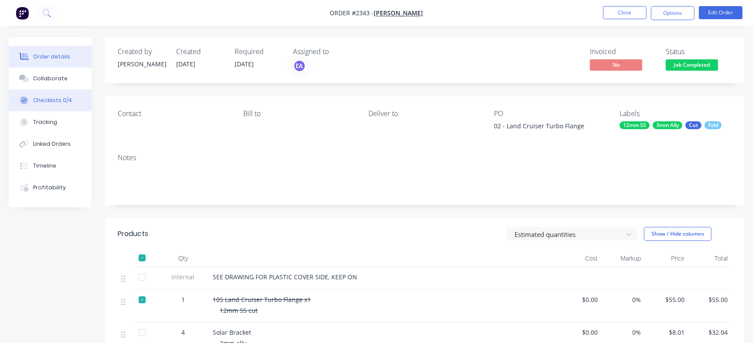
click at [43, 97] on div "Checklists 0/4" at bounding box center [52, 100] width 39 height 8
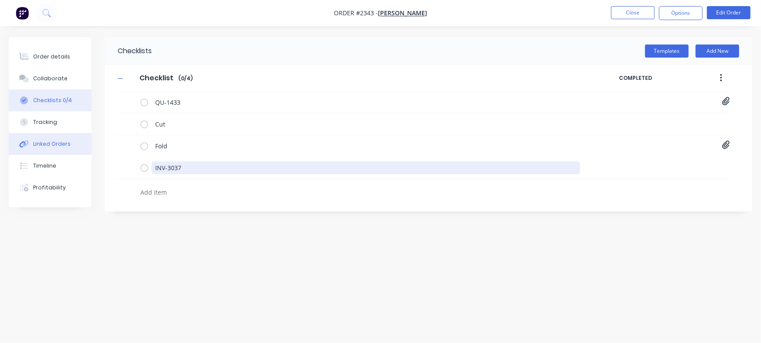
drag, startPoint x: 191, startPoint y: 166, endPoint x: 39, endPoint y: 143, distance: 154.3
click at [52, 143] on div "Order details Collaborate Checklists 0/4 Tracking Linked Orders Timeline Profit…" at bounding box center [380, 154] width 761 height 235
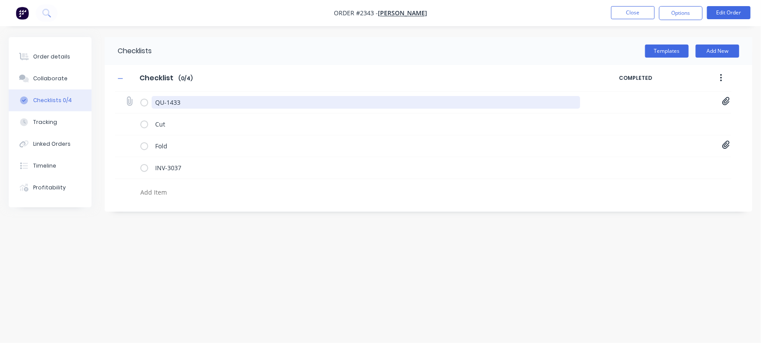
click at [207, 101] on textarea "QU-1433" at bounding box center [366, 102] width 428 height 13
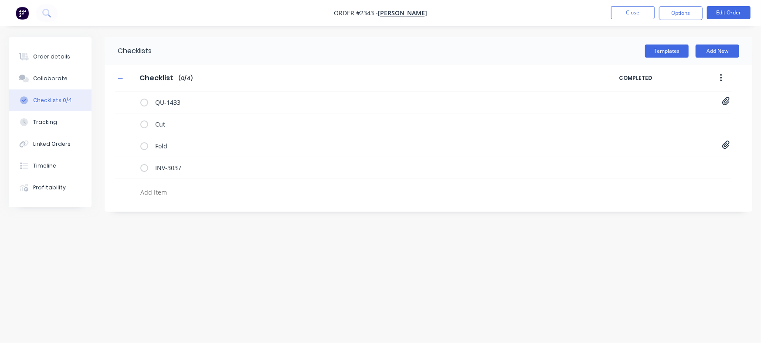
drag, startPoint x: 230, startPoint y: 95, endPoint x: 108, endPoint y: 90, distance: 121.7
click at [188, 95] on div "QU-1433" at bounding box center [361, 101] width 443 height 17
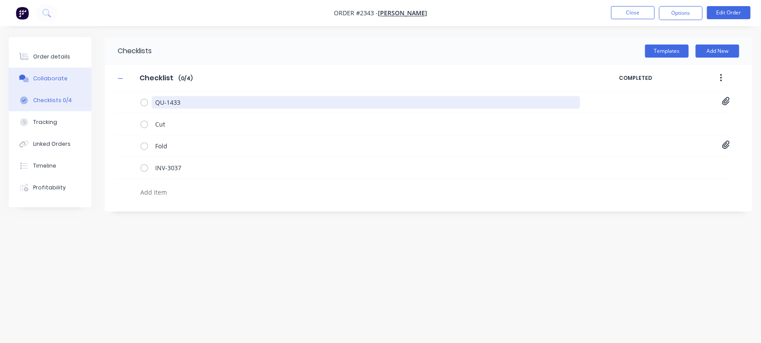
drag, startPoint x: 204, startPoint y: 102, endPoint x: 82, endPoint y: 87, distance: 122.5
click at [86, 88] on div "Order details Collaborate Checklists 0/4 Tracking Linked Orders Timeline Profit…" at bounding box center [380, 154] width 761 height 235
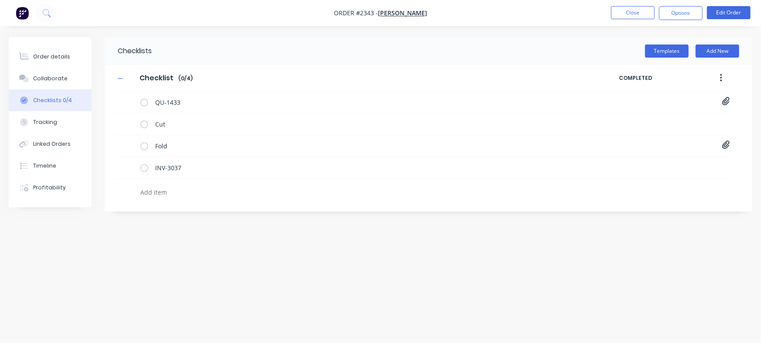
click at [66, 41] on div "Order details Collaborate Checklists 0/4 Tracking Linked Orders Timeline Profit…" at bounding box center [50, 122] width 83 height 170
click at [49, 68] on button "Collaborate" at bounding box center [50, 79] width 83 height 22
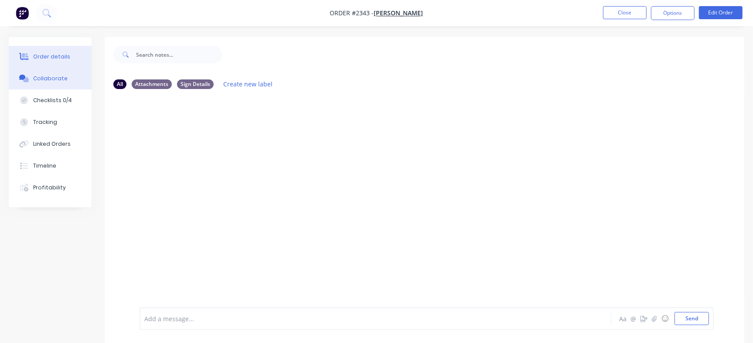
click at [57, 53] on div "Order details" at bounding box center [51, 57] width 37 height 8
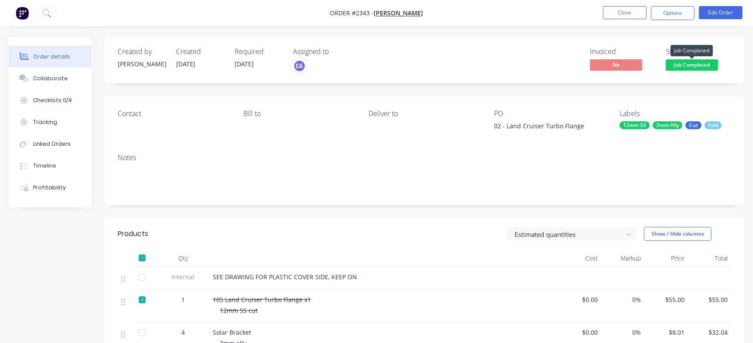
click at [695, 66] on span "Job Completed" at bounding box center [692, 64] width 52 height 11
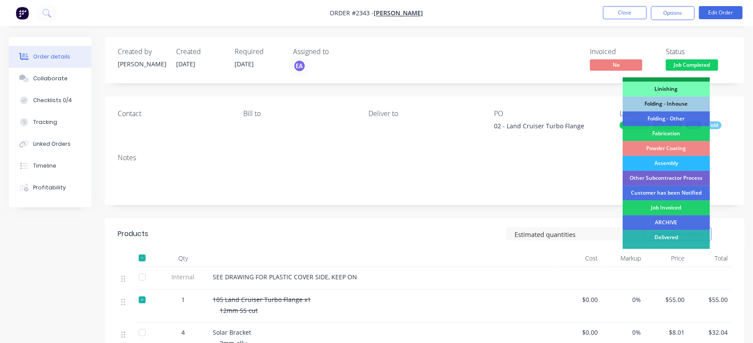
scroll to position [263, 0]
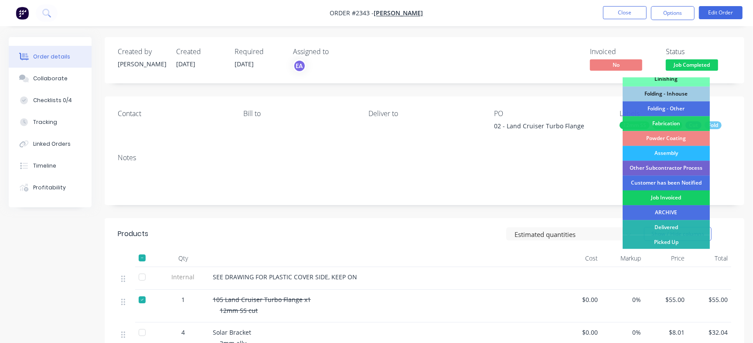
click at [686, 197] on div "Job Invoiced" at bounding box center [665, 197] width 87 height 15
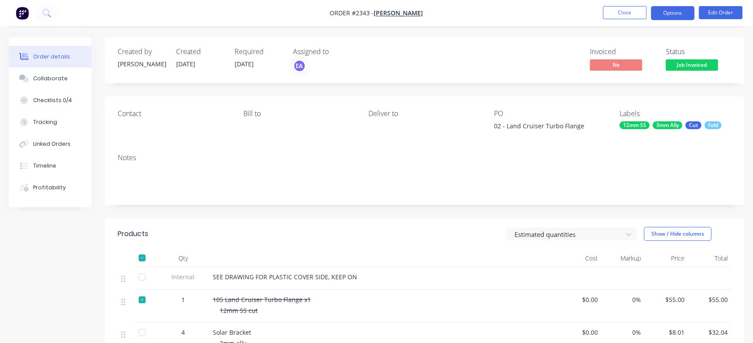
click at [678, 10] on button "Options" at bounding box center [673, 13] width 44 height 14
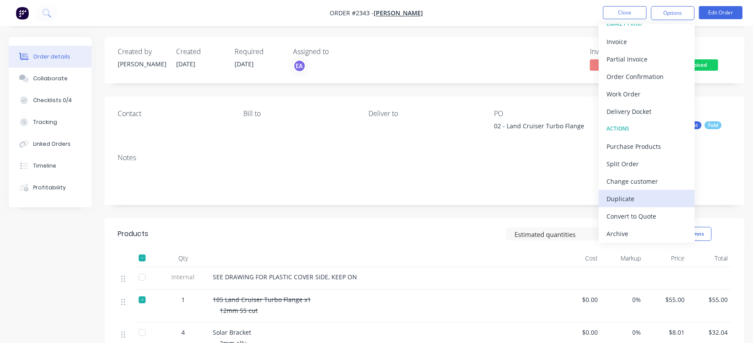
scroll to position [13, 0]
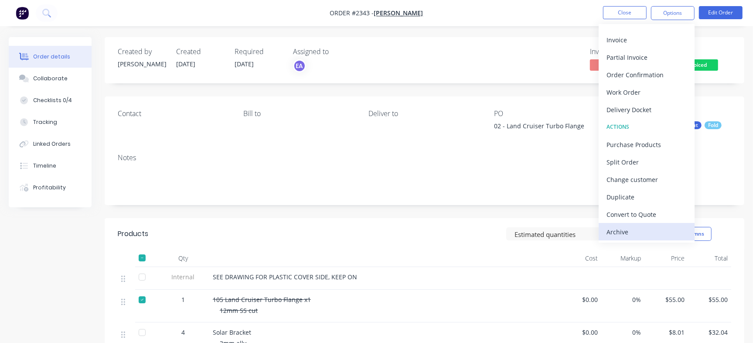
click at [655, 231] on div "Archive" at bounding box center [646, 231] width 80 height 13
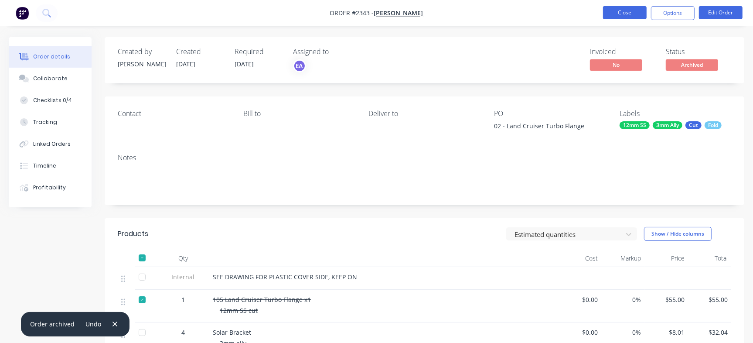
click at [628, 12] on button "Close" at bounding box center [625, 12] width 44 height 13
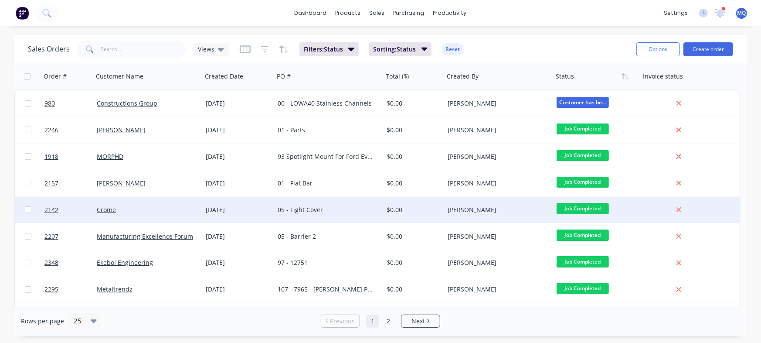
click at [377, 201] on div "05 - Light Cover" at bounding box center [328, 210] width 109 height 26
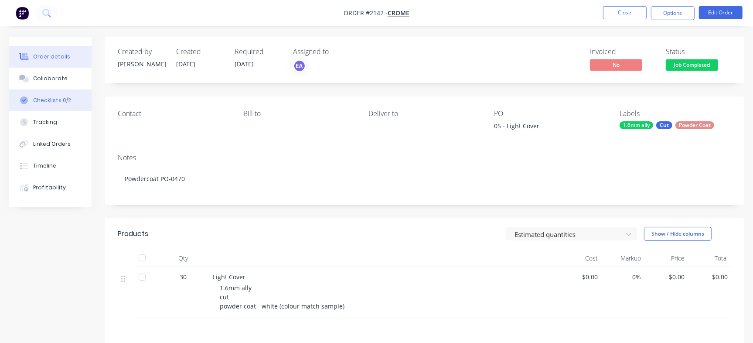
click at [47, 93] on button "Checklists 0/2" at bounding box center [50, 100] width 83 height 22
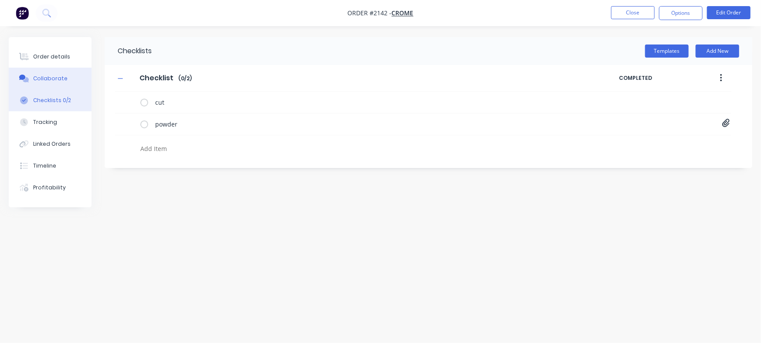
click at [72, 77] on button "Collaborate" at bounding box center [50, 79] width 83 height 22
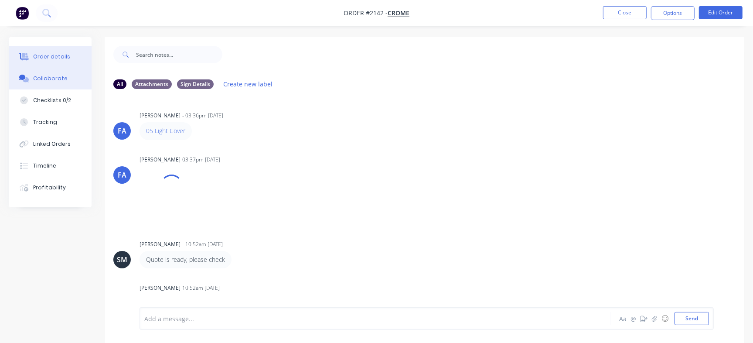
click at [57, 50] on button "Order details" at bounding box center [50, 57] width 83 height 22
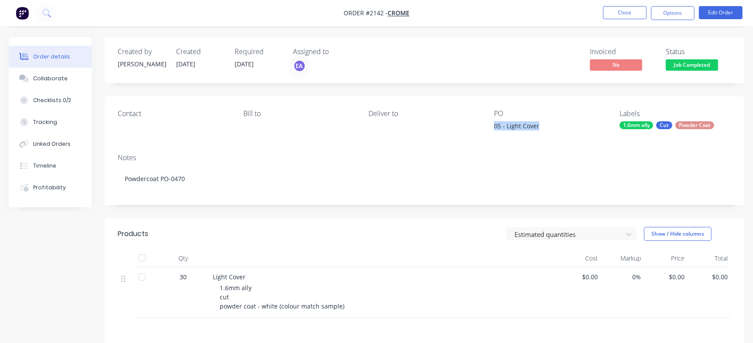
drag, startPoint x: 494, startPoint y: 132, endPoint x: 557, endPoint y: 121, distance: 64.1
click at [557, 121] on div "05 - Light Cover" at bounding box center [548, 127] width 109 height 12
copy div "05 - Light Cover"
click at [645, 14] on button "Close" at bounding box center [625, 12] width 44 height 13
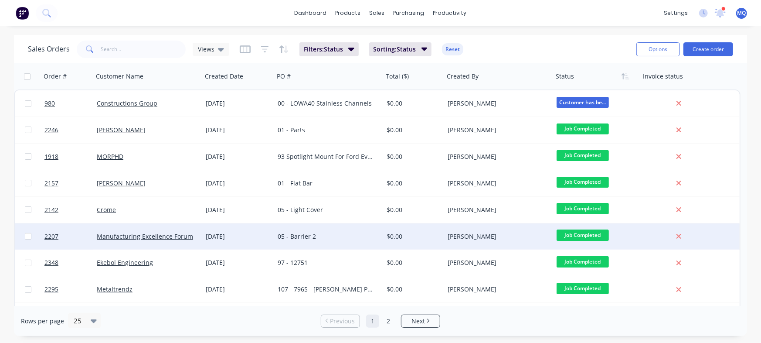
click at [330, 234] on div "05 - Barrier 2" at bounding box center [326, 236] width 97 height 9
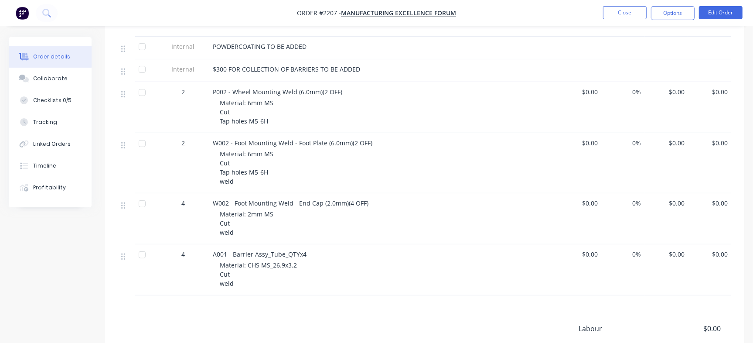
scroll to position [218, 0]
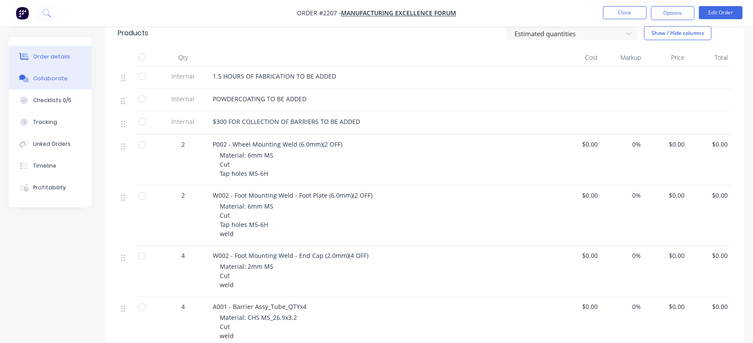
click at [52, 93] on button "Checklists 0/5" at bounding box center [50, 100] width 83 height 22
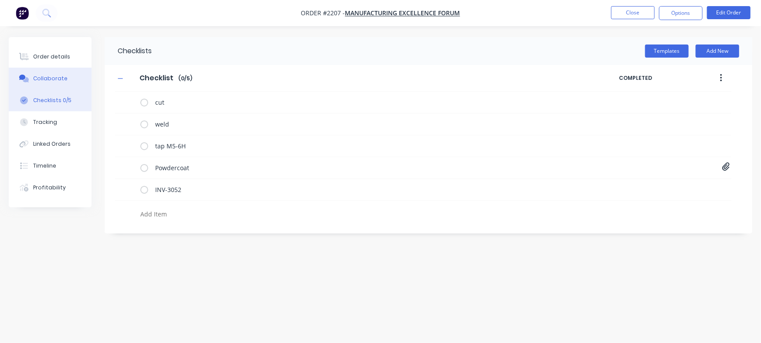
click at [65, 79] on button "Collaborate" at bounding box center [50, 79] width 83 height 22
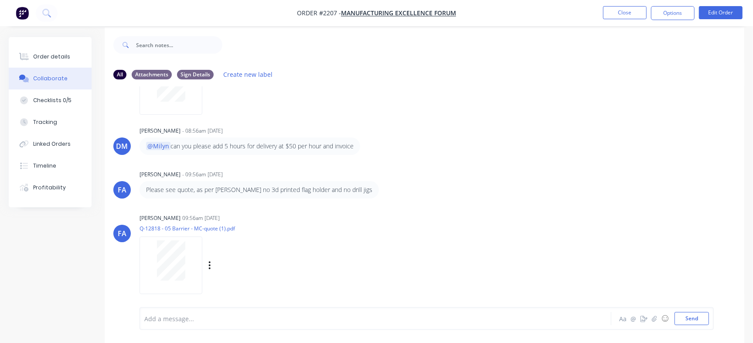
scroll to position [13, 0]
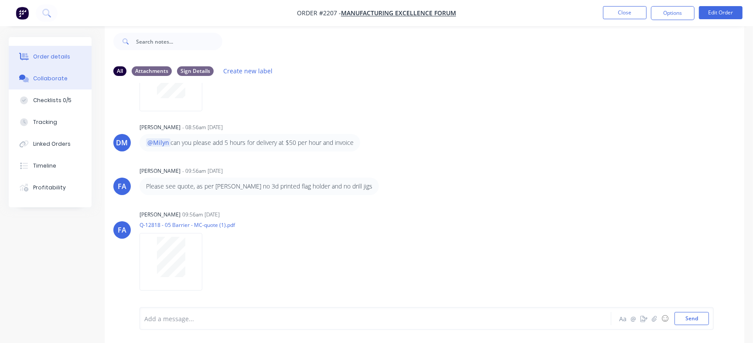
click at [79, 55] on button "Order details" at bounding box center [50, 57] width 83 height 22
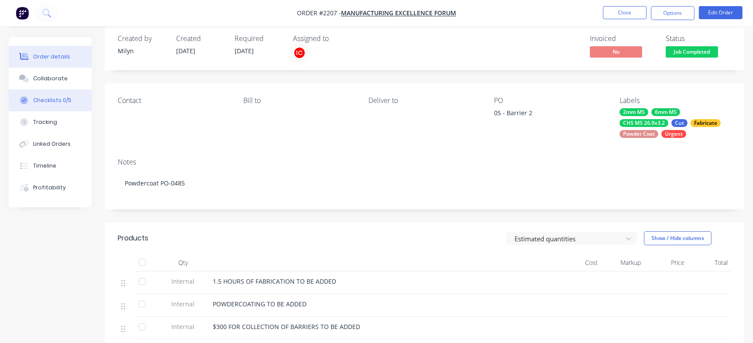
click at [68, 102] on div "Checklists 0/5" at bounding box center [52, 100] width 38 height 8
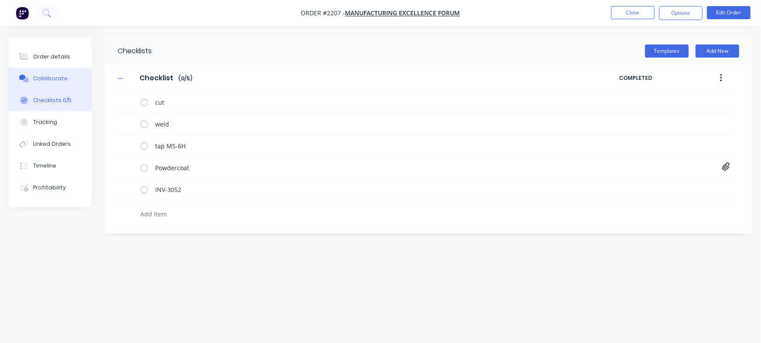
click at [61, 75] on div "Collaborate" at bounding box center [50, 79] width 34 height 8
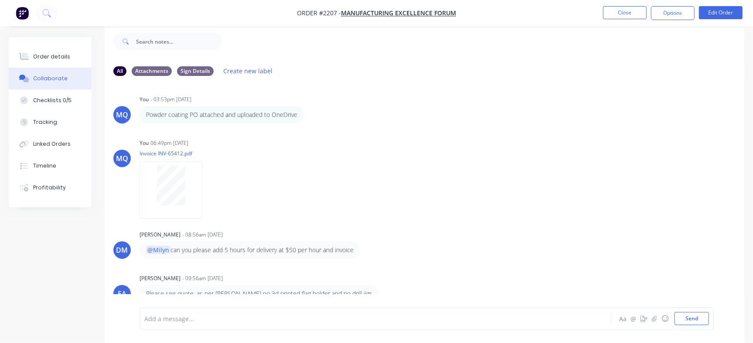
scroll to position [198, 0]
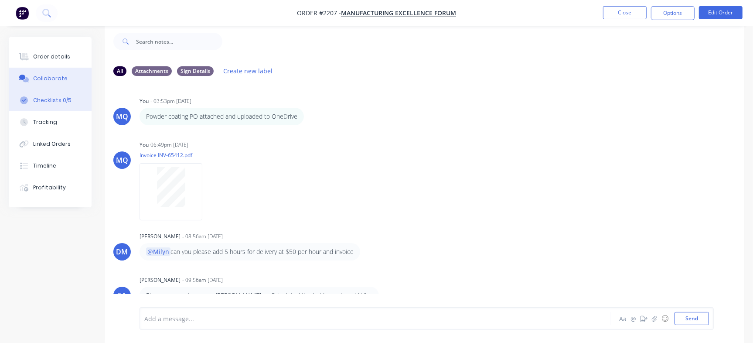
click at [67, 101] on div "Checklists 0/5" at bounding box center [52, 100] width 38 height 8
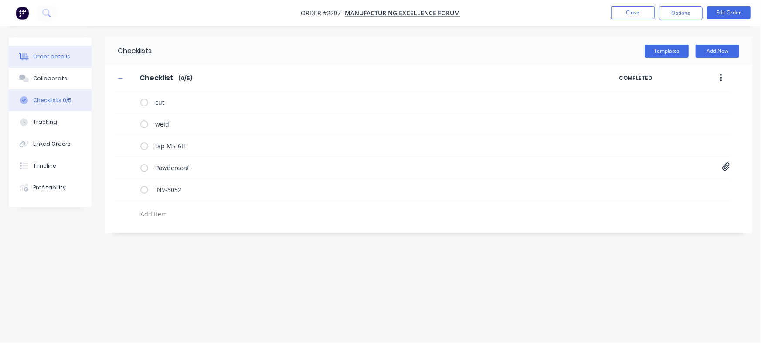
click at [70, 59] on button "Order details" at bounding box center [50, 57] width 83 height 22
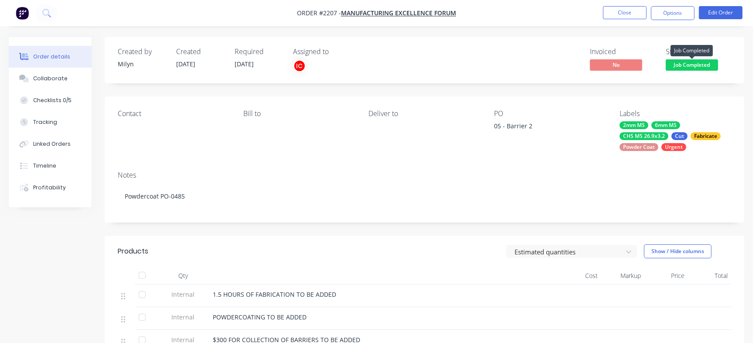
click at [699, 65] on span "Job Completed" at bounding box center [692, 64] width 52 height 11
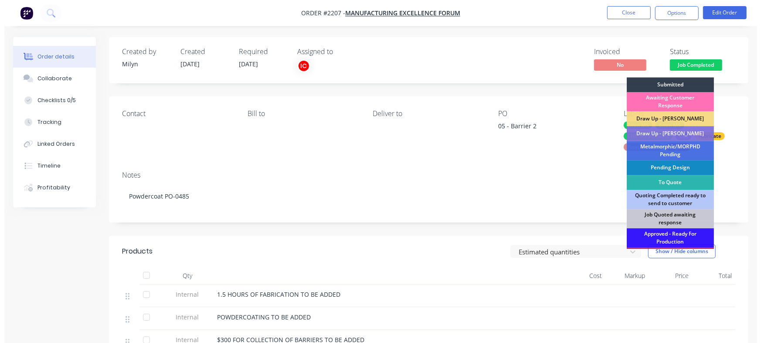
scroll to position [263, 0]
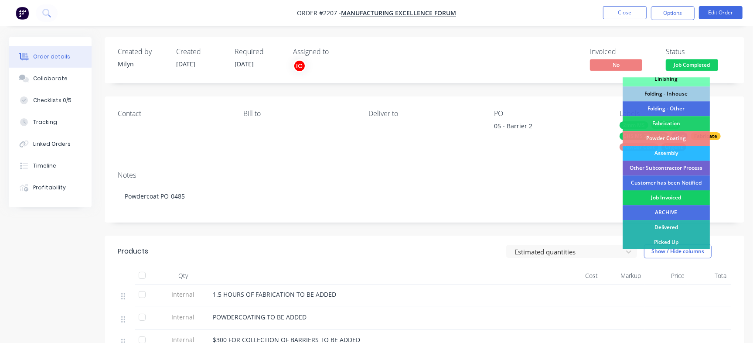
click at [659, 194] on div "Job Invoiced" at bounding box center [665, 197] width 87 height 15
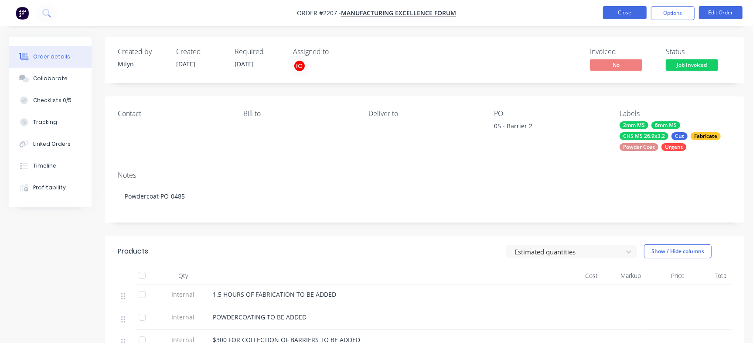
click at [608, 7] on button "Close" at bounding box center [625, 12] width 44 height 13
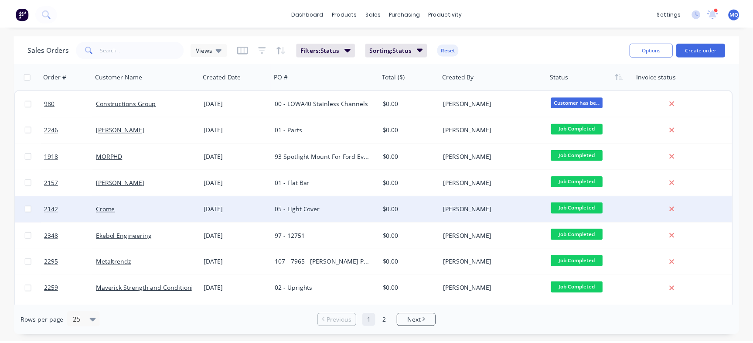
scroll to position [54, 0]
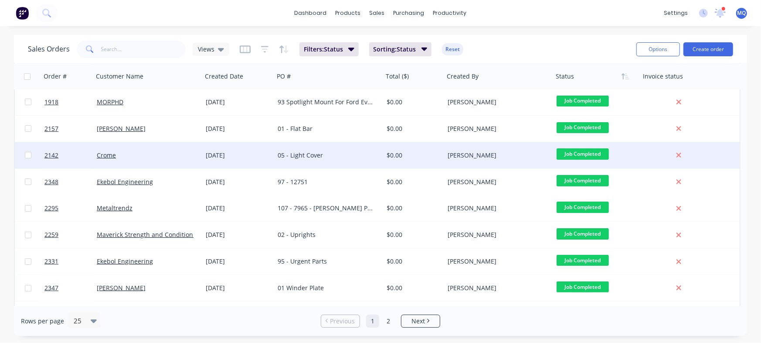
click at [320, 157] on div "05 - Light Cover" at bounding box center [326, 155] width 97 height 9
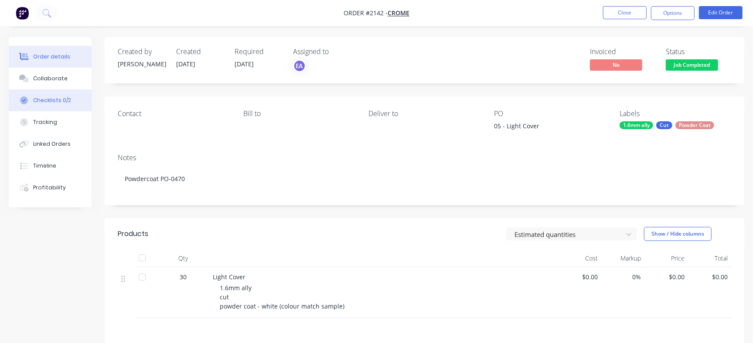
click at [51, 96] on div "Checklists 0/2" at bounding box center [52, 100] width 38 height 8
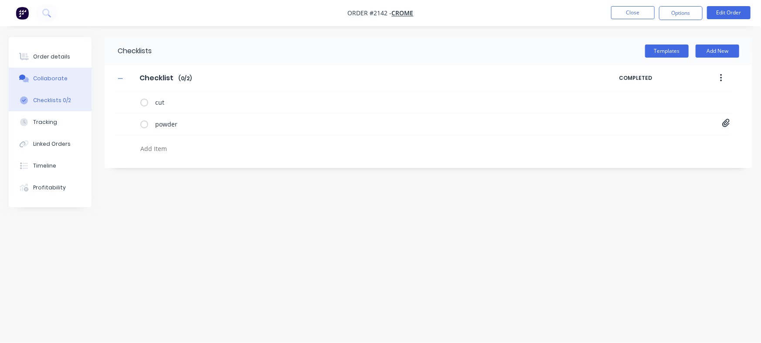
click at [65, 82] on button "Collaborate" at bounding box center [50, 79] width 83 height 22
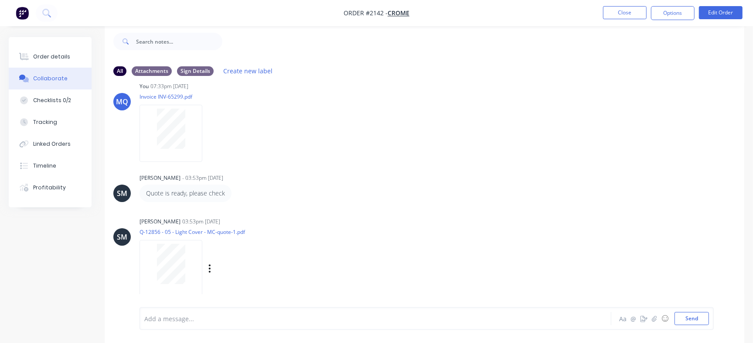
scroll to position [158, 0]
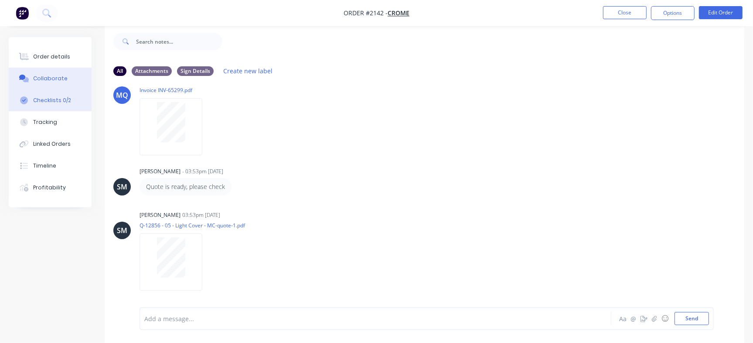
click at [59, 106] on button "Checklists 0/2" at bounding box center [50, 100] width 83 height 22
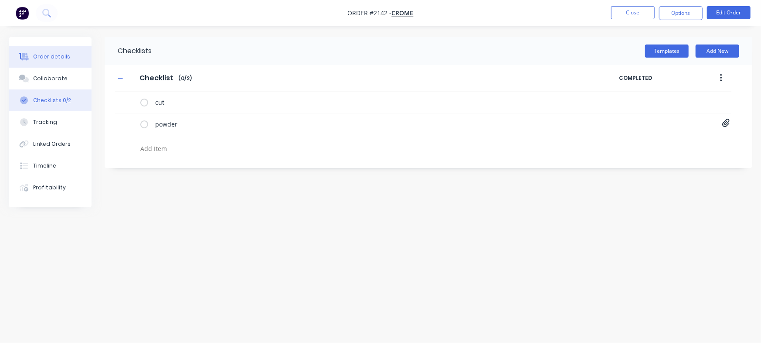
click at [60, 51] on button "Order details" at bounding box center [50, 57] width 83 height 22
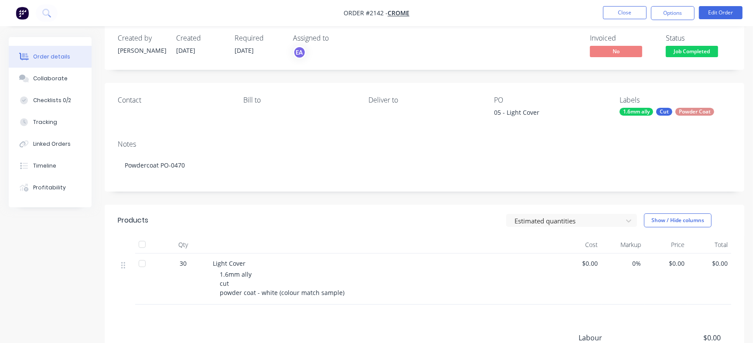
scroll to position [109, 0]
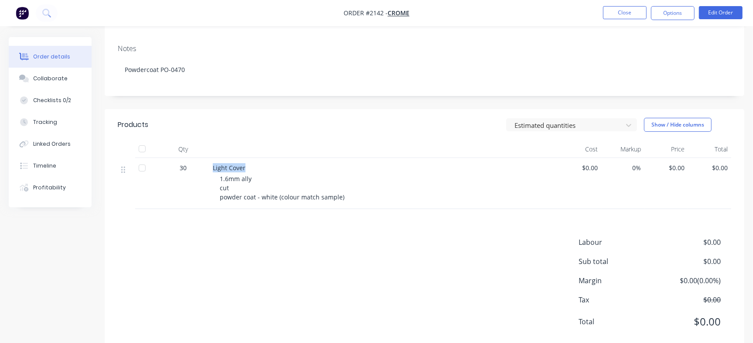
drag, startPoint x: 212, startPoint y: 168, endPoint x: 251, endPoint y: 163, distance: 39.6
click at [251, 163] on div "Light Cover" at bounding box center [384, 167] width 342 height 9
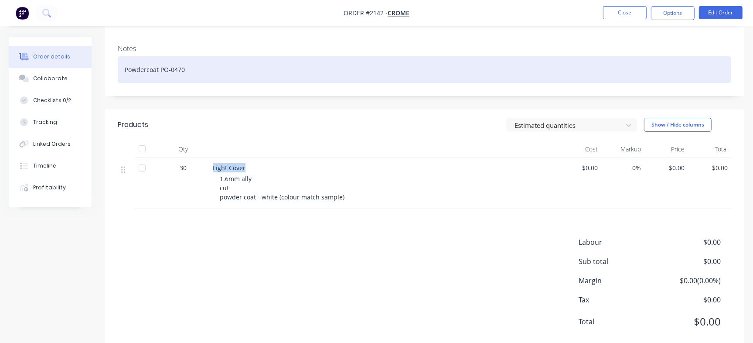
copy span "Light Cover"
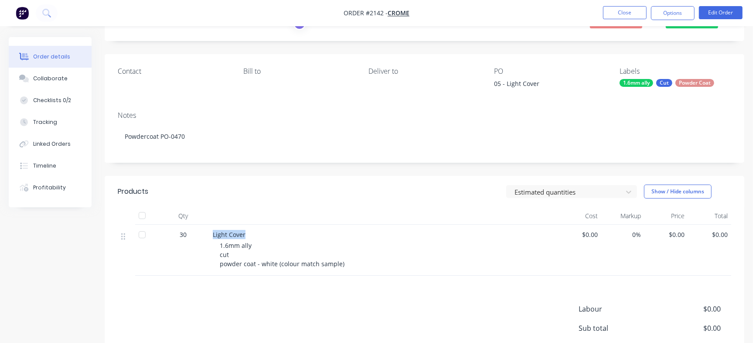
scroll to position [0, 0]
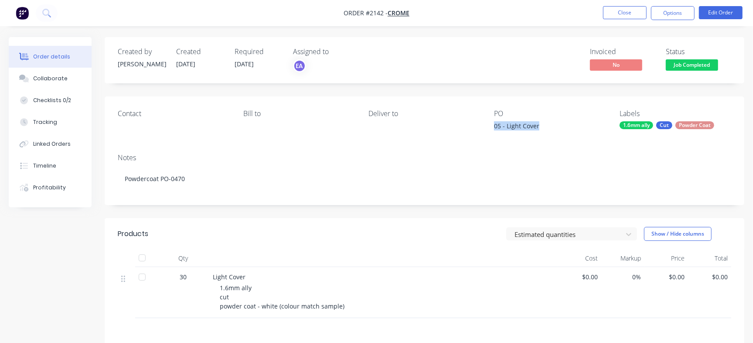
drag, startPoint x: 531, startPoint y: 127, endPoint x: 540, endPoint y: 125, distance: 8.6
click at [540, 125] on div "Contact Bill to Deliver to PO 05 - Light Cover Labels 1.6mm ally Cut Powder Coat" at bounding box center [424, 121] width 639 height 50
copy div "05 - Light Cover"
click at [66, 83] on button "Collaborate" at bounding box center [50, 79] width 83 height 22
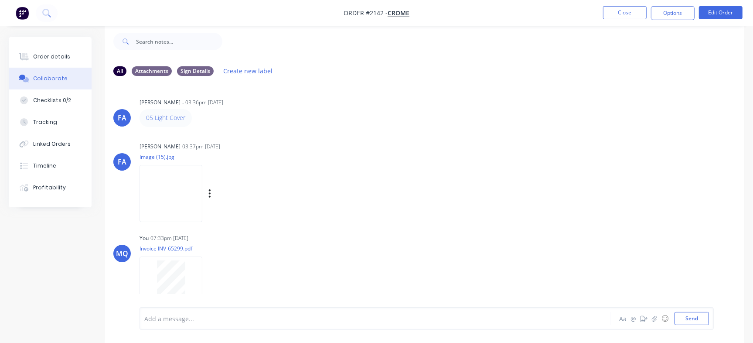
click at [170, 195] on img at bounding box center [170, 193] width 63 height 57
click at [59, 101] on div "Checklists 0/2" at bounding box center [52, 100] width 38 height 8
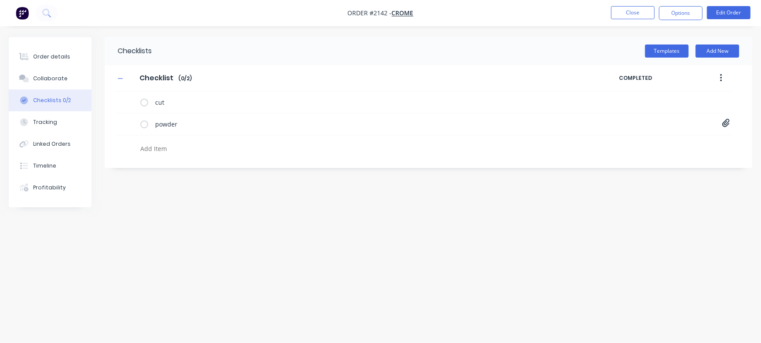
click at [183, 153] on textarea at bounding box center [335, 148] width 397 height 13
paste textarea "INV-3060"
type textarea "x"
type textarea "INV-3060"
type textarea "x"
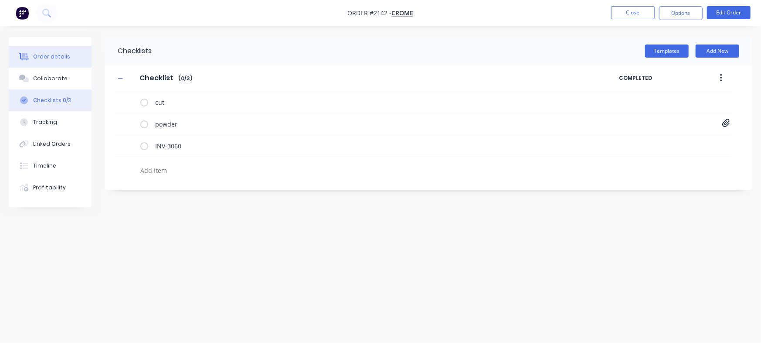
click at [71, 59] on button "Order details" at bounding box center [50, 57] width 83 height 22
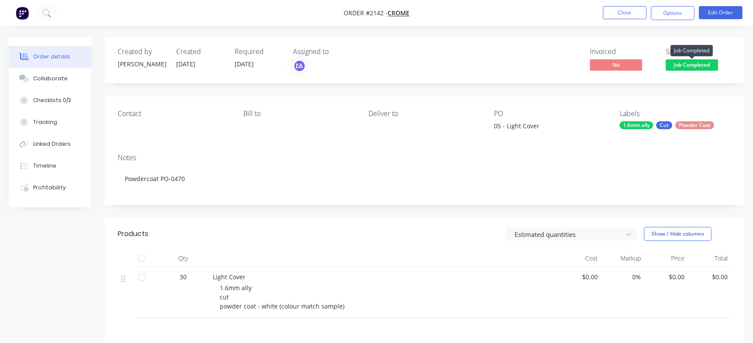
click at [697, 68] on span "Job Completed" at bounding box center [692, 64] width 52 height 11
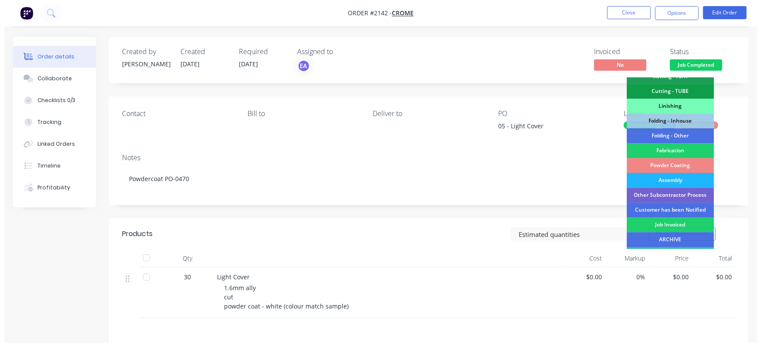
scroll to position [263, 0]
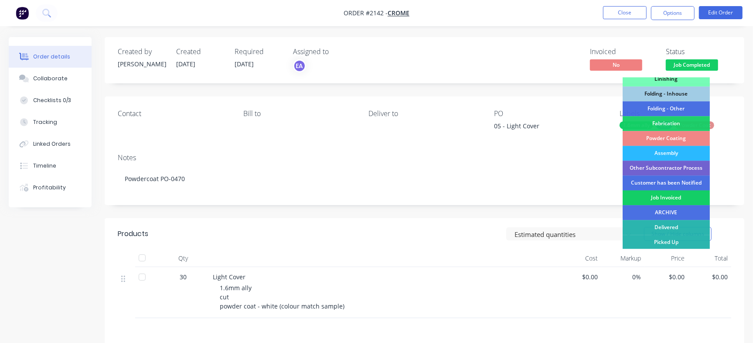
click at [675, 199] on div "Job Invoiced" at bounding box center [665, 197] width 87 height 15
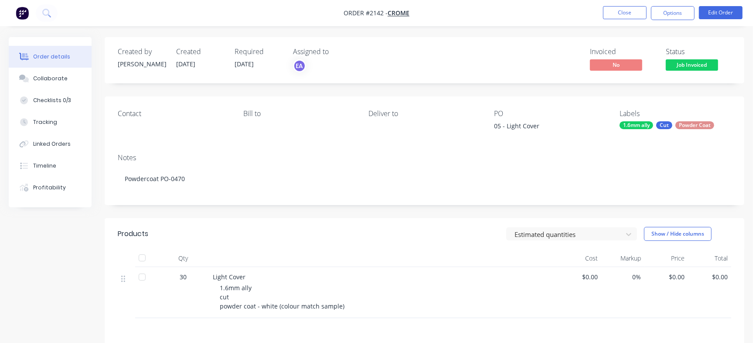
click at [629, 6] on li "Close" at bounding box center [625, 13] width 44 height 14
click at [632, 5] on nav "Order #2142 - Crome Close Options Edit Order" at bounding box center [376, 13] width 753 height 26
click at [615, 10] on button "Close" at bounding box center [625, 12] width 44 height 13
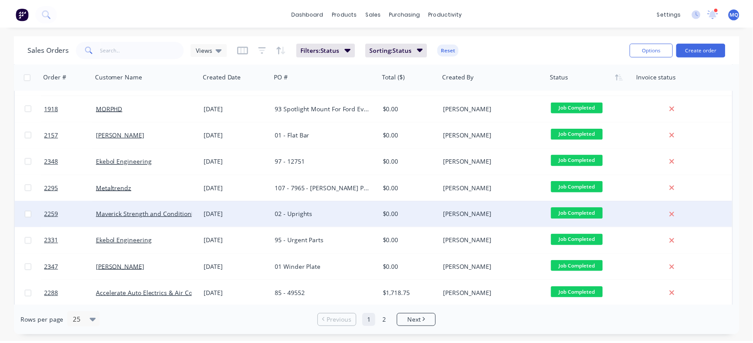
scroll to position [54, 0]
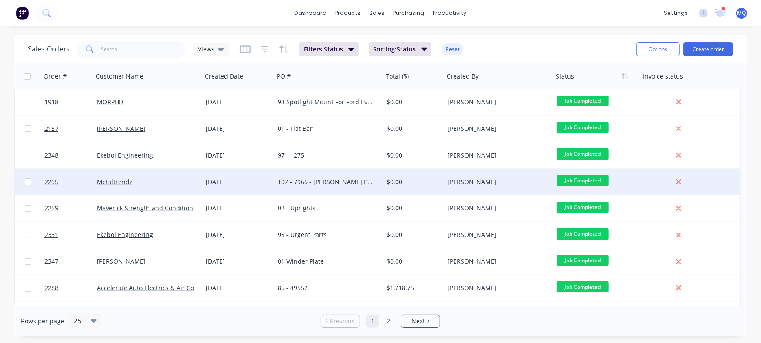
click at [325, 184] on div "107 - 7965 - [PERSON_NAME] Partners Plate and Side Tables" at bounding box center [326, 181] width 97 height 9
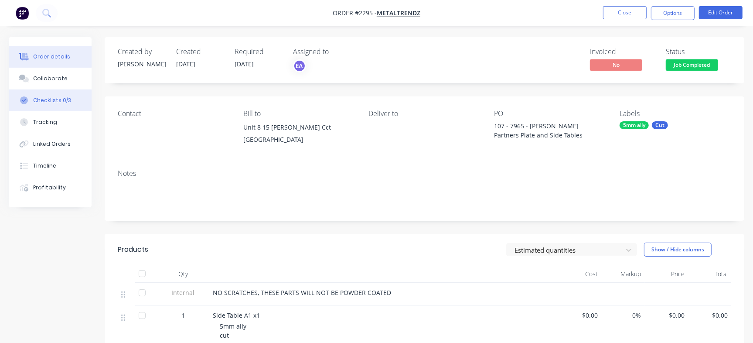
click at [68, 103] on div "Checklists 0/3" at bounding box center [52, 100] width 38 height 8
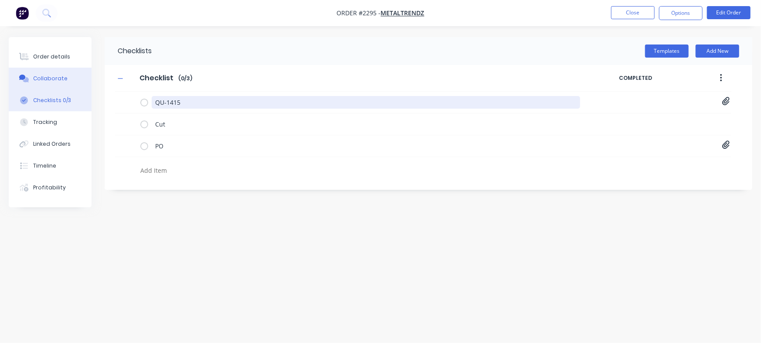
drag, startPoint x: 203, startPoint y: 97, endPoint x: 42, endPoint y: 81, distance: 161.6
click at [80, 81] on div "Order details Collaborate Checklists 0/3 Tracking Linked Orders Timeline Profit…" at bounding box center [380, 154] width 761 height 235
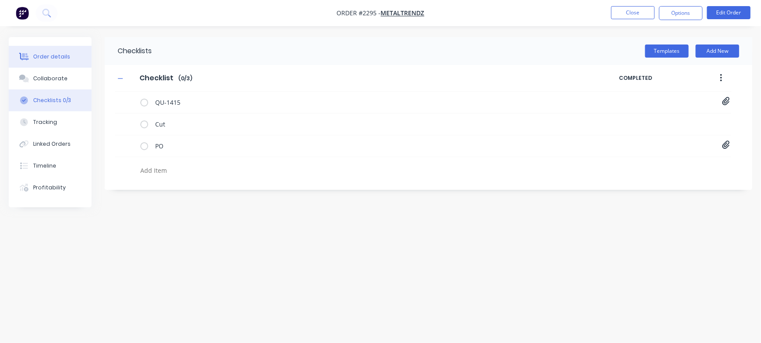
click at [56, 57] on div "Order details" at bounding box center [51, 57] width 37 height 8
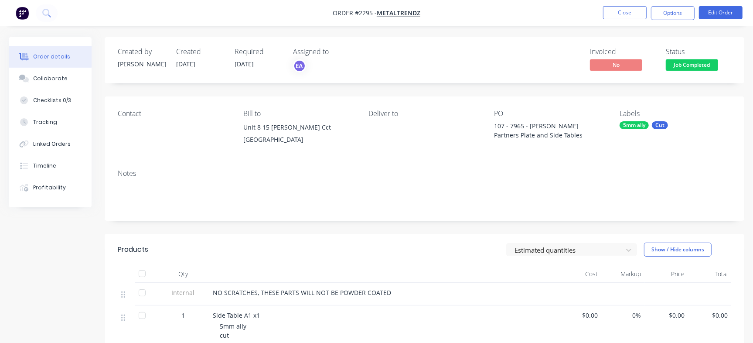
click at [510, 121] on div "107 - 7965 - [PERSON_NAME] Partners Plate and Side Tables" at bounding box center [548, 130] width 109 height 18
click at [518, 129] on div "107 - 7965 - [PERSON_NAME] Partners Plate and Side Tables" at bounding box center [548, 130] width 109 height 18
copy div "7965"
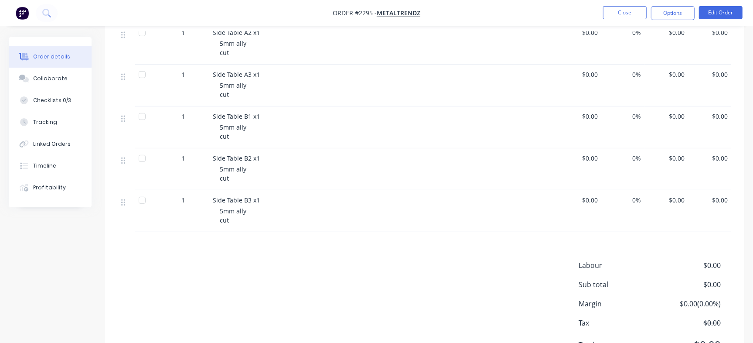
scroll to position [327, 0]
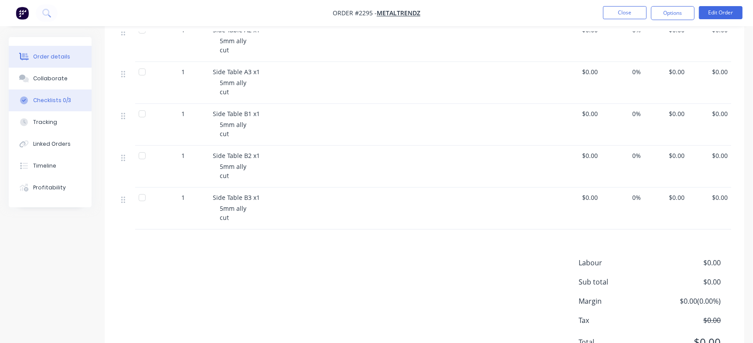
click at [79, 102] on button "Checklists 0/3" at bounding box center [50, 100] width 83 height 22
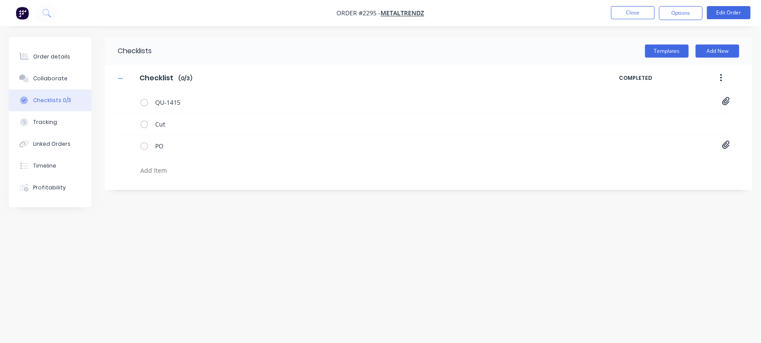
click at [196, 174] on textarea at bounding box center [335, 170] width 397 height 13
paste textarea "INV-3061"
type textarea "x"
type textarea "INV-3061"
type textarea "x"
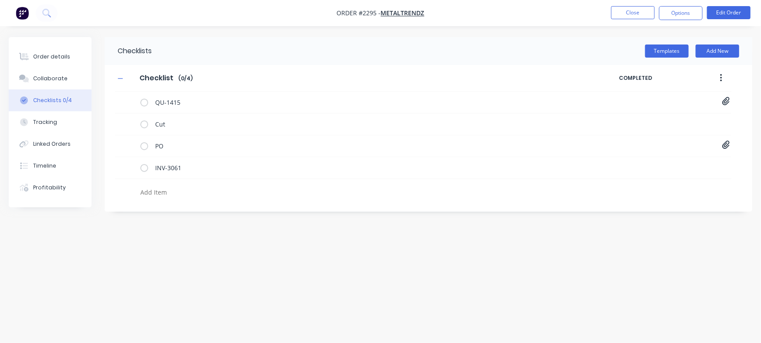
drag, startPoint x: 69, startPoint y: 54, endPoint x: 92, endPoint y: 56, distance: 22.3
click at [69, 54] on button "Order details" at bounding box center [50, 57] width 83 height 22
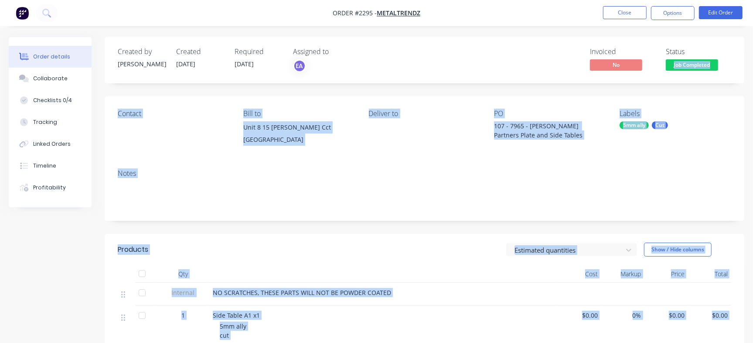
click at [695, 60] on span "Job Completed" at bounding box center [692, 64] width 52 height 11
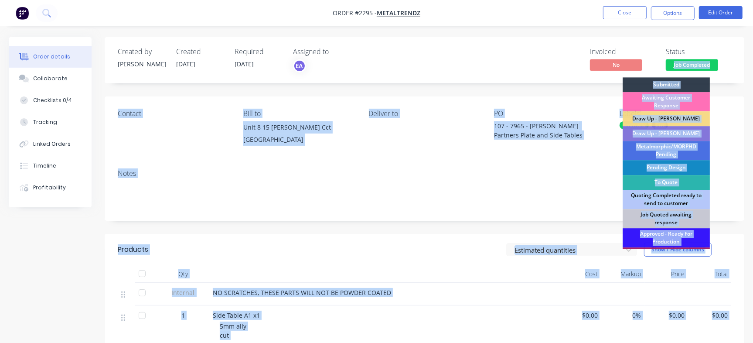
scroll to position [263, 0]
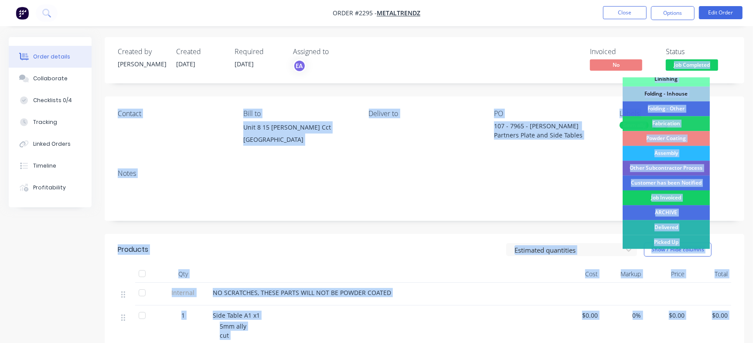
click at [684, 194] on div "Job Invoiced" at bounding box center [665, 197] width 87 height 15
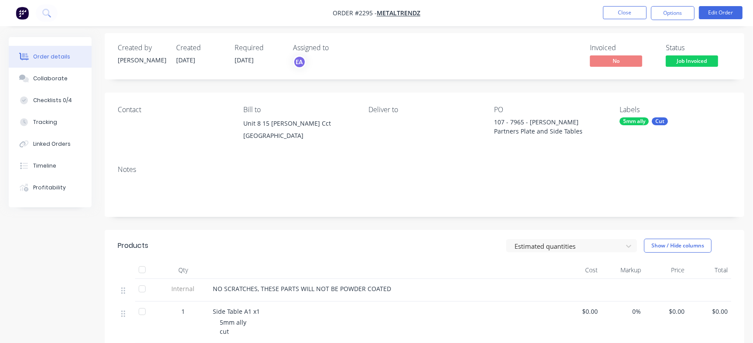
scroll to position [0, 0]
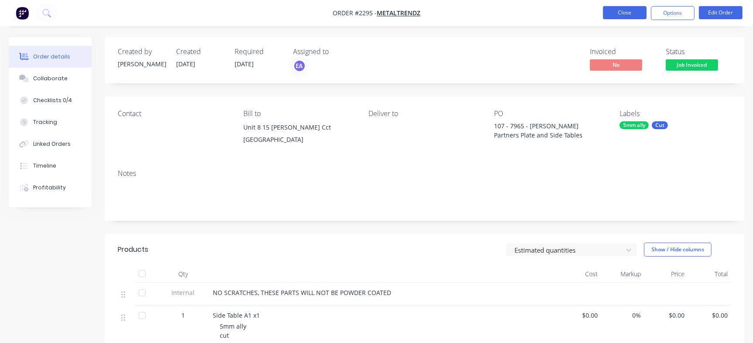
click at [632, 8] on button "Close" at bounding box center [625, 12] width 44 height 13
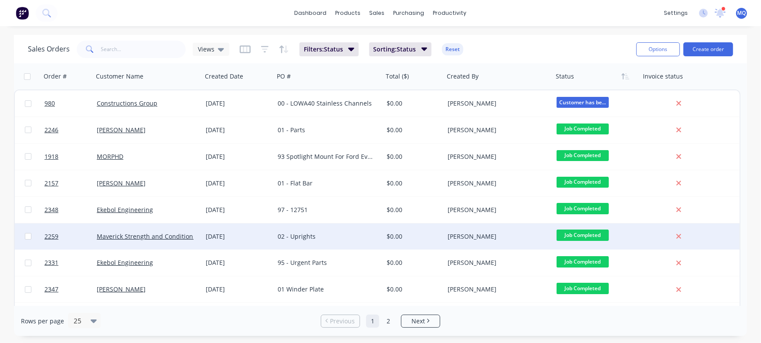
click at [363, 228] on div "02 - Uprights" at bounding box center [328, 236] width 109 height 26
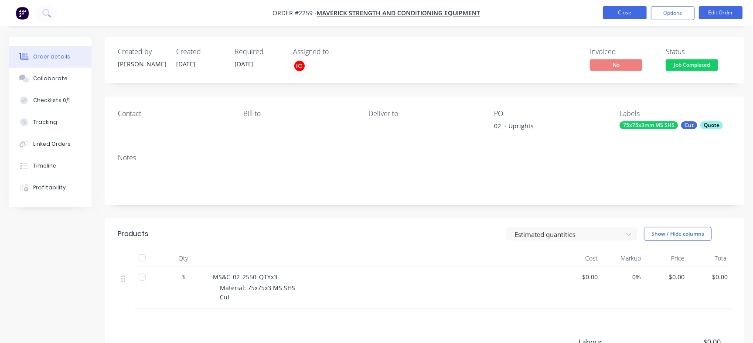
click at [624, 17] on button "Close" at bounding box center [625, 12] width 44 height 13
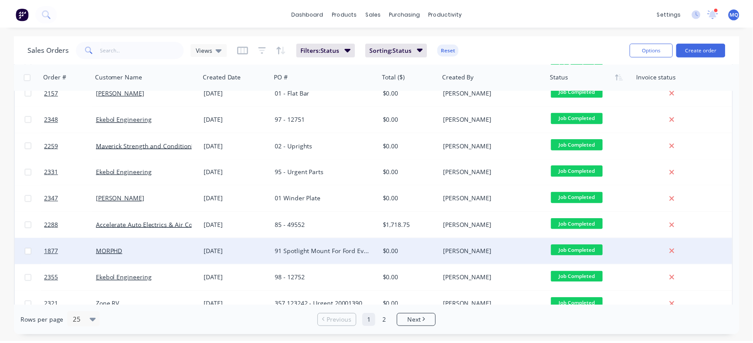
scroll to position [109, 0]
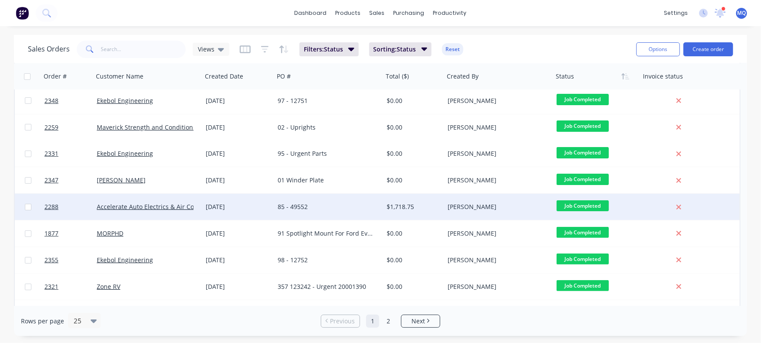
click at [337, 210] on div "85 - 49552" at bounding box center [326, 206] width 97 height 9
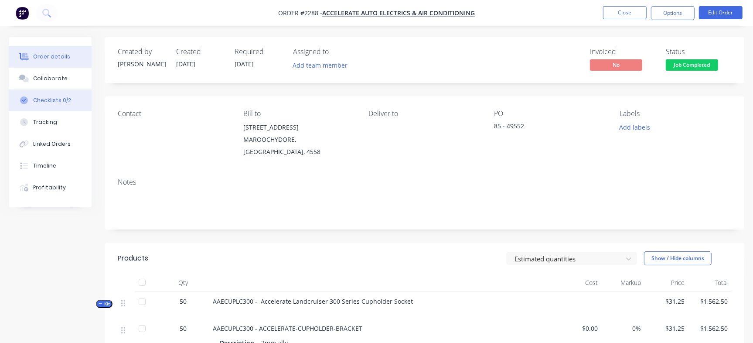
click at [77, 102] on button "Checklists 0/2" at bounding box center [50, 100] width 83 height 22
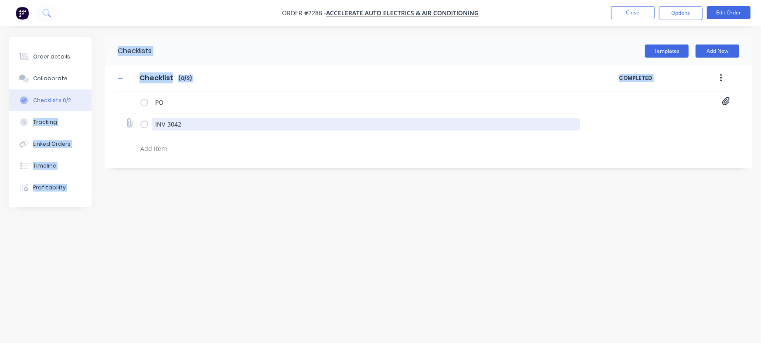
drag, startPoint x: 99, startPoint y: 111, endPoint x: 171, endPoint y: 120, distance: 72.5
click at [99, 111] on div "Order details Collaborate Checklists 0/2 Tracking Linked Orders Timeline Profit…" at bounding box center [380, 154] width 761 height 235
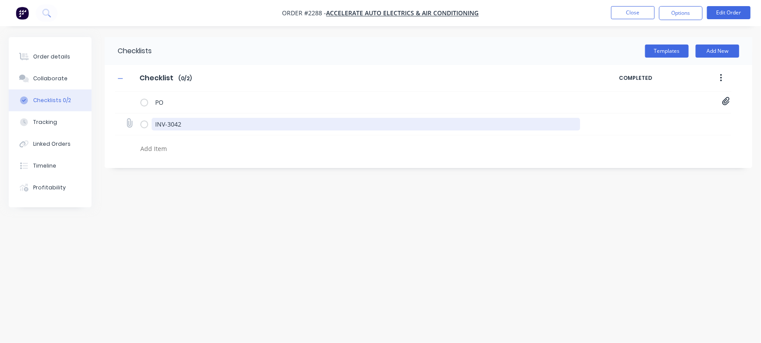
click at [191, 122] on textarea "INV-3042" at bounding box center [366, 124] width 428 height 13
drag, startPoint x: 228, startPoint y: 129, endPoint x: 109, endPoint y: 129, distance: 119.4
click at [111, 126] on div "Checklist Checklist Enter Checklist name ( 0 / 2 ) COMPLETED PO Purchase_Order_…" at bounding box center [429, 111] width 648 height 92
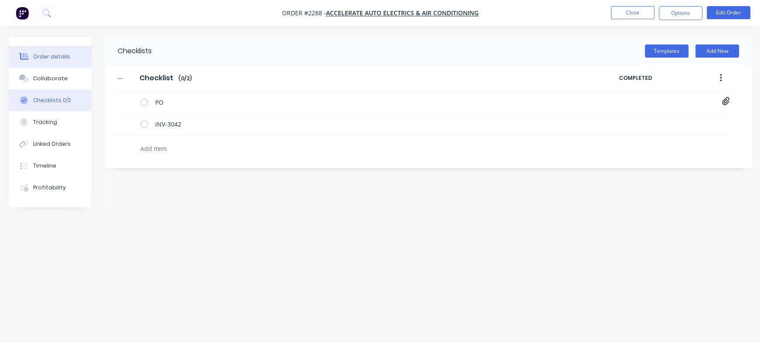
type textarea "x"
click at [73, 62] on button "Order details" at bounding box center [50, 57] width 83 height 22
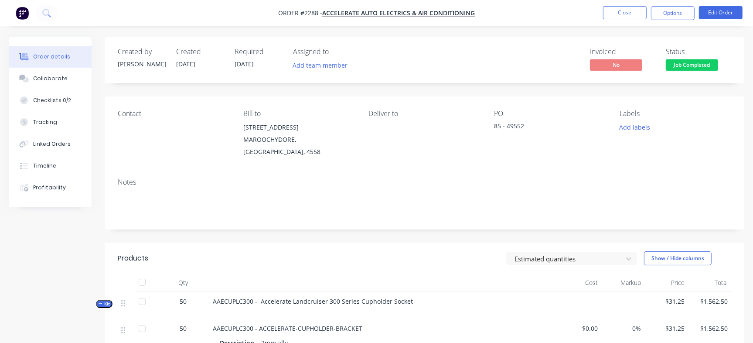
click at [701, 69] on span "Job Completed" at bounding box center [692, 64] width 52 height 11
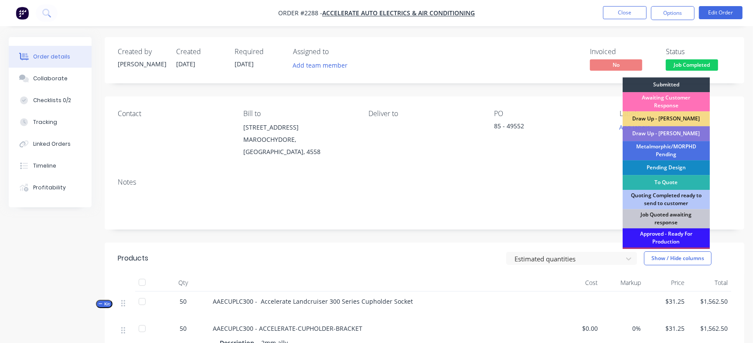
scroll to position [263, 0]
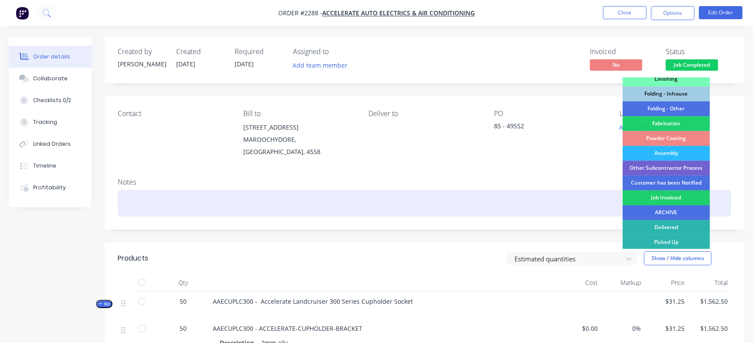
click at [661, 196] on div "Job Invoiced" at bounding box center [665, 197] width 87 height 15
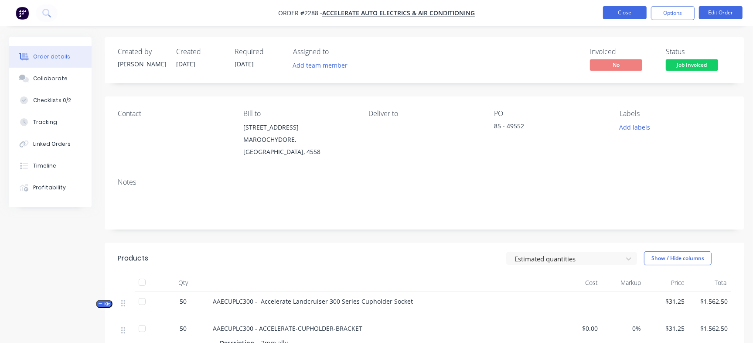
click at [624, 10] on button "Close" at bounding box center [625, 12] width 44 height 13
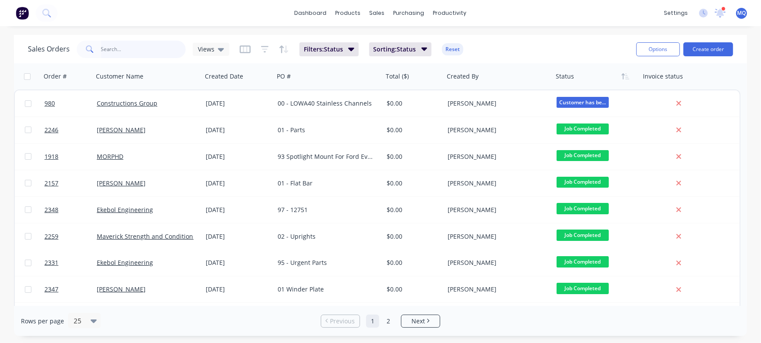
click at [126, 48] on input "text" at bounding box center [143, 49] width 85 height 17
type input "ekebol"
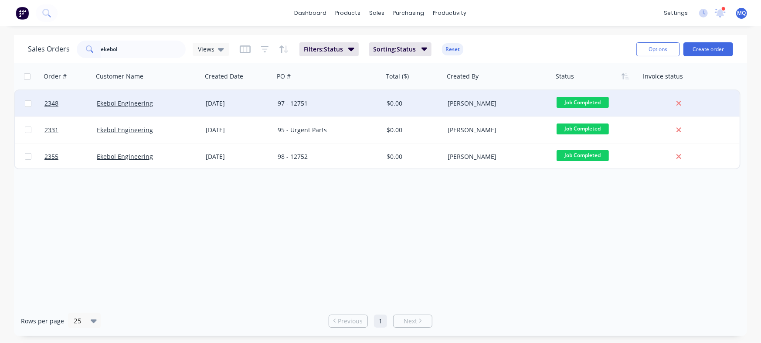
click at [316, 105] on div "97 - 12751" at bounding box center [326, 103] width 97 height 9
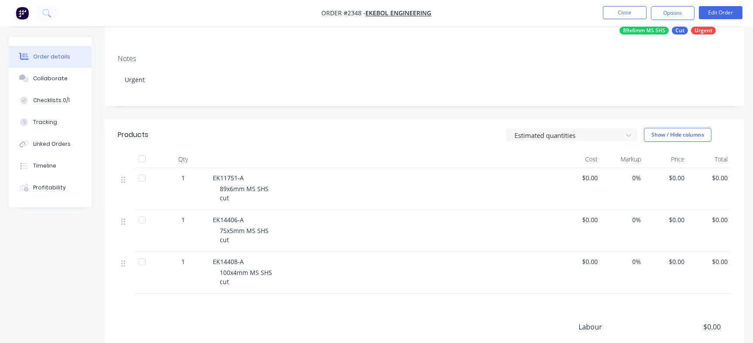
scroll to position [48, 0]
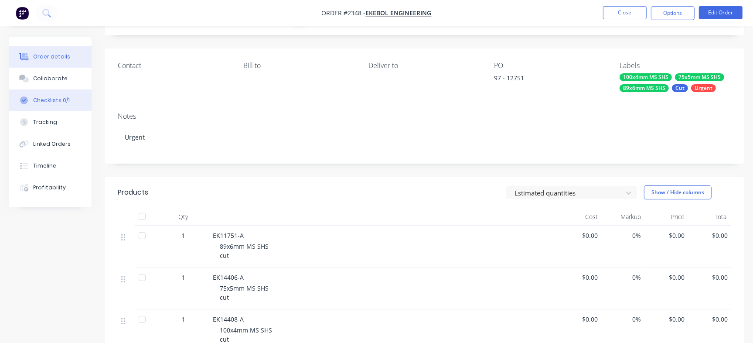
click at [51, 100] on div "Checklists 0/1" at bounding box center [51, 100] width 37 height 8
type textarea "x"
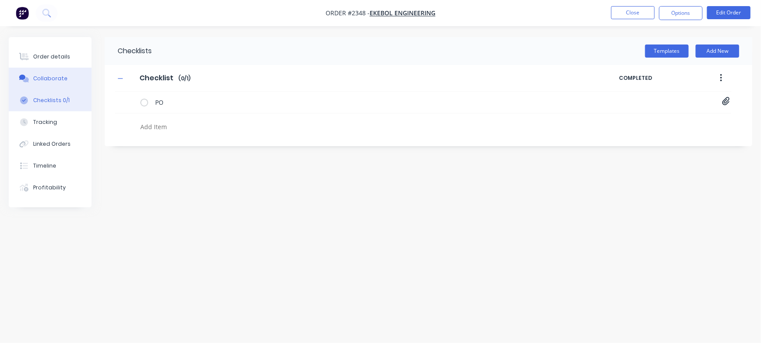
click at [53, 80] on div "Collaborate" at bounding box center [50, 79] width 34 height 8
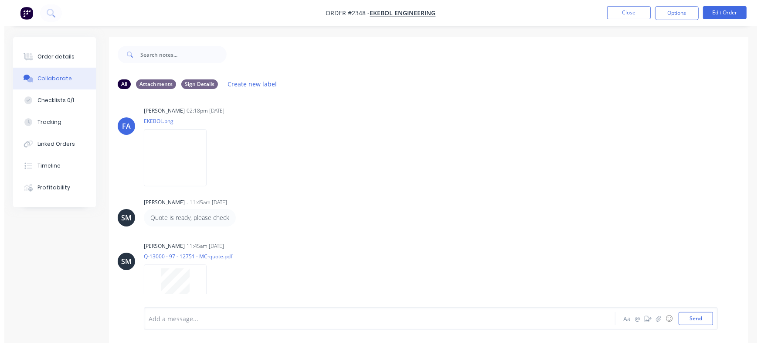
scroll to position [67, 0]
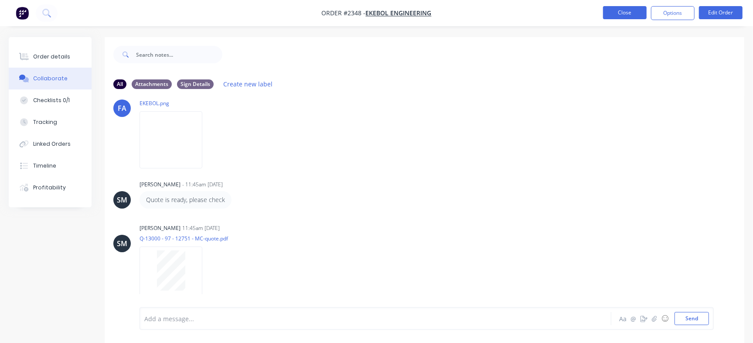
click at [608, 17] on button "Close" at bounding box center [625, 12] width 44 height 13
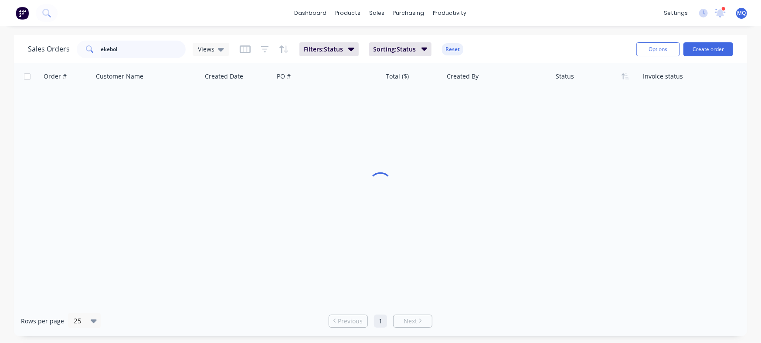
click at [162, 48] on input "ekebol" at bounding box center [143, 49] width 85 height 17
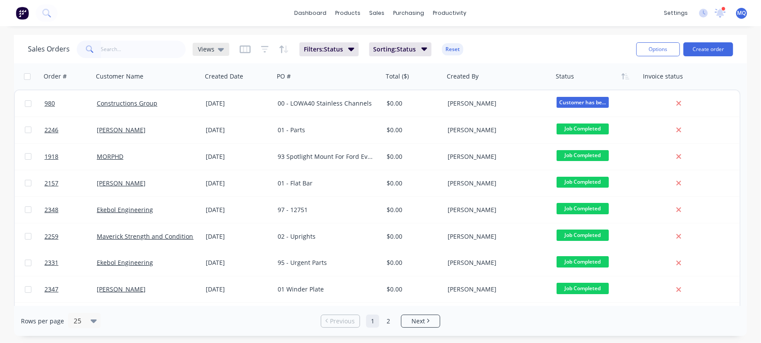
drag, startPoint x: 216, startPoint y: 52, endPoint x: 210, endPoint y: 54, distance: 6.2
click at [215, 51] on div "Views" at bounding box center [211, 49] width 26 height 8
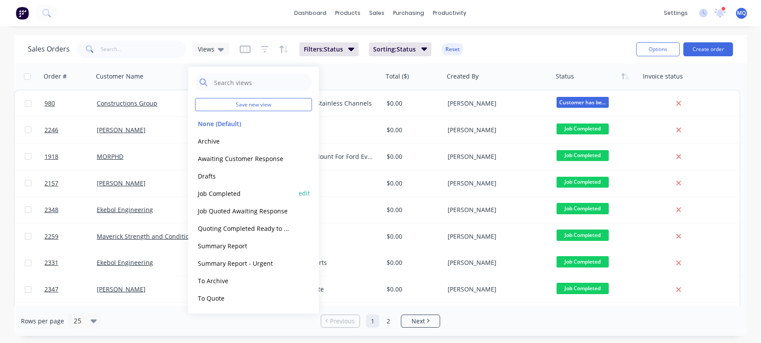
click at [222, 194] on button "Job Completed" at bounding box center [244, 193] width 99 height 10
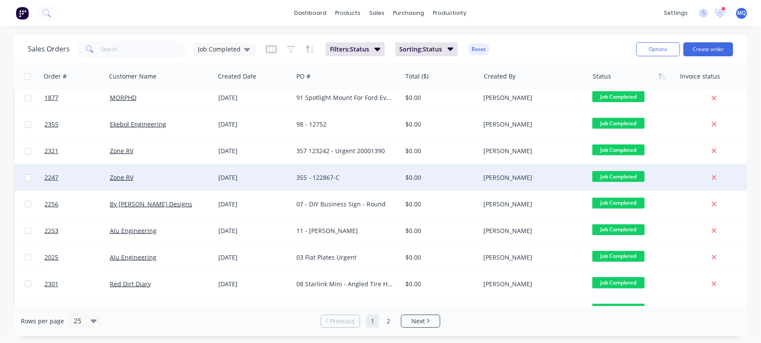
scroll to position [452, 0]
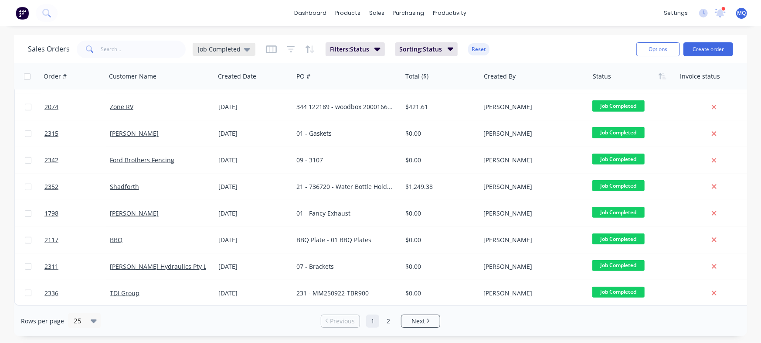
click at [224, 51] on span "Job Completed" at bounding box center [219, 48] width 43 height 9
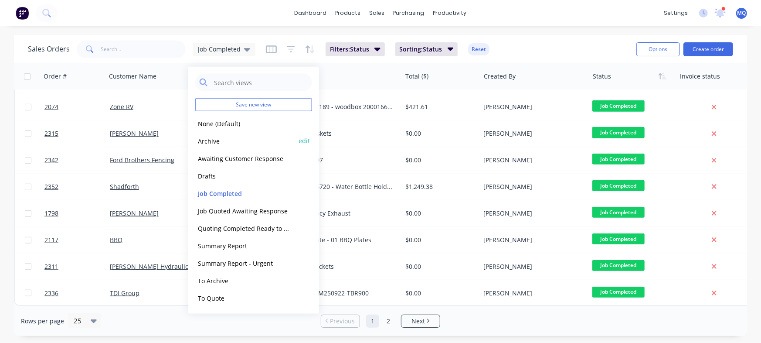
click at [222, 142] on button "Archive" at bounding box center [244, 141] width 99 height 10
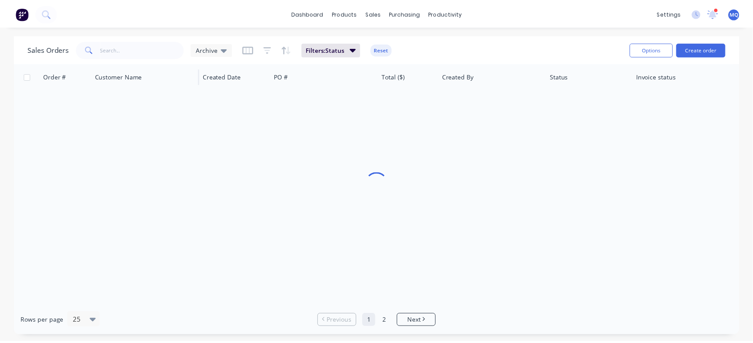
scroll to position [0, 0]
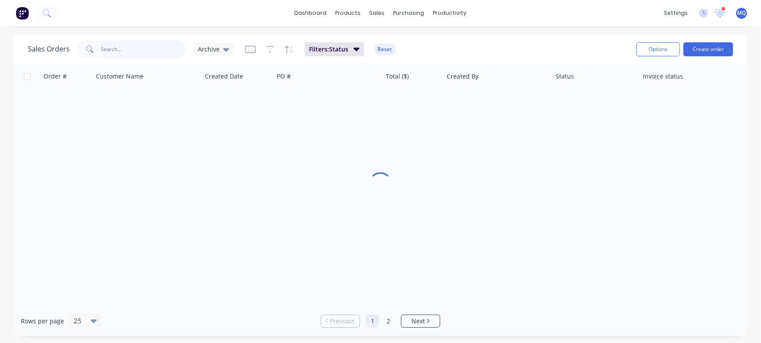
click at [139, 57] on input "text" at bounding box center [143, 49] width 85 height 17
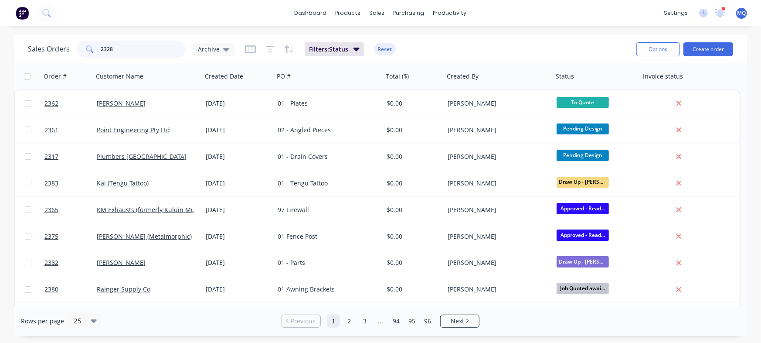
type input "2328"
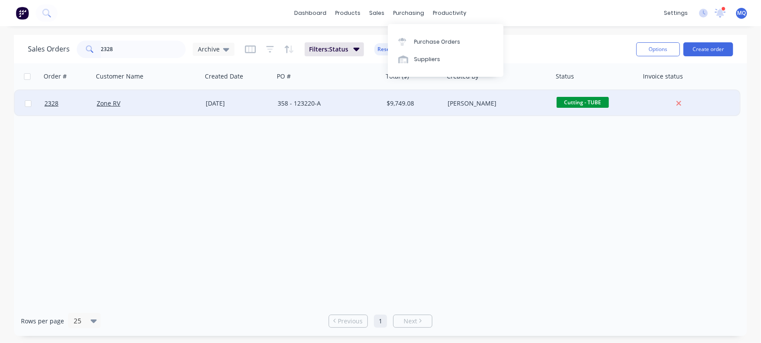
click at [347, 103] on div "358 - 123220-A" at bounding box center [326, 103] width 97 height 9
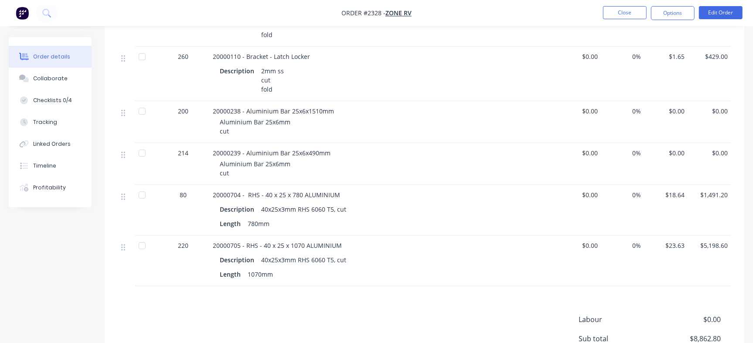
scroll to position [390, 0]
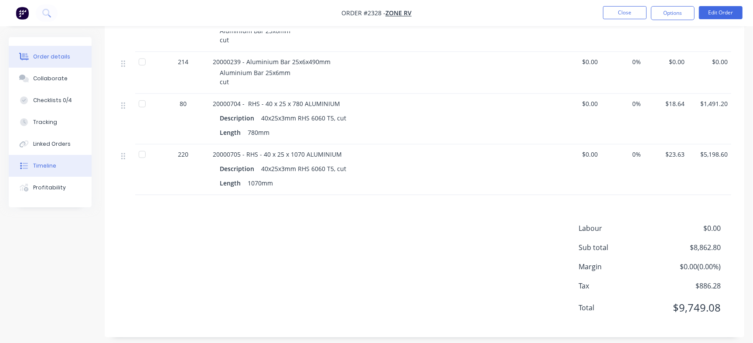
click at [42, 162] on div "Timeline" at bounding box center [44, 166] width 23 height 8
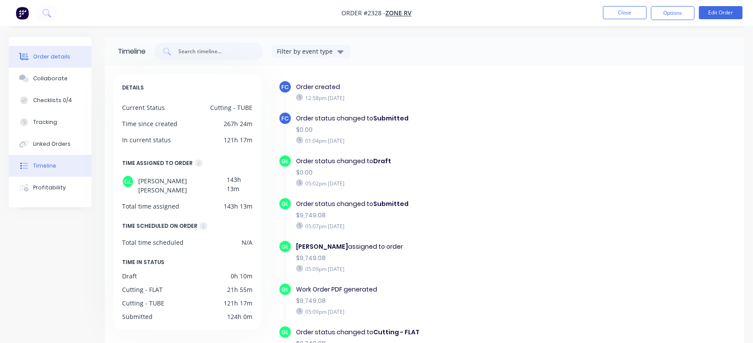
click at [65, 58] on div "Order details" at bounding box center [51, 57] width 37 height 8
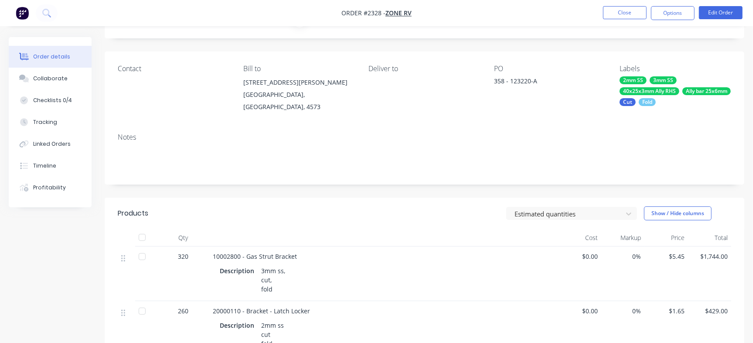
scroll to position [63, 0]
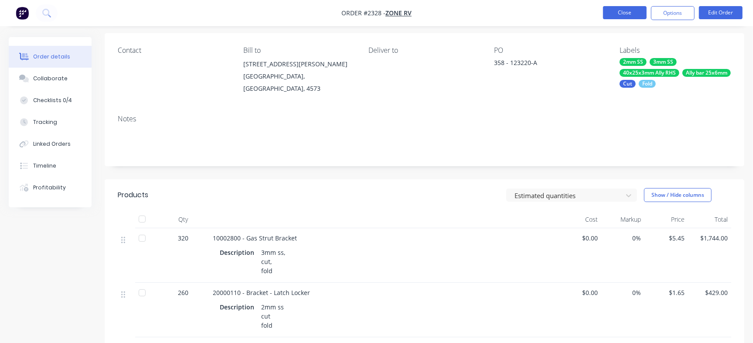
click at [633, 15] on button "Close" at bounding box center [625, 12] width 44 height 13
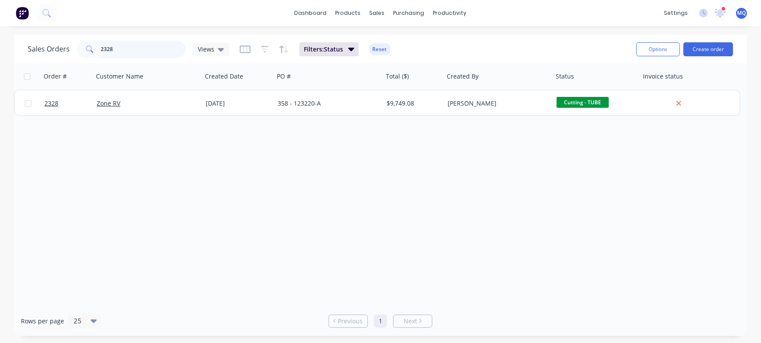
click at [152, 46] on input "2328" at bounding box center [143, 49] width 85 height 17
click at [151, 46] on input "2328" at bounding box center [143, 49] width 85 height 17
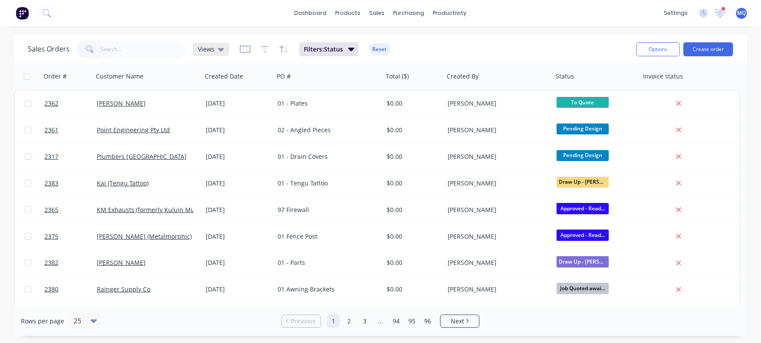
click at [206, 55] on div "Views" at bounding box center [211, 49] width 37 height 13
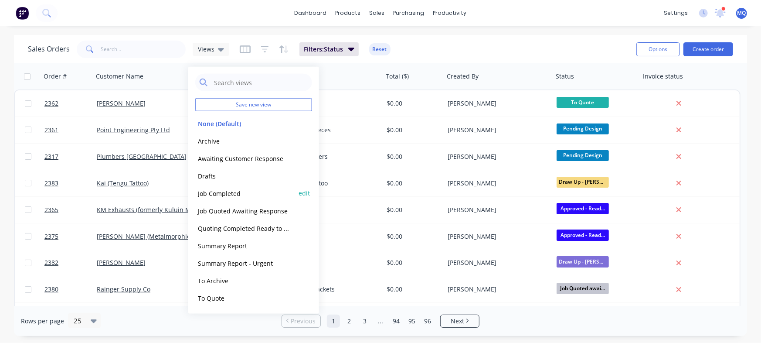
click at [237, 189] on button "Job Completed" at bounding box center [244, 193] width 99 height 10
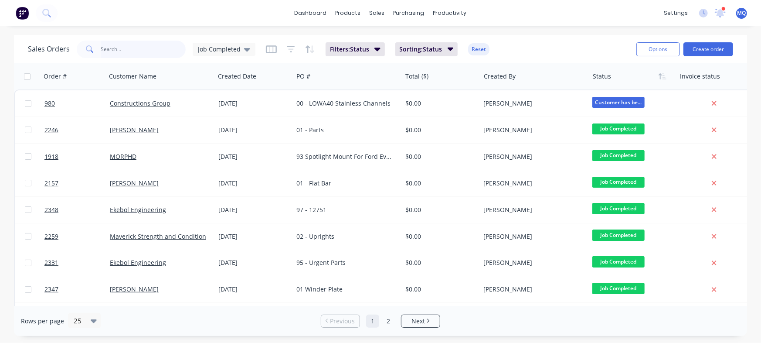
click at [125, 51] on input "text" at bounding box center [143, 49] width 85 height 17
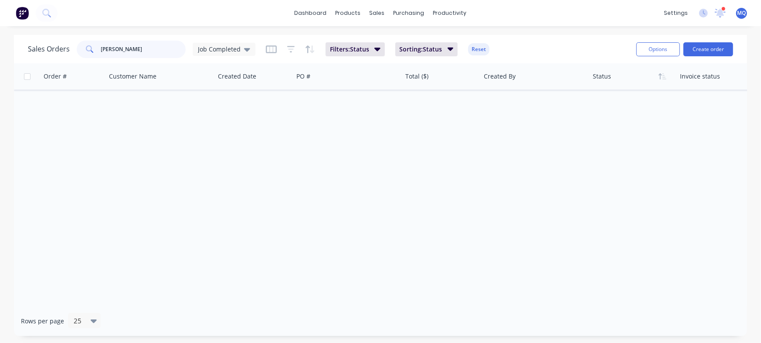
type input "whitelaw"
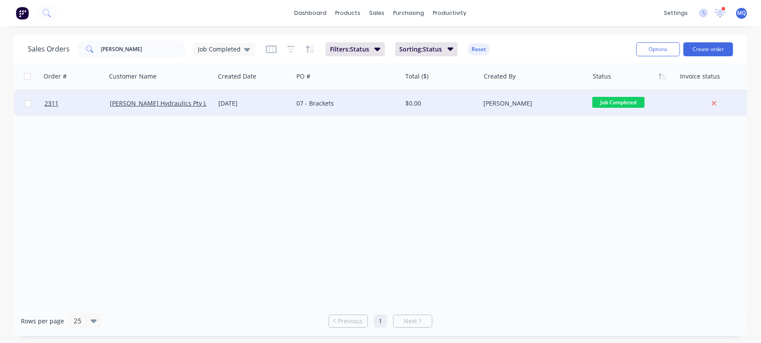
click at [284, 109] on div "17 Sep 2025" at bounding box center [254, 103] width 78 height 26
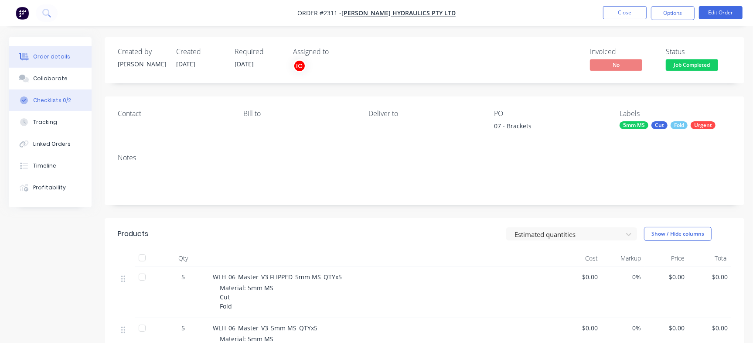
click at [51, 92] on button "Checklists 0/2" at bounding box center [50, 100] width 83 height 22
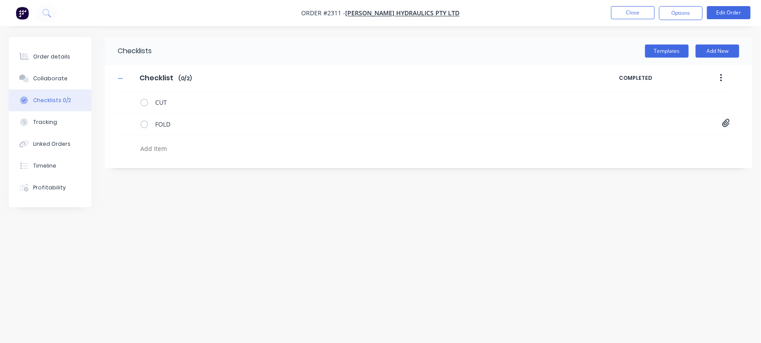
click at [177, 151] on textarea at bounding box center [335, 148] width 397 height 13
paste textarea "INV-3062"
type textarea "x"
type textarea "INV-3062"
type textarea "x"
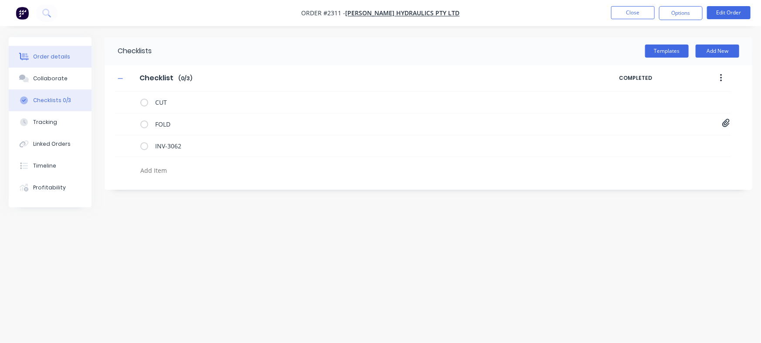
click at [70, 52] on button "Order details" at bounding box center [50, 57] width 83 height 22
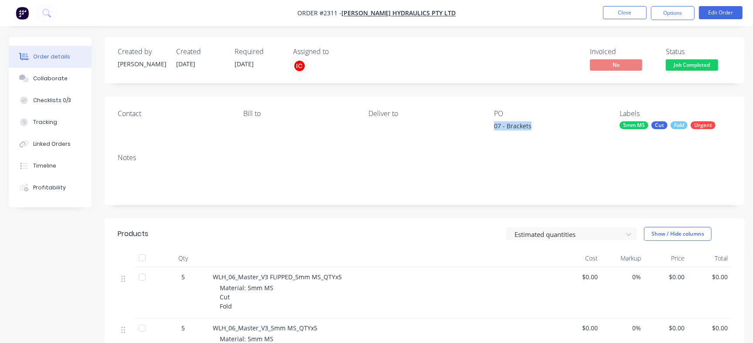
drag, startPoint x: 495, startPoint y: 128, endPoint x: 545, endPoint y: 132, distance: 49.8
click at [544, 132] on div "07 - Brackets" at bounding box center [548, 127] width 109 height 12
copy div "07 - Brackets"
click at [48, 99] on div "Checklists 0/3" at bounding box center [52, 100] width 38 height 8
type textarea "x"
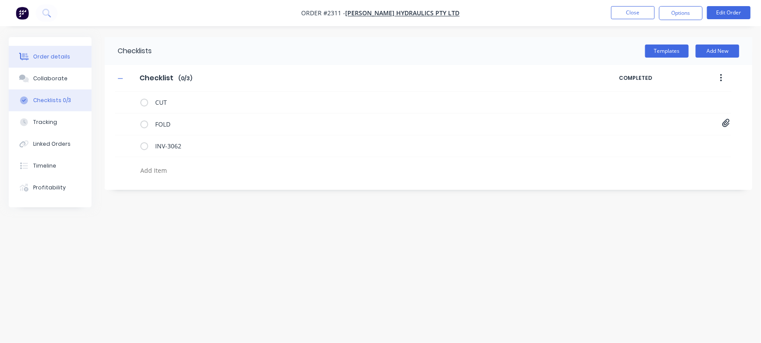
click at [60, 54] on div "Order details" at bounding box center [51, 57] width 37 height 8
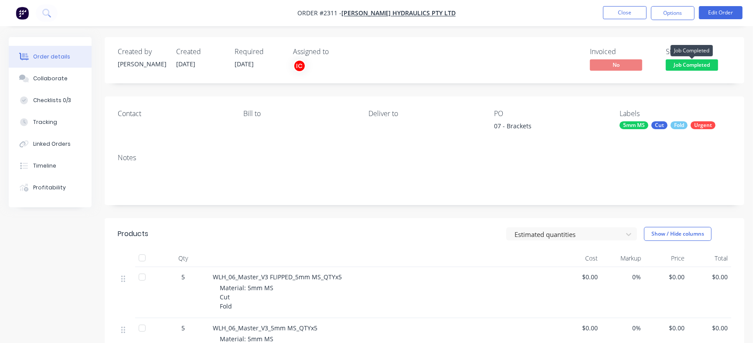
click at [704, 60] on span "Job Completed" at bounding box center [692, 64] width 52 height 11
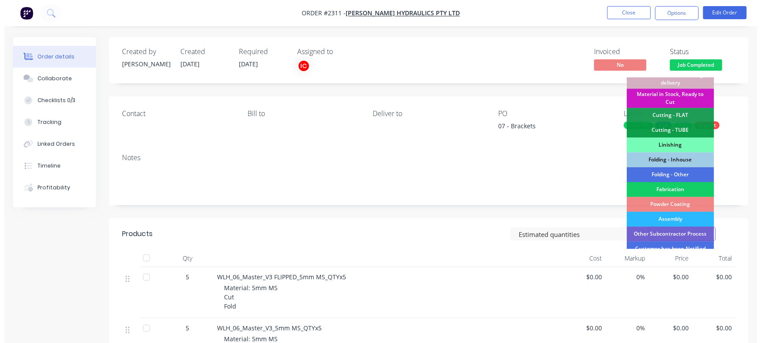
scroll to position [263, 0]
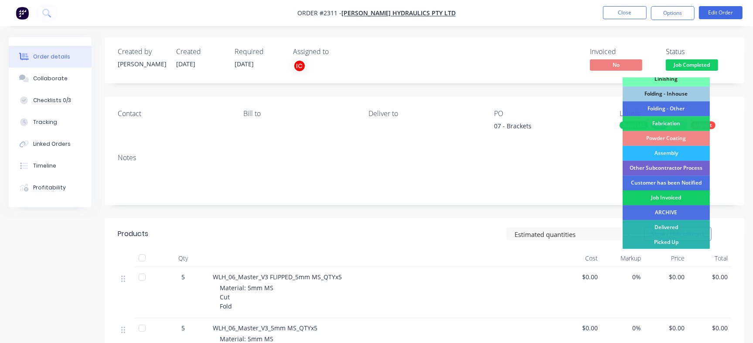
click at [676, 197] on div "Job Invoiced" at bounding box center [665, 197] width 87 height 15
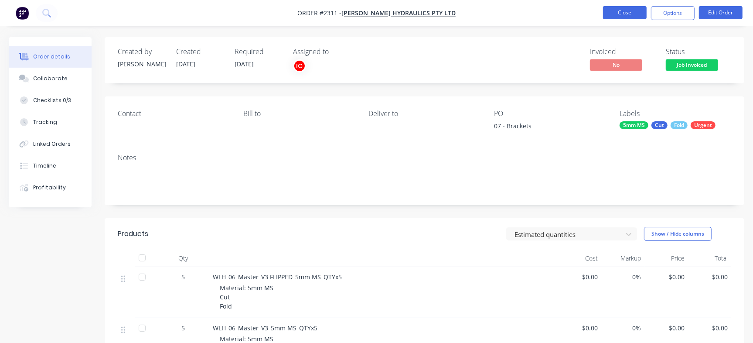
click at [630, 11] on button "Close" at bounding box center [625, 12] width 44 height 13
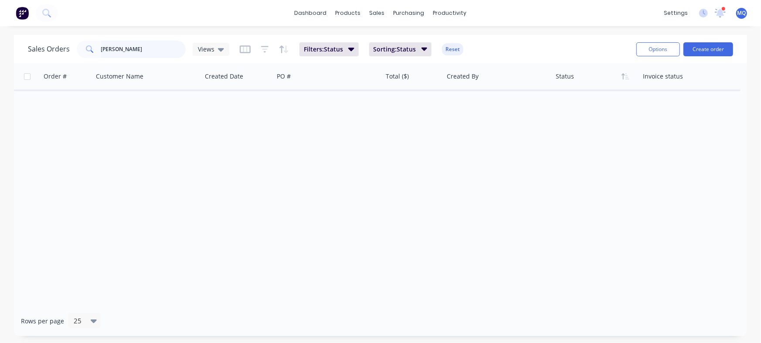
click at [157, 51] on input "whitelaw" at bounding box center [143, 49] width 85 height 17
click at [223, 51] on div "Views" at bounding box center [211, 49] width 37 height 13
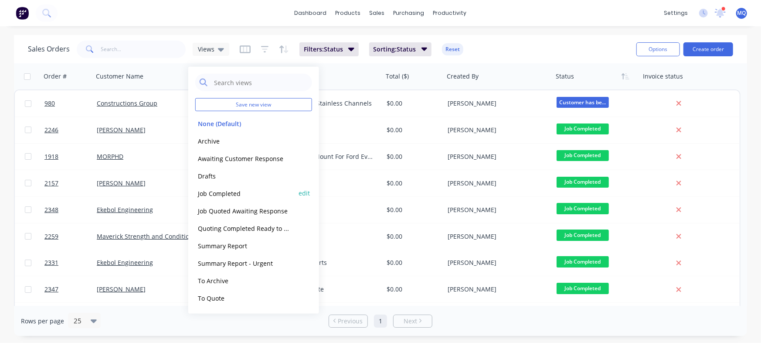
click at [212, 190] on button "Job Completed" at bounding box center [244, 193] width 99 height 10
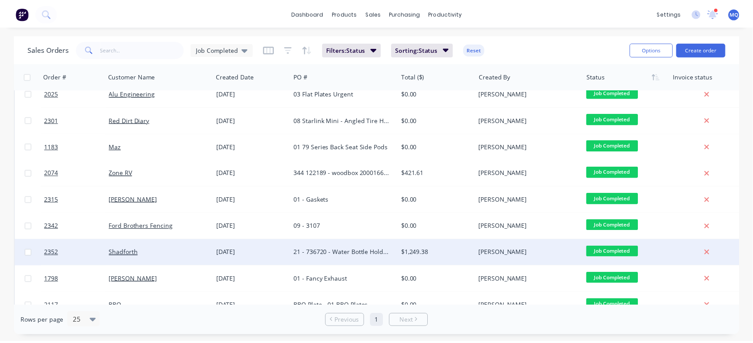
scroll to position [452, 0]
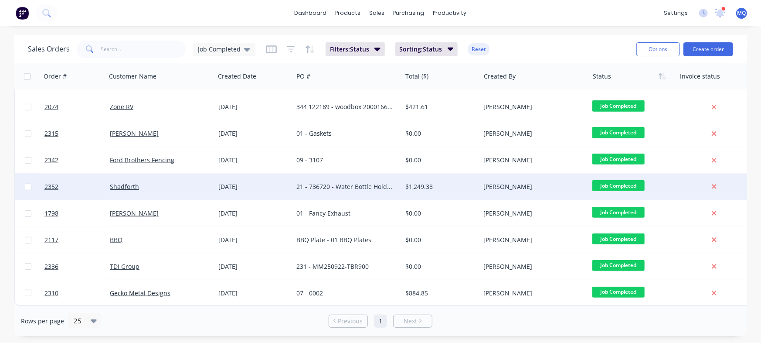
click at [286, 182] on div "23 Sep 2025" at bounding box center [253, 186] width 71 height 9
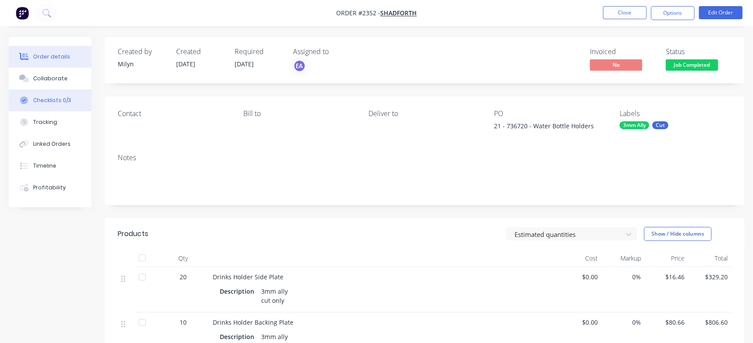
drag, startPoint x: 64, startPoint y: 95, endPoint x: 67, endPoint y: 100, distance: 6.3
click at [63, 102] on button "Checklists 0/3" at bounding box center [50, 100] width 83 height 22
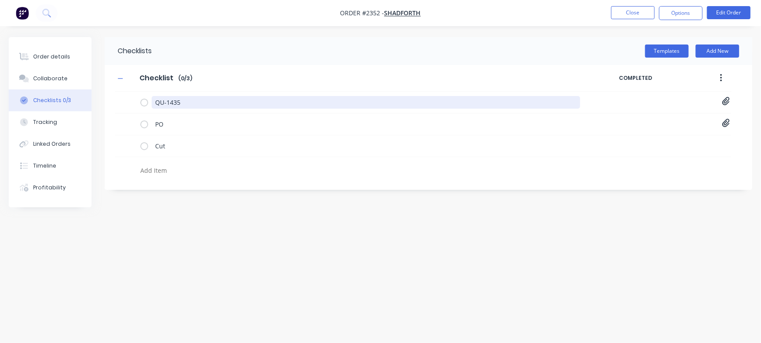
drag, startPoint x: 203, startPoint y: 104, endPoint x: 93, endPoint y: 88, distance: 111.0
click at [93, 88] on div "Order details Collaborate Checklists 0/3 Tracking Linked Orders Timeline Profit…" at bounding box center [380, 154] width 761 height 235
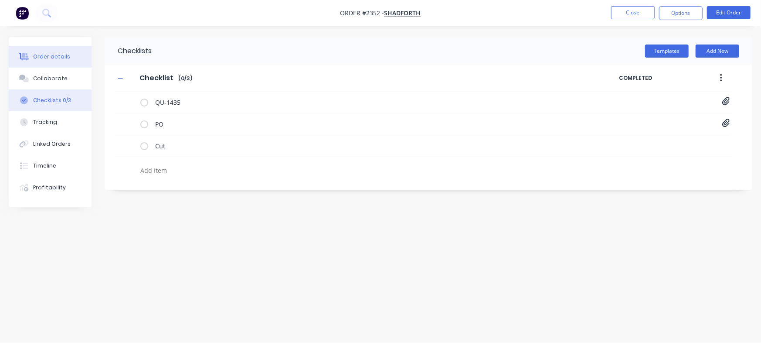
click at [43, 53] on div "Order details" at bounding box center [51, 57] width 37 height 8
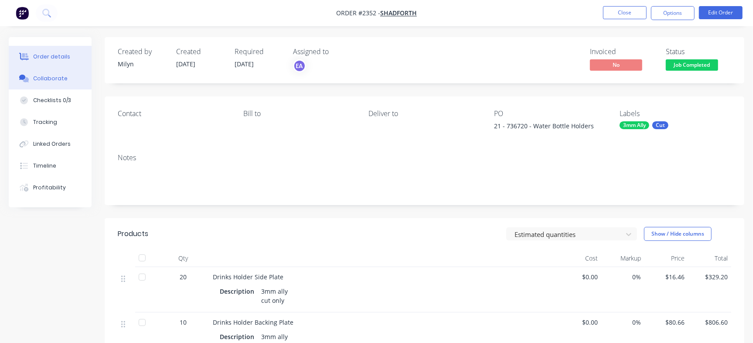
click at [48, 81] on div "Collaborate" at bounding box center [50, 79] width 34 height 8
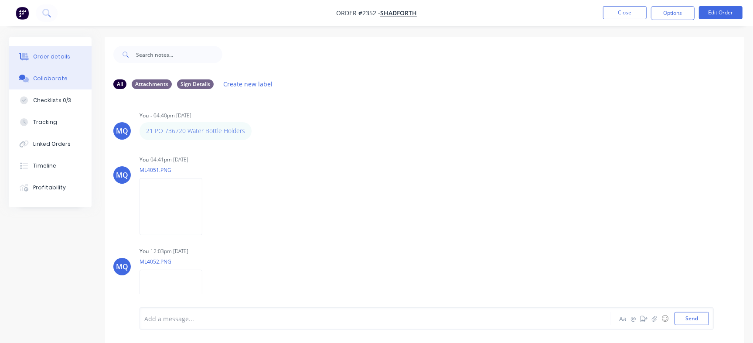
click at [57, 102] on div "Checklists 0/3" at bounding box center [52, 100] width 38 height 8
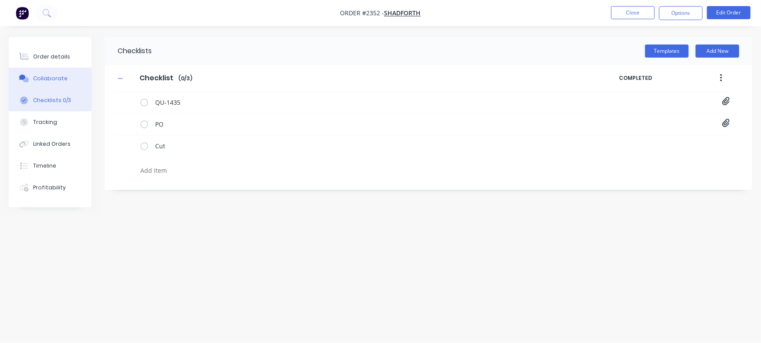
click at [69, 79] on button "Collaborate" at bounding box center [50, 79] width 83 height 22
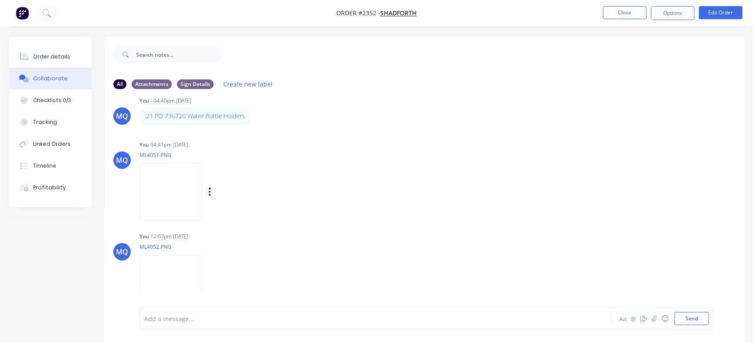
scroll to position [23, 0]
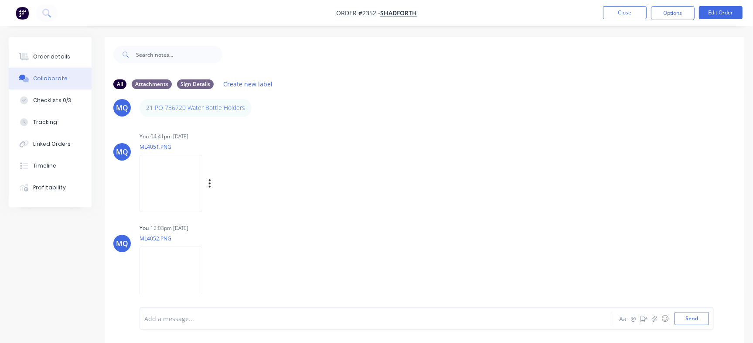
click at [166, 173] on img at bounding box center [170, 183] width 63 height 57
click at [164, 259] on img at bounding box center [170, 274] width 63 height 57
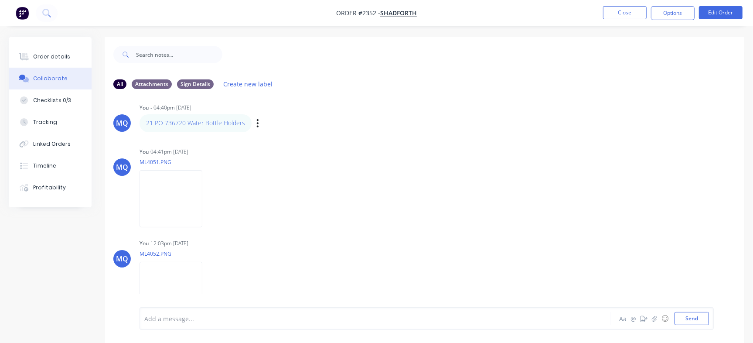
scroll to position [0, 0]
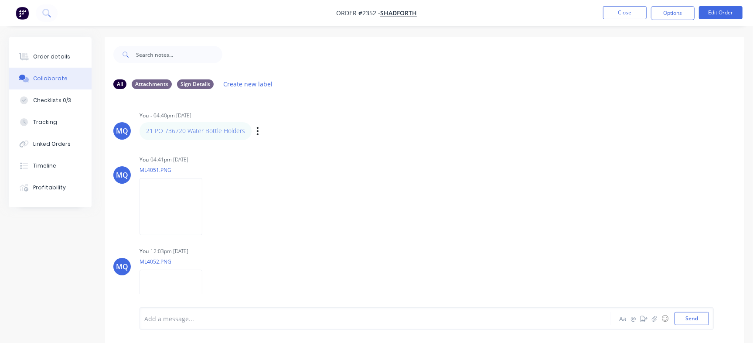
drag, startPoint x: 206, startPoint y: 134, endPoint x: 275, endPoint y: 123, distance: 69.7
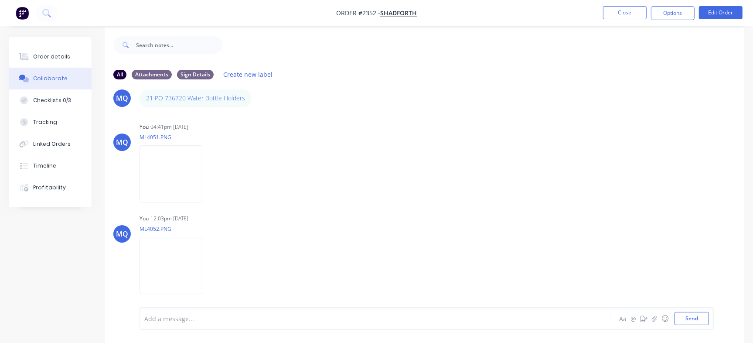
scroll to position [13, 0]
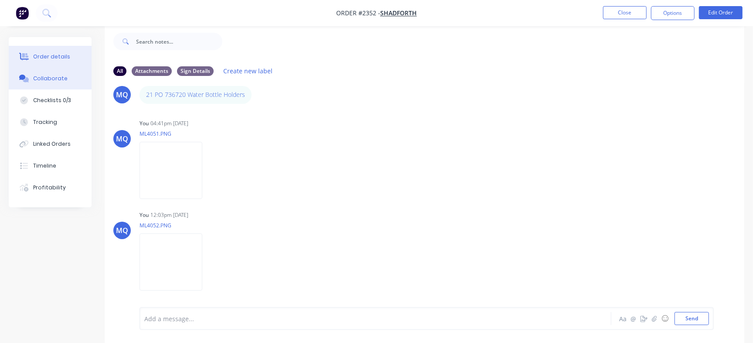
click at [70, 49] on button "Order details" at bounding box center [50, 57] width 83 height 22
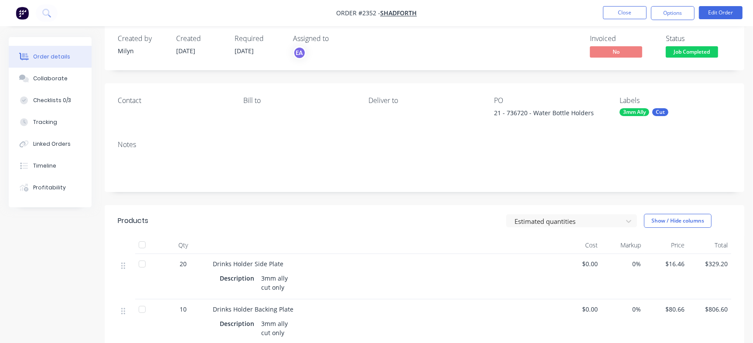
click at [514, 111] on div "21 - 736720 - Water Bottle Holders" at bounding box center [548, 114] width 109 height 12
copy div "736720"
click at [680, 58] on button "Job Completed" at bounding box center [692, 52] width 52 height 13
click at [56, 102] on div "Checklists 0/3" at bounding box center [52, 100] width 38 height 8
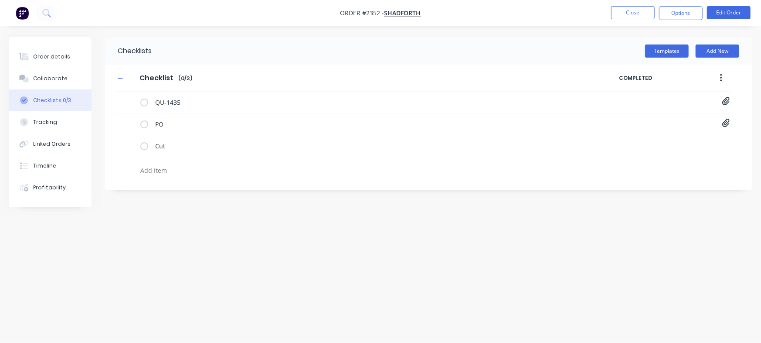
click at [168, 173] on textarea at bounding box center [335, 170] width 397 height 13
paste textarea "INV-3063"
type textarea "x"
type textarea "INV-3063"
type textarea "x"
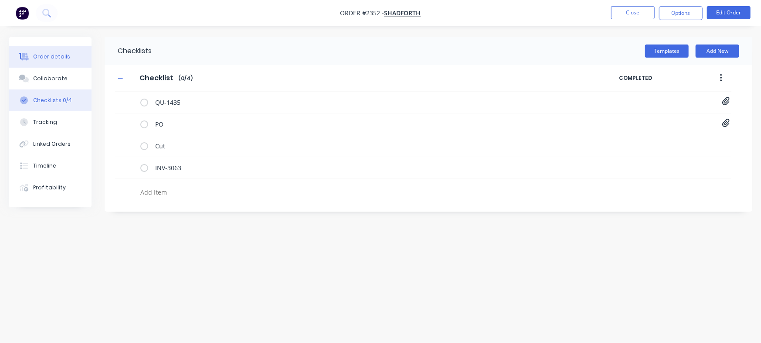
click at [49, 61] on button "Order details" at bounding box center [50, 57] width 83 height 22
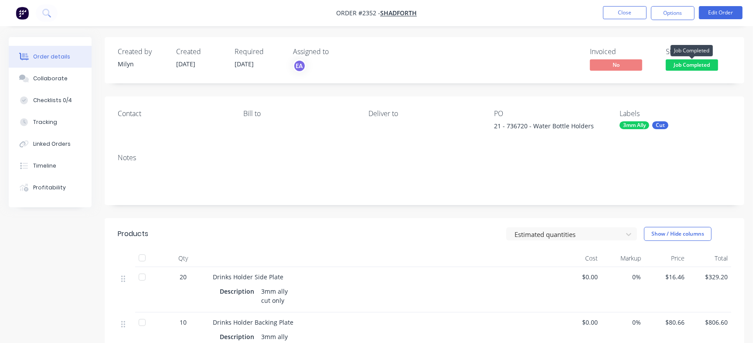
click at [688, 65] on span "Job Completed" at bounding box center [692, 64] width 52 height 11
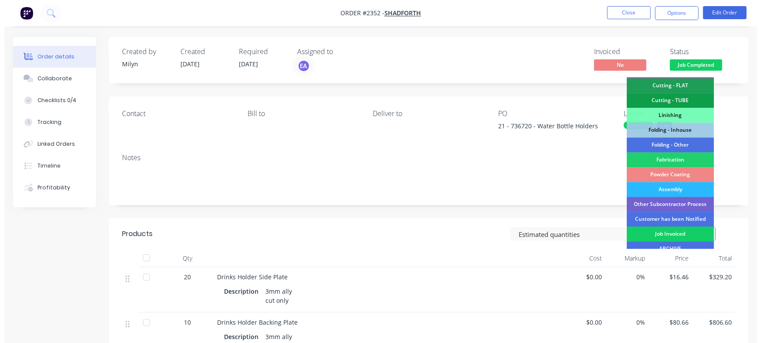
scroll to position [263, 0]
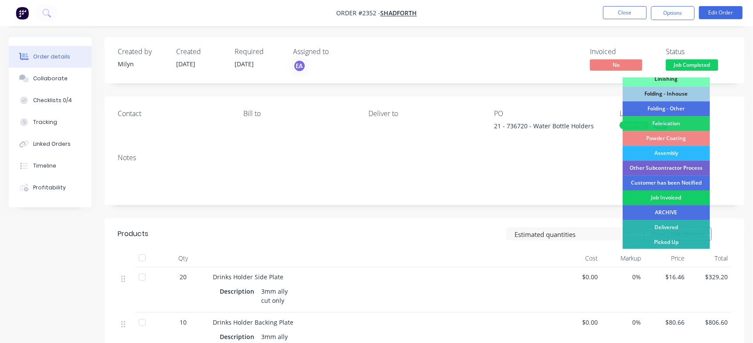
click at [656, 194] on div "Job Invoiced" at bounding box center [665, 197] width 87 height 15
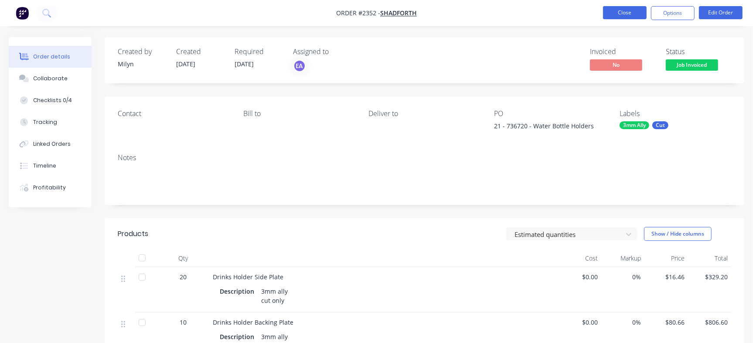
click at [622, 15] on button "Close" at bounding box center [625, 12] width 44 height 13
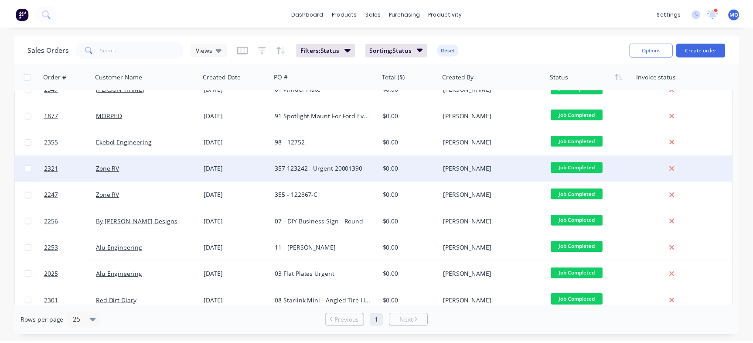
scroll to position [218, 0]
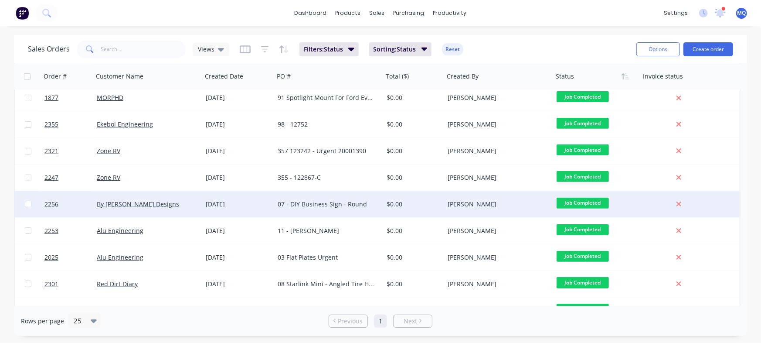
click at [355, 205] on div "07 - DIY Business Sign - Round" at bounding box center [326, 204] width 97 height 9
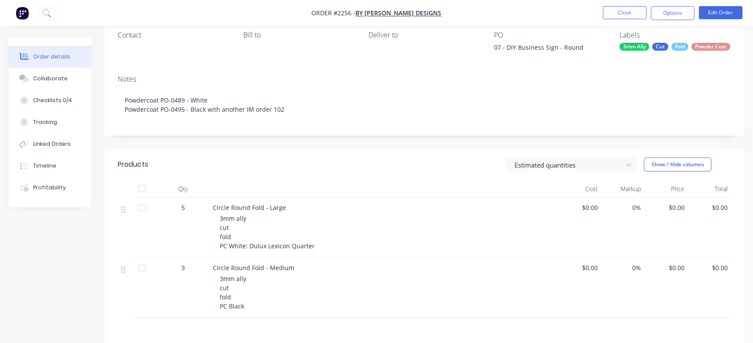
scroll to position [54, 0]
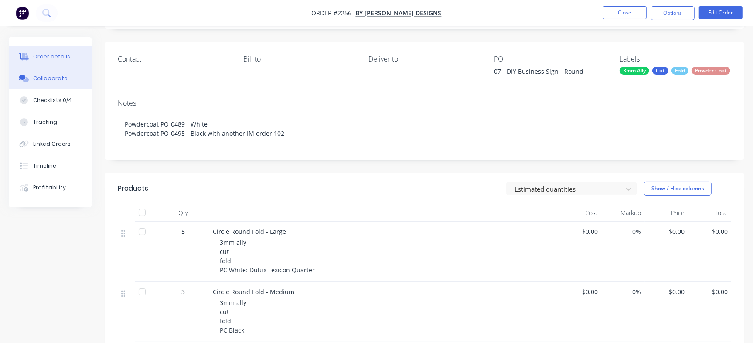
click at [73, 72] on button "Collaborate" at bounding box center [50, 79] width 83 height 22
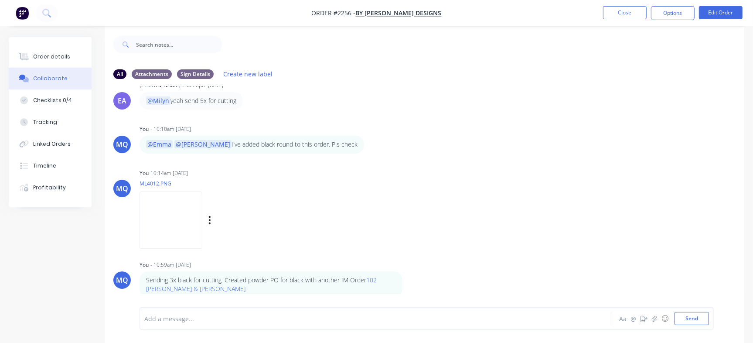
scroll to position [13, 0]
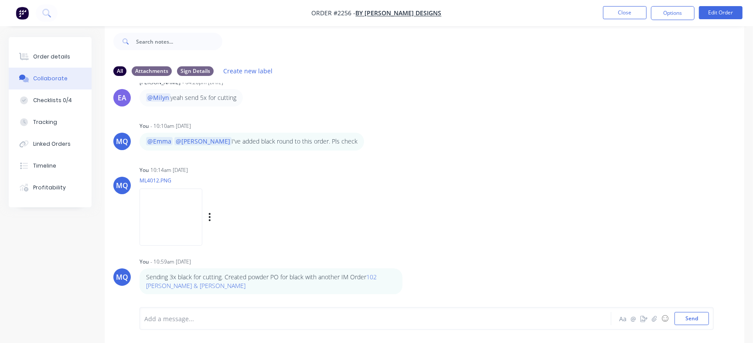
click at [202, 229] on img at bounding box center [170, 216] width 63 height 57
click at [65, 103] on div "Checklists 0/4" at bounding box center [52, 100] width 39 height 8
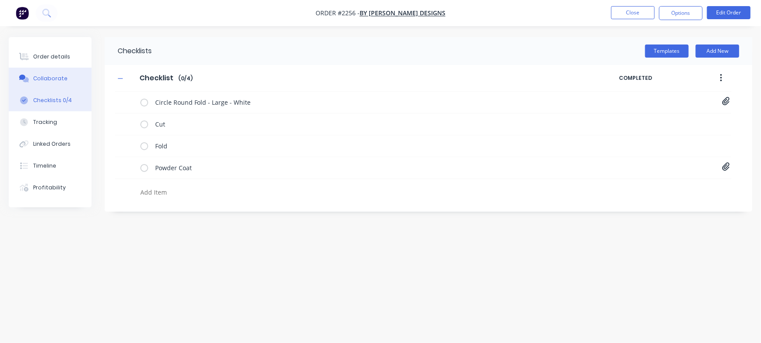
click at [67, 77] on button "Collaborate" at bounding box center [50, 79] width 83 height 22
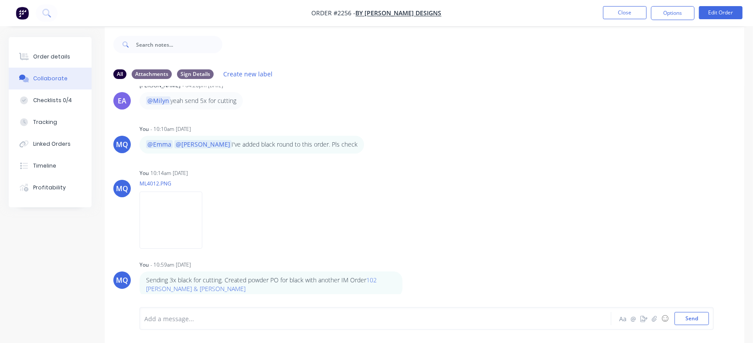
scroll to position [13, 0]
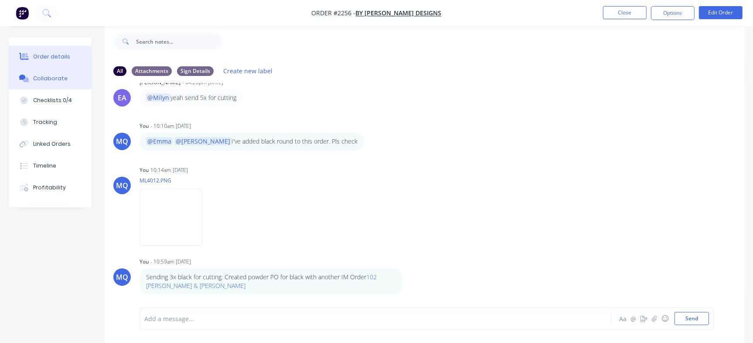
click at [54, 51] on button "Order details" at bounding box center [50, 57] width 83 height 22
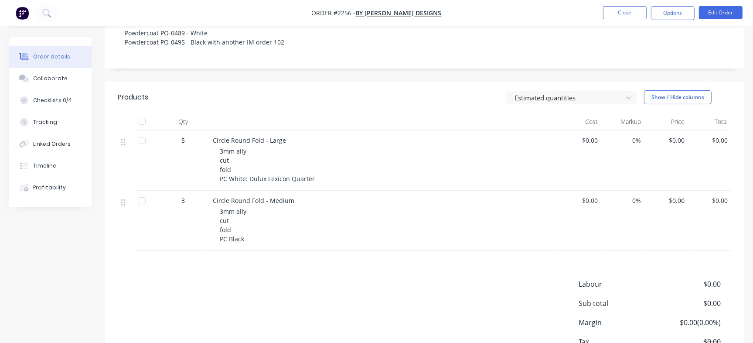
scroll to position [215, 0]
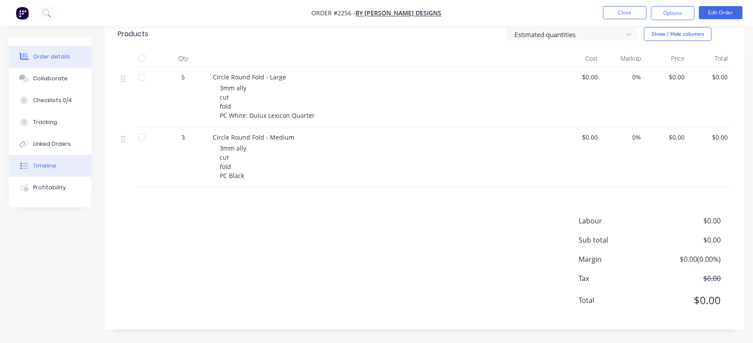
click at [68, 169] on button "Timeline" at bounding box center [50, 166] width 83 height 22
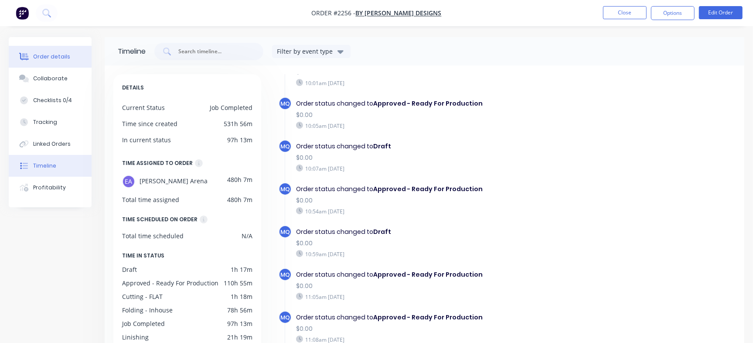
click at [60, 58] on div "Order details" at bounding box center [51, 57] width 37 height 8
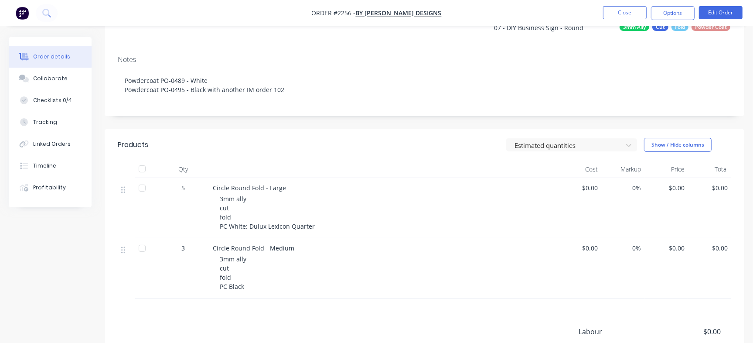
scroll to position [163, 0]
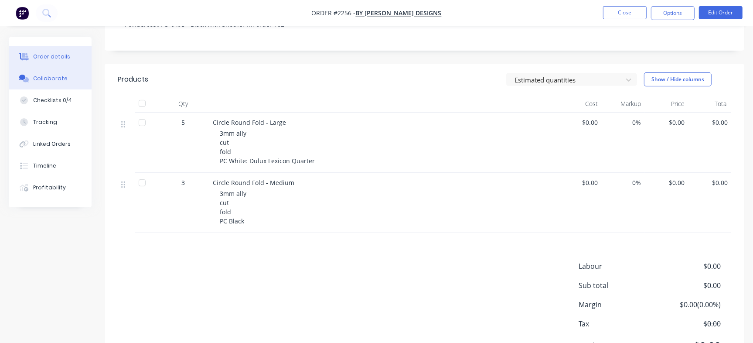
click at [65, 81] on button "Collaborate" at bounding box center [50, 79] width 83 height 22
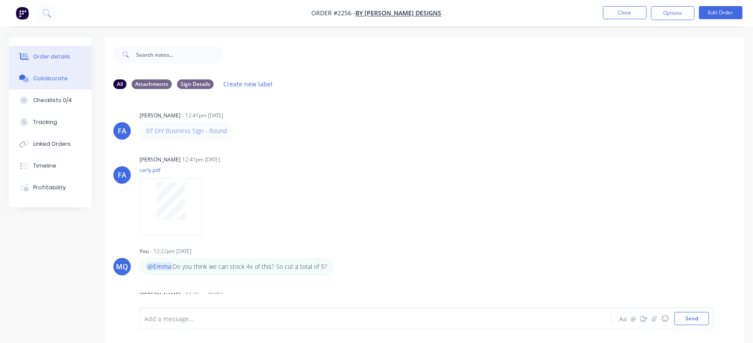
click at [63, 57] on div "Order details" at bounding box center [51, 57] width 37 height 8
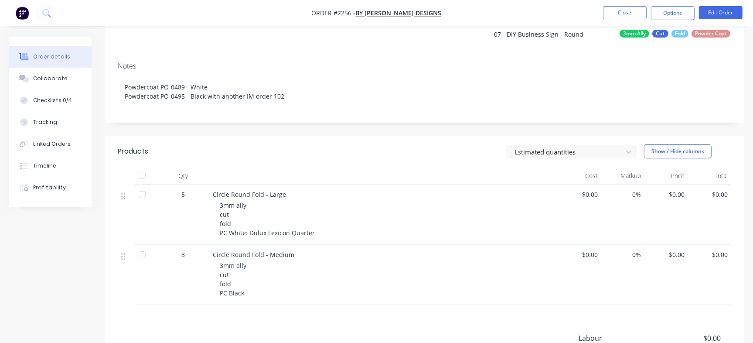
scroll to position [109, 0]
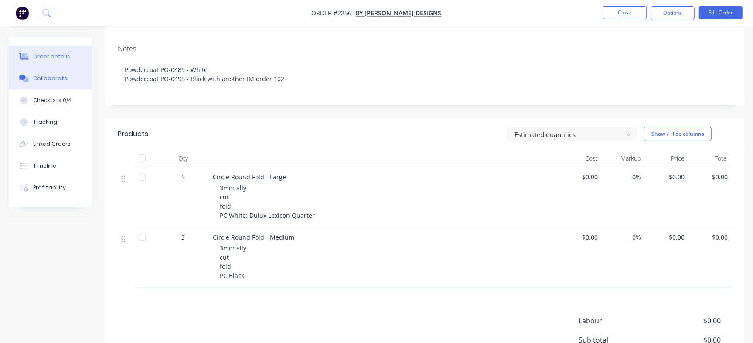
click at [59, 76] on div "Collaborate" at bounding box center [50, 79] width 34 height 8
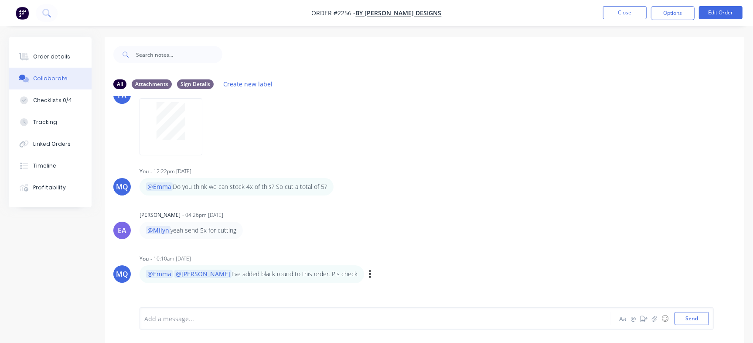
scroll to position [199, 0]
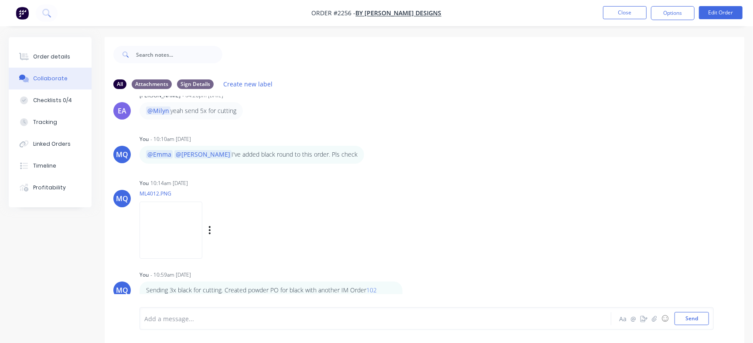
click at [200, 228] on img at bounding box center [170, 229] width 63 height 57
click at [60, 99] on div "Checklists 0/4" at bounding box center [52, 100] width 39 height 8
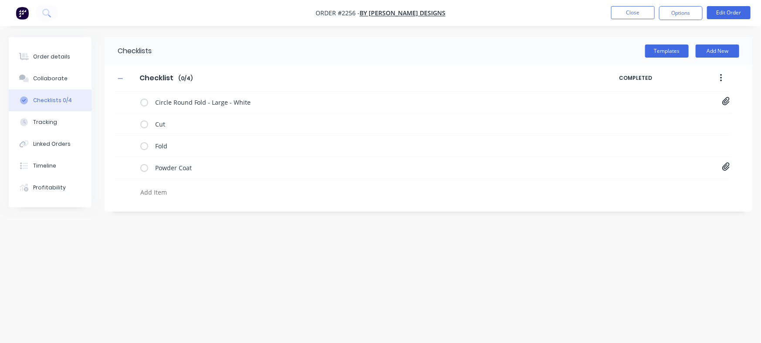
click at [166, 192] on textarea at bounding box center [335, 192] width 397 height 13
paste textarea "INV-3064"
type textarea "x"
type textarea "INV-3064"
type textarea "x"
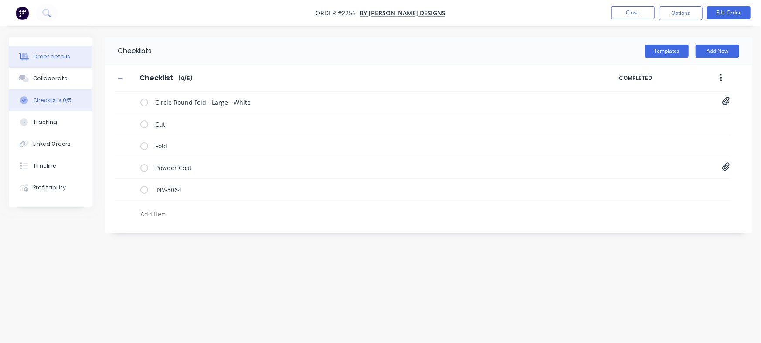
type textarea "x"
click at [73, 49] on button "Order details" at bounding box center [50, 57] width 83 height 22
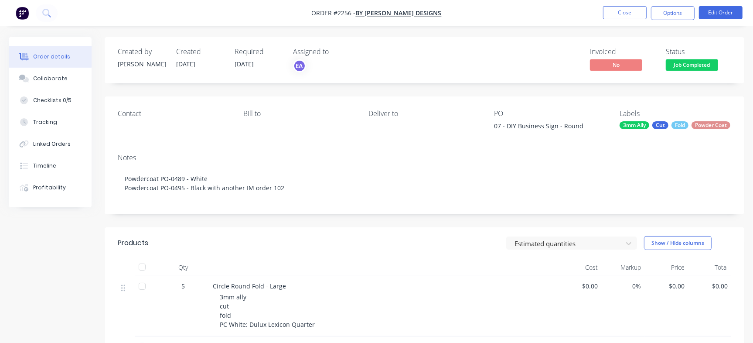
click at [682, 63] on span "Job Completed" at bounding box center [692, 64] width 52 height 11
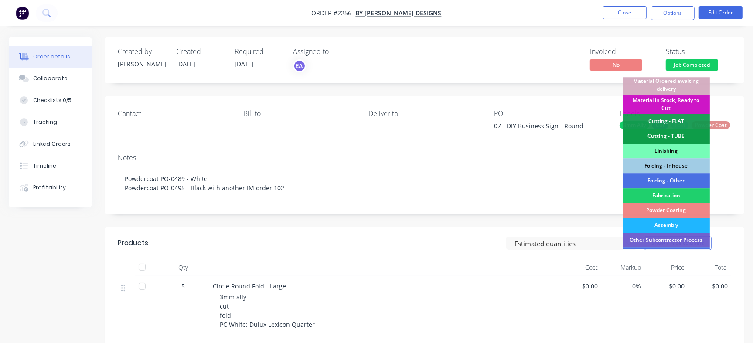
scroll to position [263, 0]
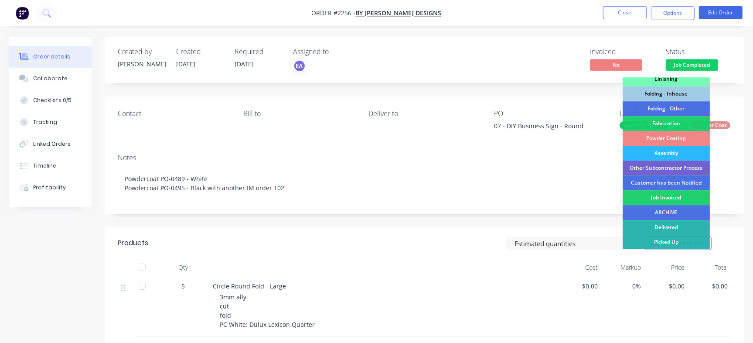
click at [664, 195] on div "Job Invoiced" at bounding box center [665, 197] width 87 height 15
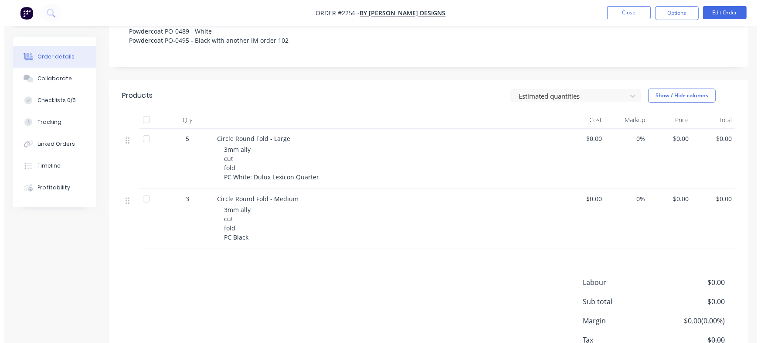
scroll to position [0, 0]
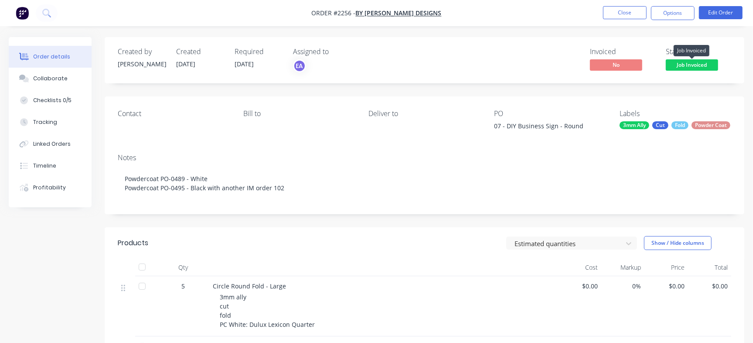
click at [693, 61] on span "Job Invoiced" at bounding box center [692, 64] width 52 height 11
click at [617, 7] on button "Close" at bounding box center [625, 12] width 44 height 13
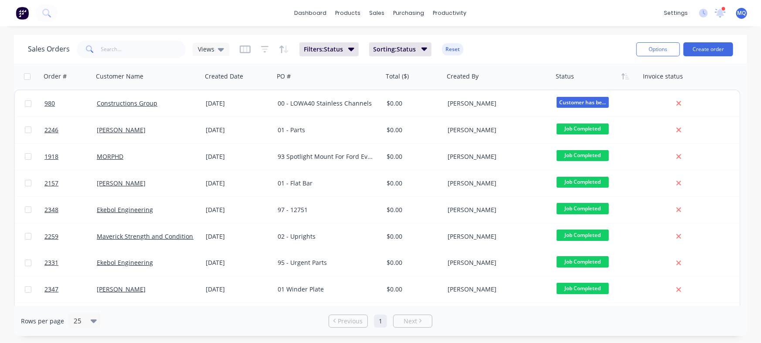
click at [530, 42] on div "Sales Orders Views Filters: Status Sorting: Status Reset" at bounding box center [328, 48] width 601 height 21
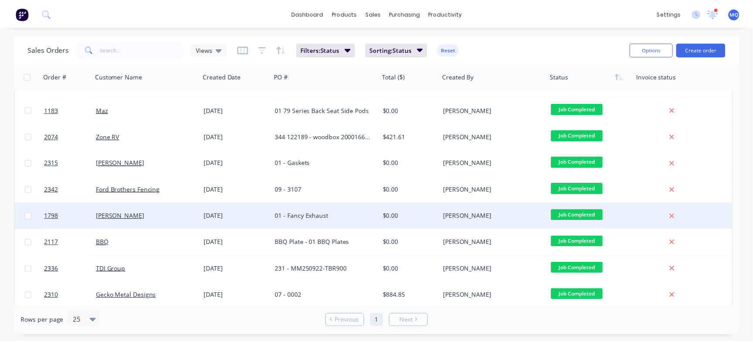
scroll to position [394, 0]
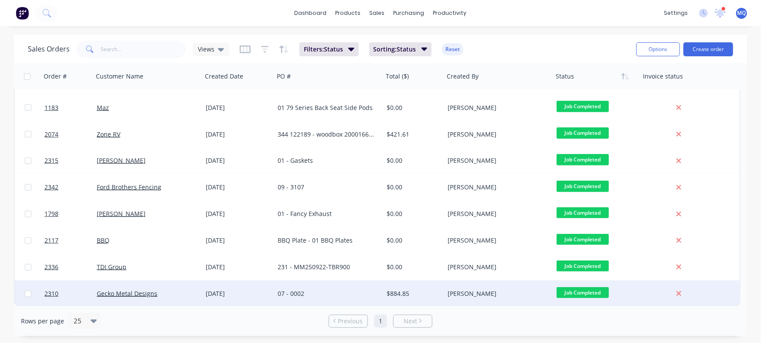
click at [328, 294] on div "07 - 0002" at bounding box center [326, 293] width 97 height 9
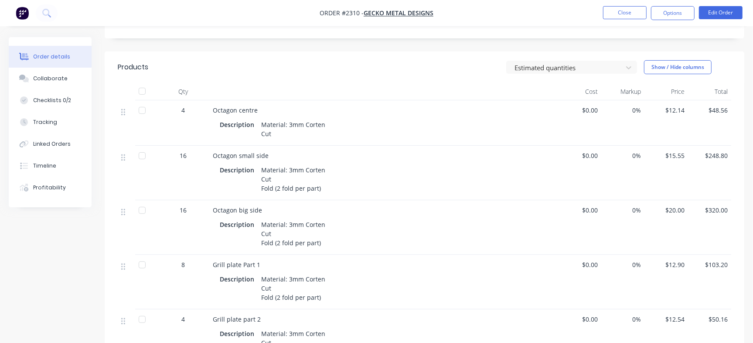
scroll to position [272, 0]
